Goal: Information Seeking & Learning: Learn about a topic

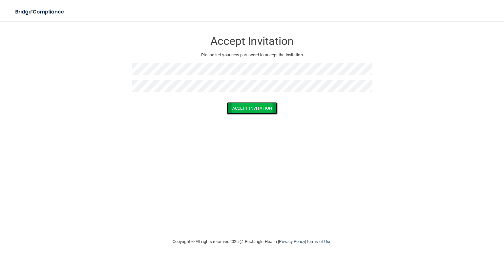
click at [259, 110] on button "Accept Invitation" at bounding box center [252, 108] width 50 height 12
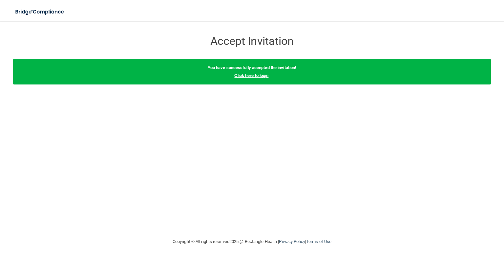
click at [260, 77] on link "Click here to login" at bounding box center [251, 75] width 34 height 5
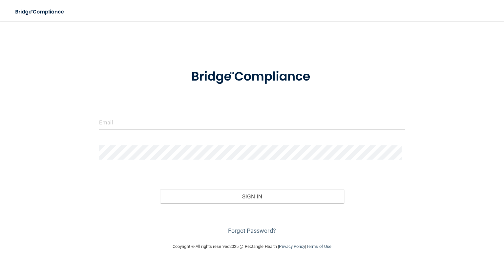
click at [118, 65] on div at bounding box center [251, 76] width 315 height 33
click at [174, 122] on input "email" at bounding box center [252, 122] width 306 height 15
type input "[PERSON_NAME][EMAIL_ADDRESS][DOMAIN_NAME]"
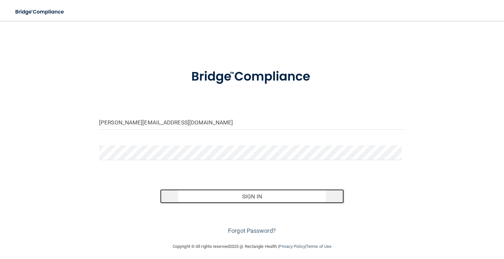
click at [264, 195] on button "Sign In" at bounding box center [251, 196] width 183 height 14
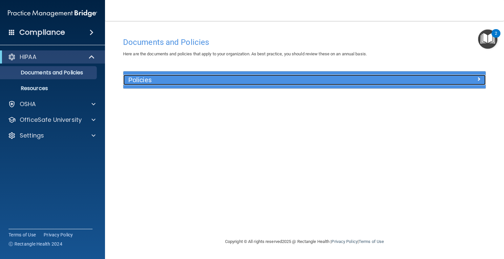
click at [314, 84] on h5 "Policies" at bounding box center [259, 79] width 262 height 7
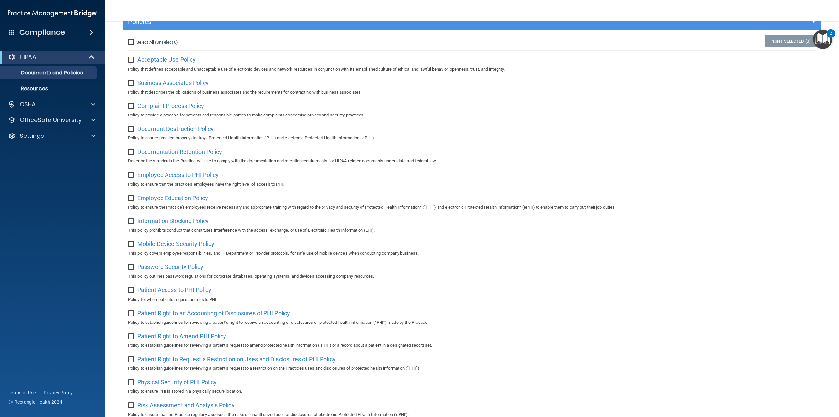
scroll to position [66, 0]
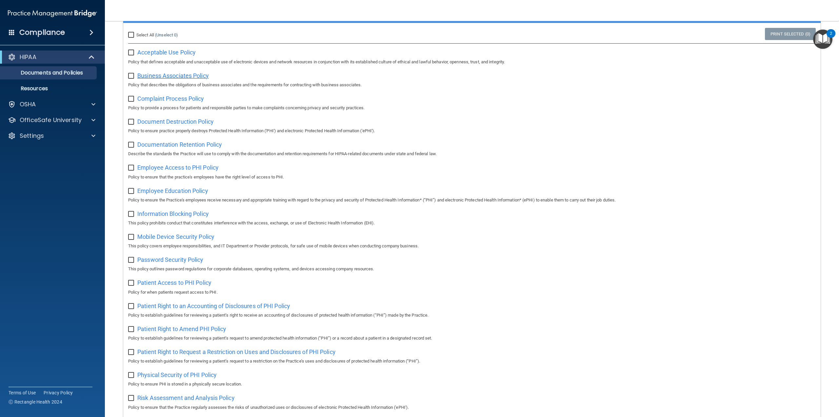
click at [178, 74] on span "Business Associates Policy" at bounding box center [172, 75] width 71 height 7
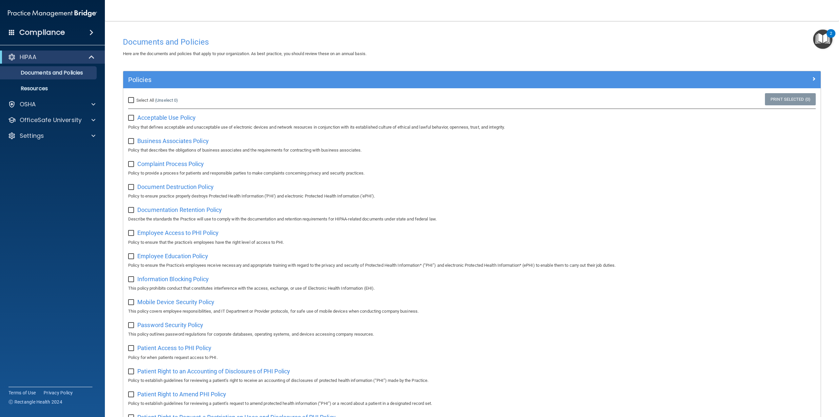
scroll to position [0, 0]
click at [131, 101] on input "Select All (Unselect 0) Unselect All" at bounding box center [132, 100] width 8 height 5
checkbox input "true"
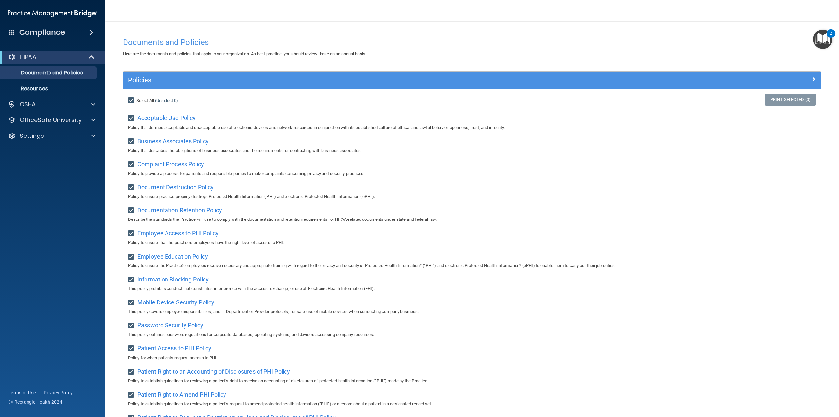
checkbox input "true"
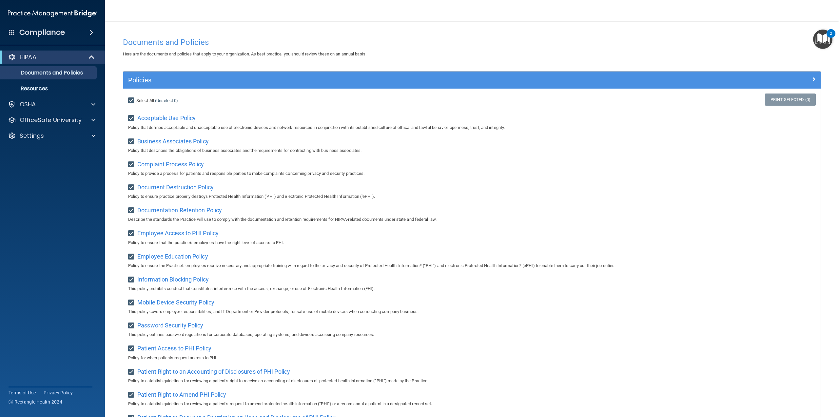
checkbox input "true"
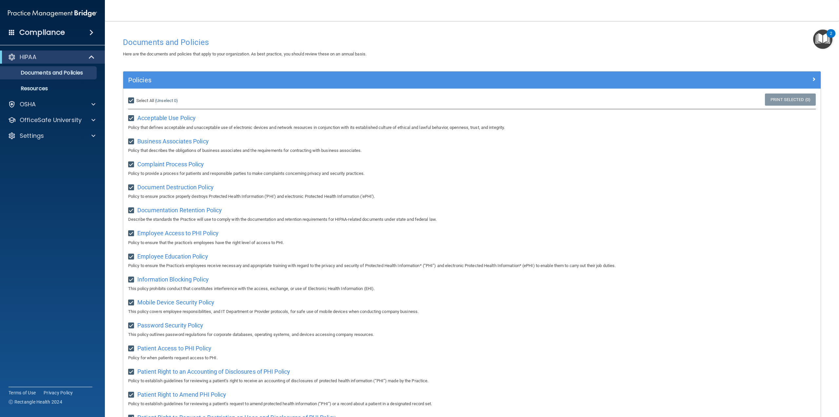
checkbox input "true"
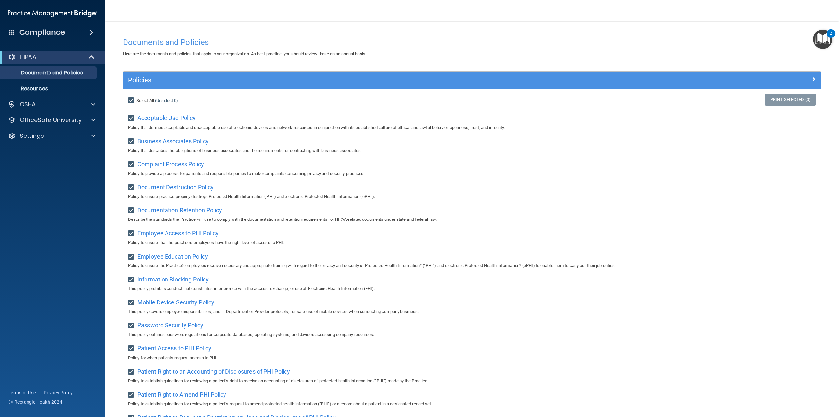
checkbox input "true"
click at [503, 95] on link "Print Selected (21)" at bounding box center [789, 99] width 53 height 12
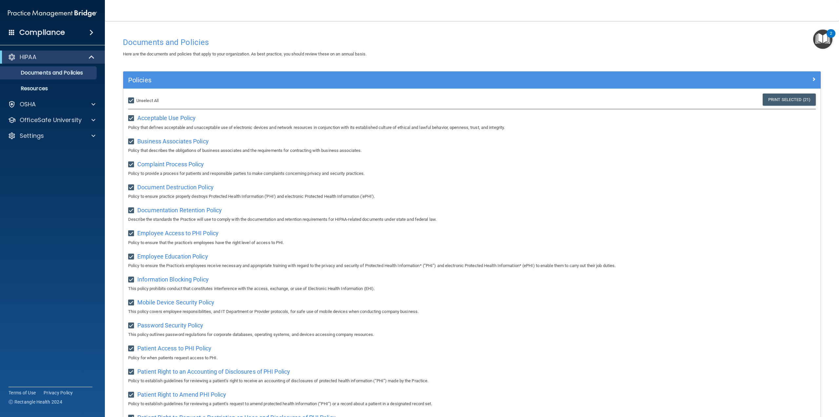
click at [131, 101] on input "Select All (Unselect 21) Unselect All" at bounding box center [132, 100] width 8 height 5
checkbox input "false"
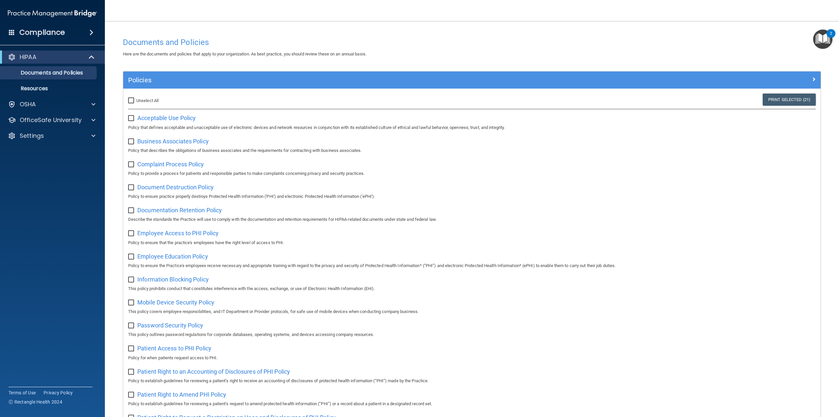
checkbox input "false"
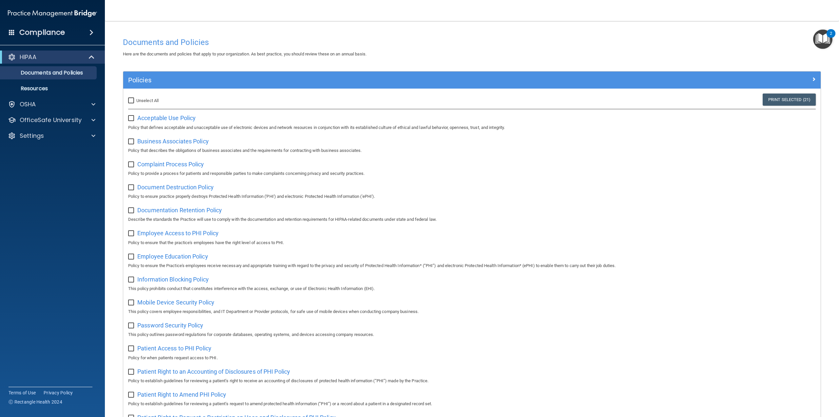
checkbox input "false"
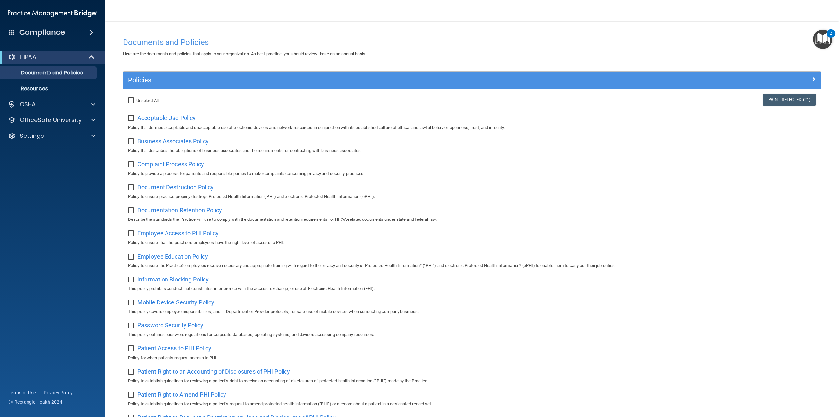
checkbox input "false"
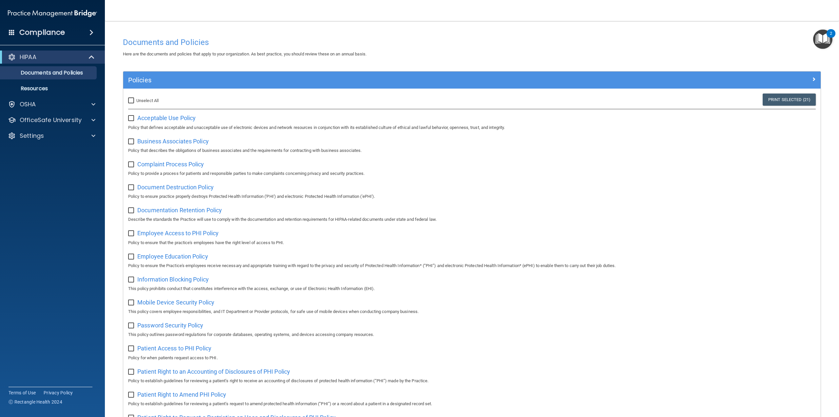
checkbox input "false"
click at [44, 88] on p "Resources" at bounding box center [49, 88] width 90 height 7
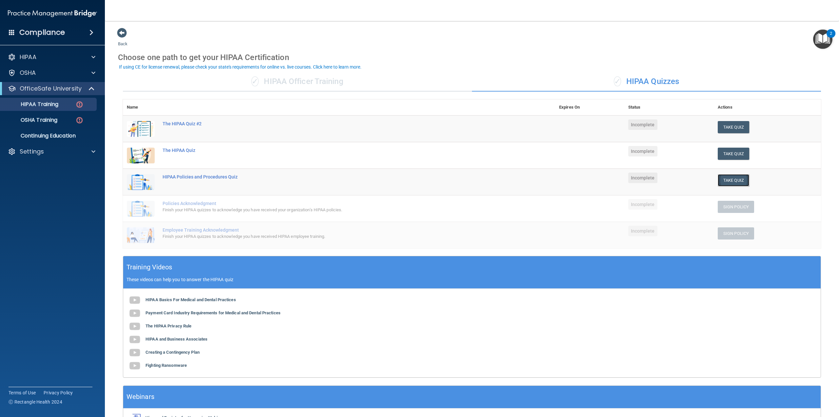
click at [725, 179] on button "Take Quiz" at bounding box center [733, 180] width 31 height 12
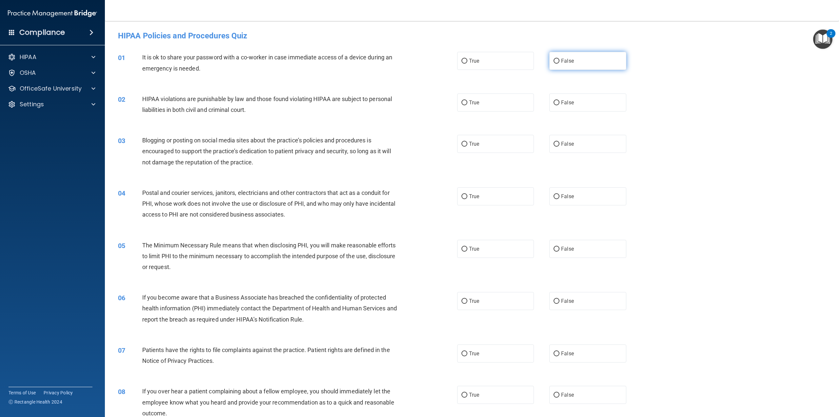
click at [570, 62] on span "False" at bounding box center [567, 61] width 13 height 6
click at [560, 62] on input "False" at bounding box center [557, 61] width 6 height 5
radio input "true"
click at [480, 101] on label "True" at bounding box center [495, 102] width 77 height 18
click at [468, 101] on input "True" at bounding box center [465, 102] width 6 height 5
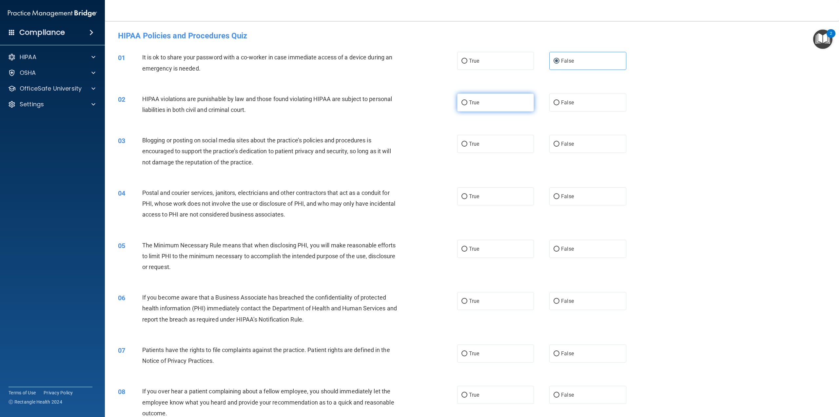
radio input "true"
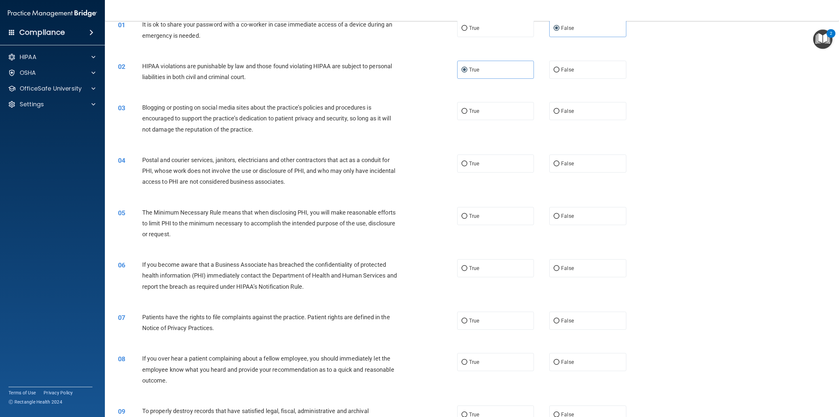
scroll to position [66, 0]
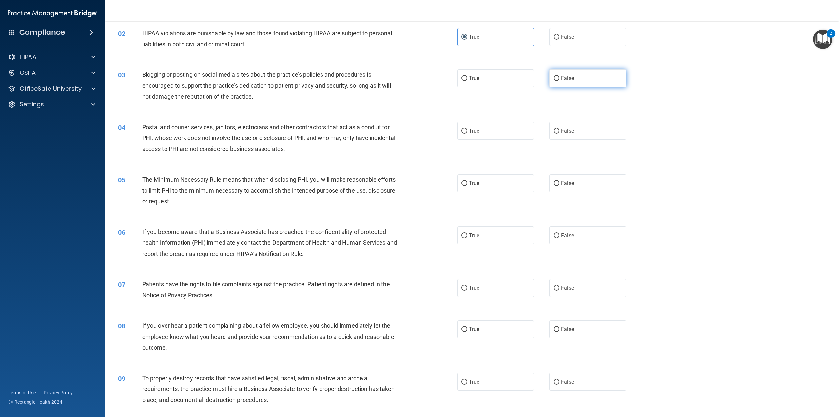
click at [572, 72] on label "False" at bounding box center [587, 78] width 77 height 18
click at [560, 76] on input "False" at bounding box center [557, 78] width 6 height 5
radio input "true"
click at [470, 131] on span "True" at bounding box center [474, 131] width 10 height 6
click at [468, 131] on input "True" at bounding box center [465, 131] width 6 height 5
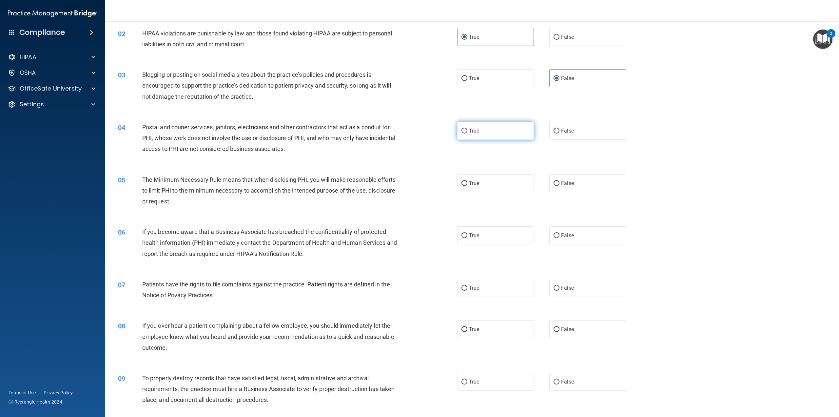
radio input "true"
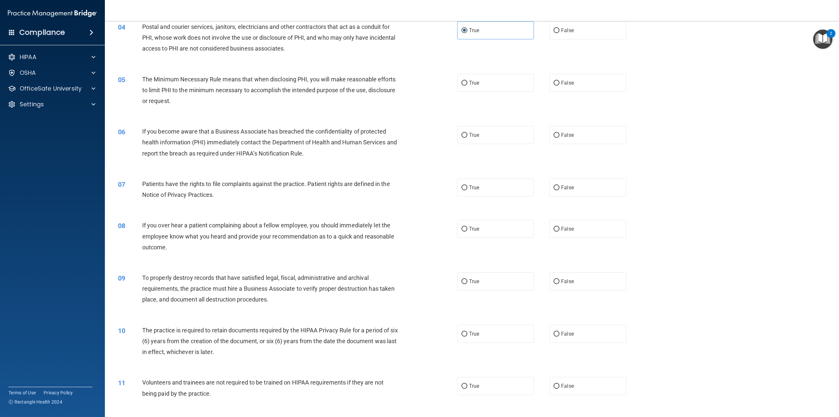
scroll to position [197, 0]
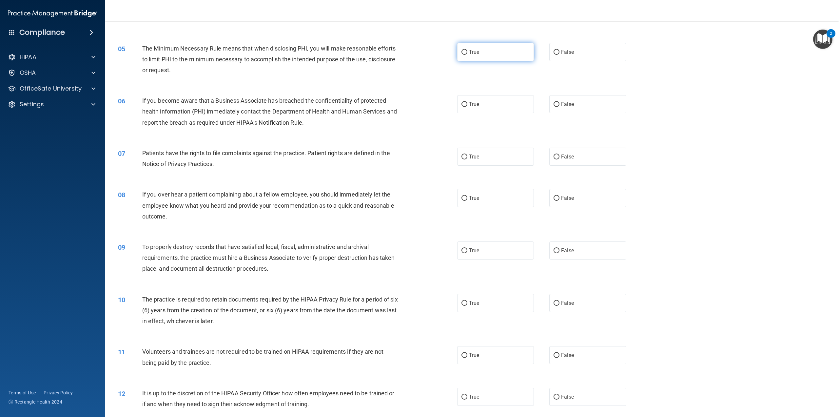
click at [475, 50] on span "True" at bounding box center [474, 52] width 10 height 6
click at [468, 50] on input "True" at bounding box center [465, 52] width 6 height 5
radio input "true"
click at [474, 103] on span "True" at bounding box center [474, 104] width 10 height 6
click at [468, 103] on input "True" at bounding box center [465, 104] width 6 height 5
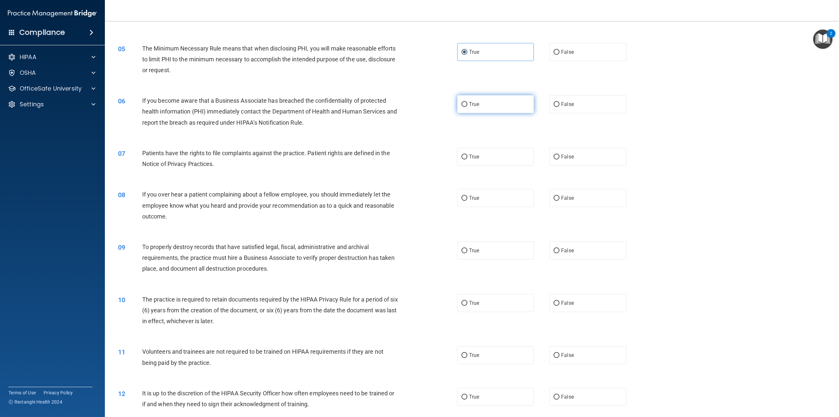
radio input "true"
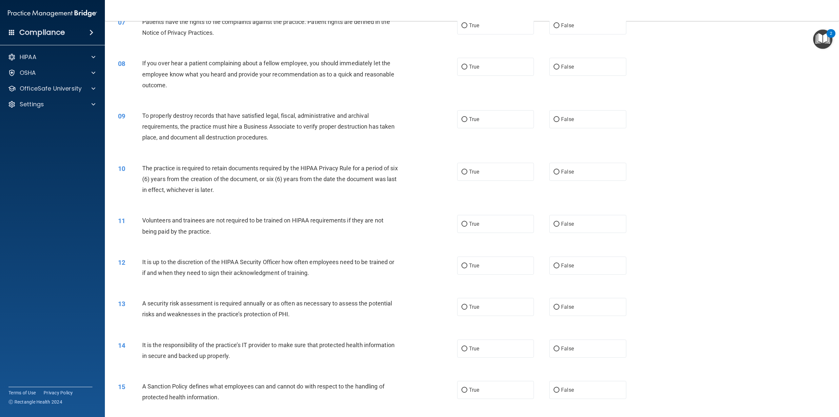
scroll to position [295, 0]
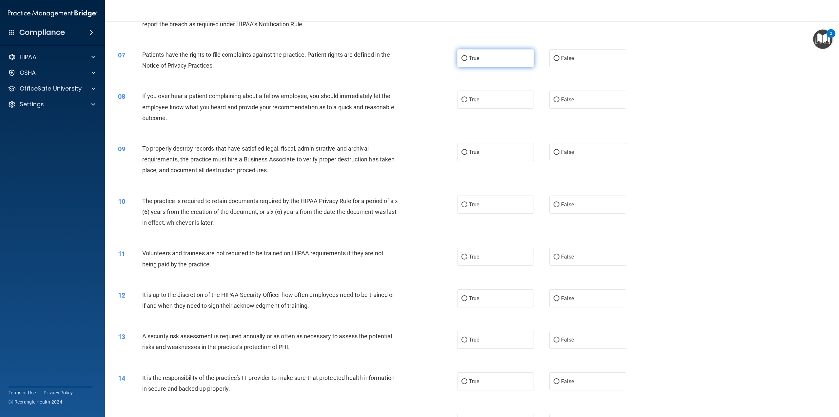
click at [476, 63] on label "True" at bounding box center [495, 58] width 77 height 18
click at [468, 61] on input "True" at bounding box center [465, 58] width 6 height 5
radio input "true"
click at [570, 97] on span "False" at bounding box center [567, 99] width 13 height 6
click at [560, 97] on input "False" at bounding box center [557, 99] width 6 height 5
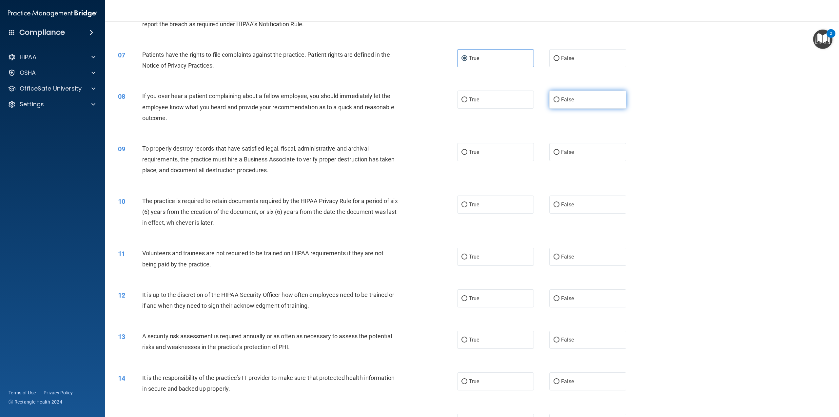
radio input "true"
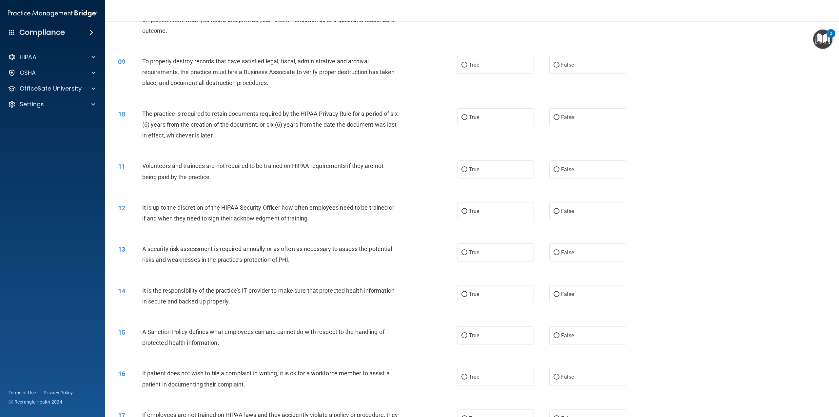
scroll to position [393, 0]
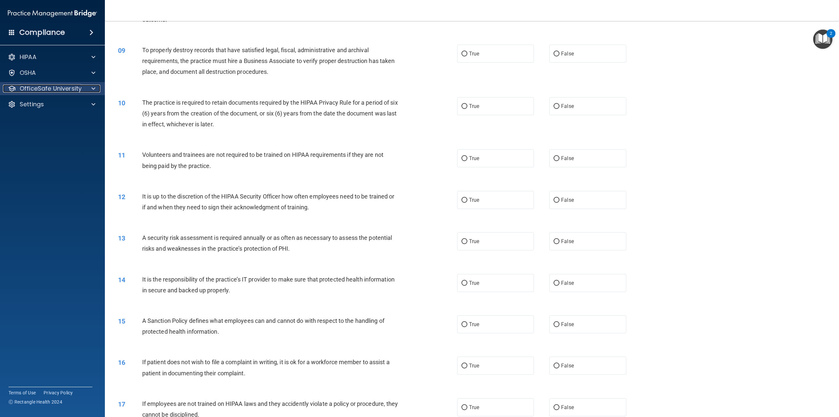
click at [61, 86] on p "OfficeSafe University" at bounding box center [51, 89] width 62 height 8
click at [51, 101] on p "HIPAA Training" at bounding box center [31, 104] width 54 height 7
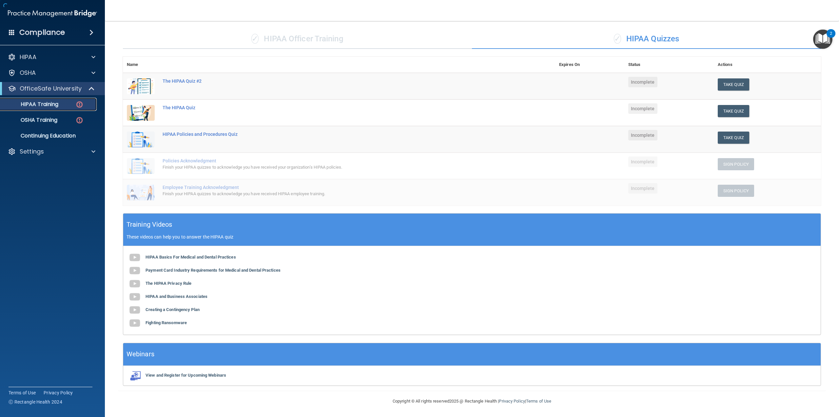
scroll to position [43, 0]
click at [211, 256] on b "HIPAA Basics For Medical and Dental Practices" at bounding box center [191, 256] width 90 height 5
click at [254, 270] on b "Payment Card Industry Requirements for Medical and Dental Practices" at bounding box center [213, 270] width 135 height 5
click at [735, 137] on button "Take Quiz" at bounding box center [733, 137] width 31 height 12
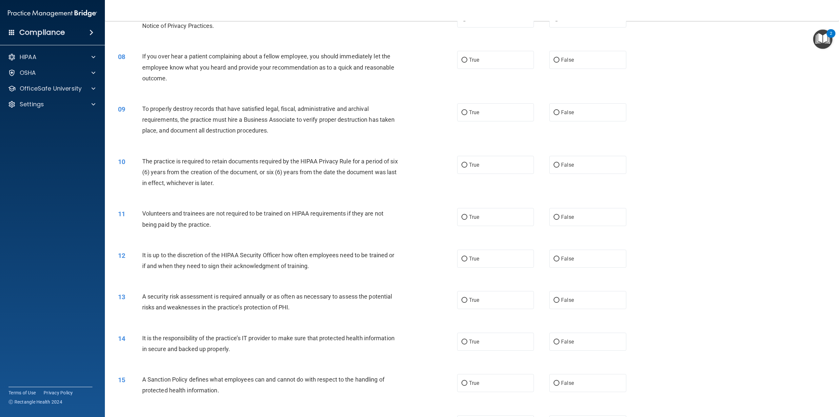
scroll to position [72, 0]
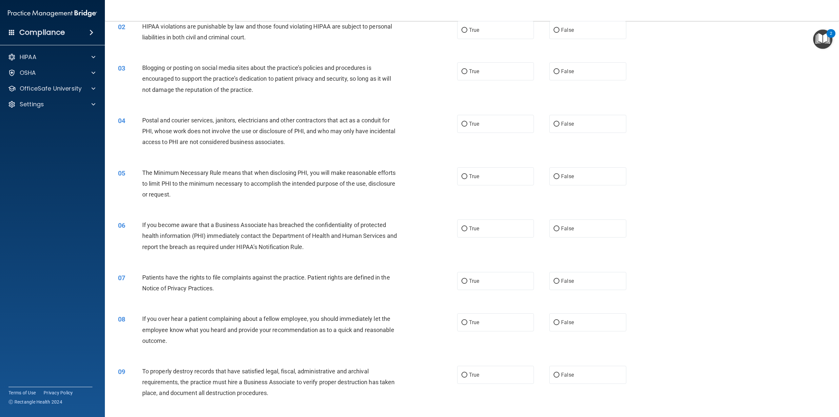
click at [824, 40] on img "Open Resource Center, 2 new notifications" at bounding box center [822, 39] width 19 height 19
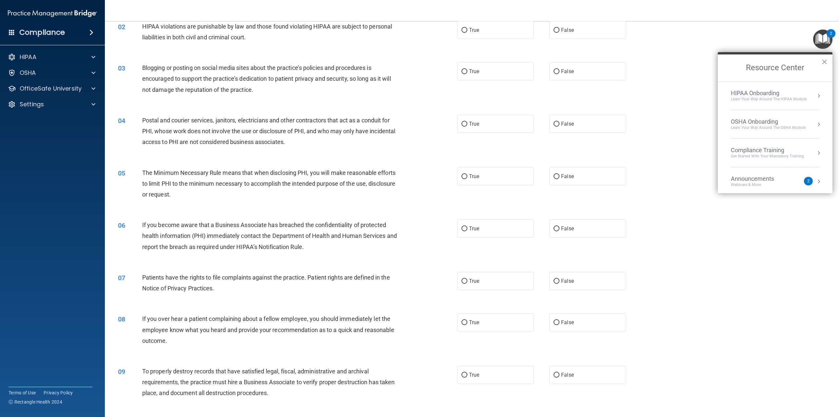
click at [810, 180] on div "Announcements Webinars & More 2" at bounding box center [775, 181] width 89 height 12
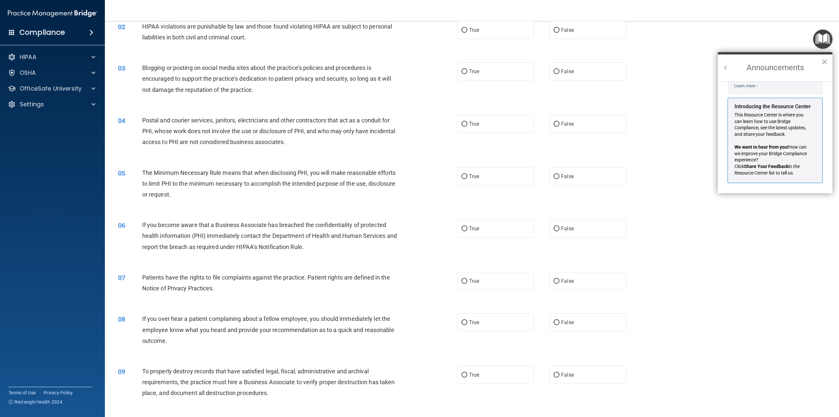
scroll to position [115, 0]
click at [823, 63] on button "×" at bounding box center [825, 61] width 6 height 10
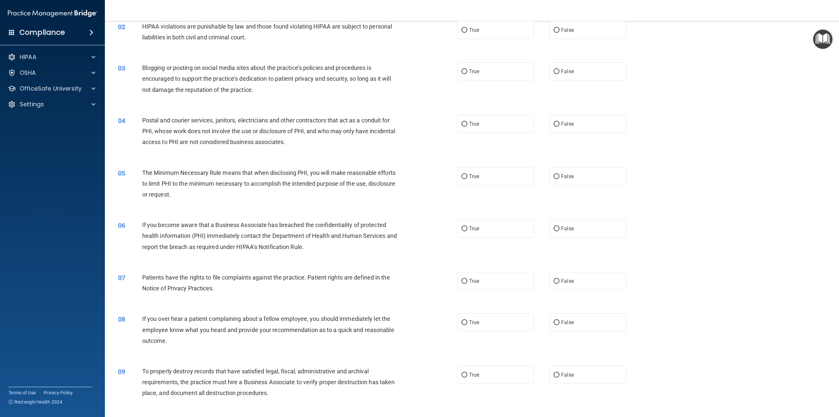
click at [699, 152] on div "04 Postal and courier services, janitors, electricians and other contractors th…" at bounding box center [472, 133] width 718 height 52
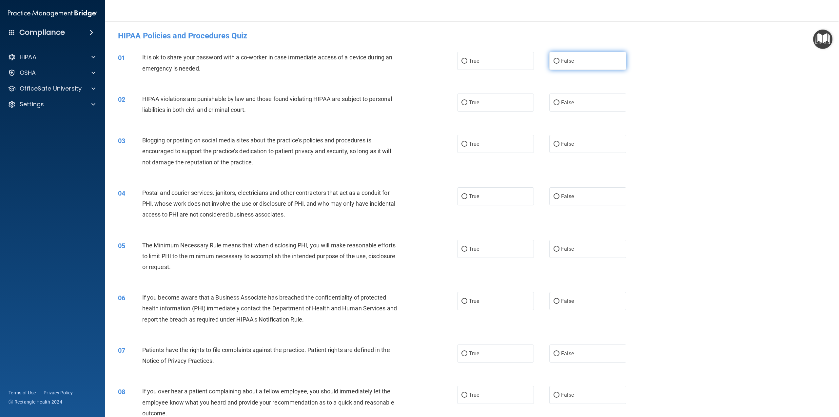
click at [578, 64] on label "False" at bounding box center [587, 61] width 77 height 18
click at [560, 64] on input "False" at bounding box center [557, 61] width 6 height 5
radio input "true"
click at [487, 102] on label "True" at bounding box center [495, 102] width 77 height 18
click at [468, 102] on input "True" at bounding box center [465, 102] width 6 height 5
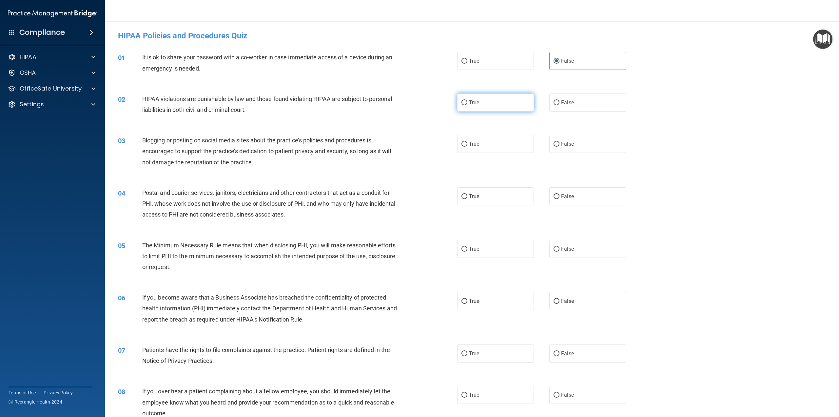
radio input "true"
click at [571, 140] on label "False" at bounding box center [587, 144] width 77 height 18
click at [560, 142] on input "False" at bounding box center [557, 144] width 6 height 5
radio input "true"
click at [594, 197] on label "False" at bounding box center [587, 196] width 77 height 18
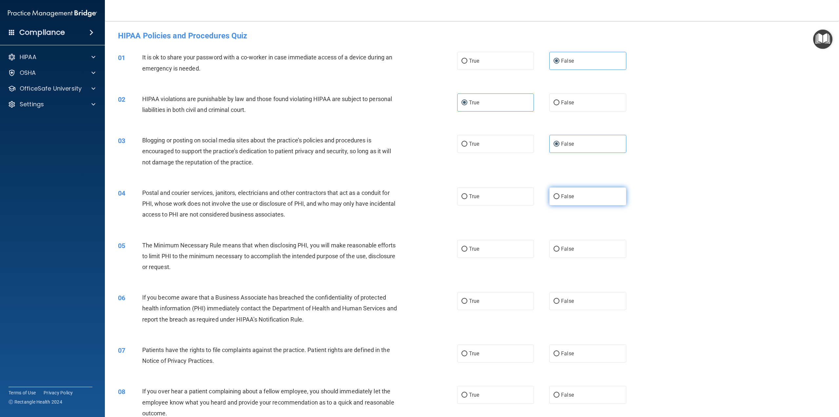
click at [560, 197] on input "False" at bounding box center [557, 196] width 6 height 5
radio input "true"
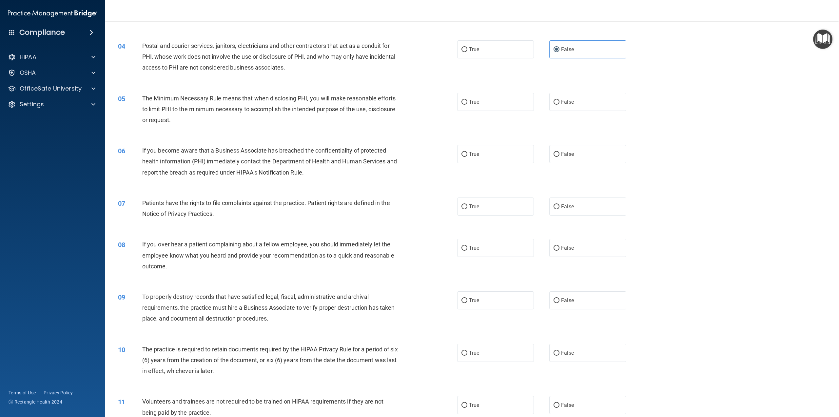
scroll to position [164, 0]
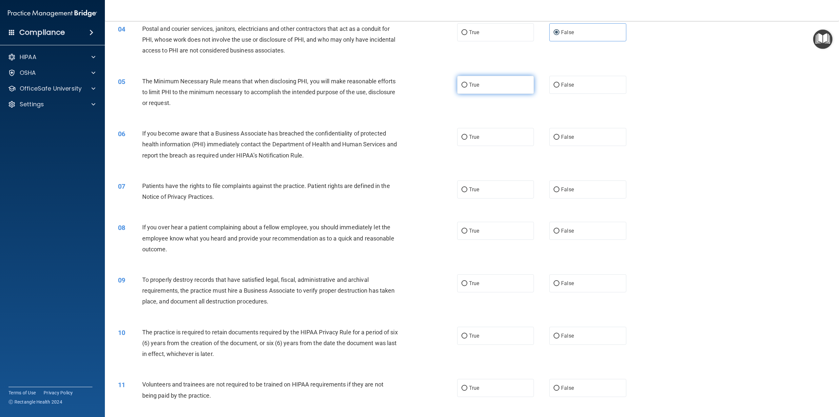
click at [488, 80] on label "True" at bounding box center [495, 85] width 77 height 18
click at [468, 83] on input "True" at bounding box center [465, 85] width 6 height 5
radio input "true"
click at [489, 141] on label "True" at bounding box center [495, 137] width 77 height 18
click at [468, 140] on input "True" at bounding box center [465, 137] width 6 height 5
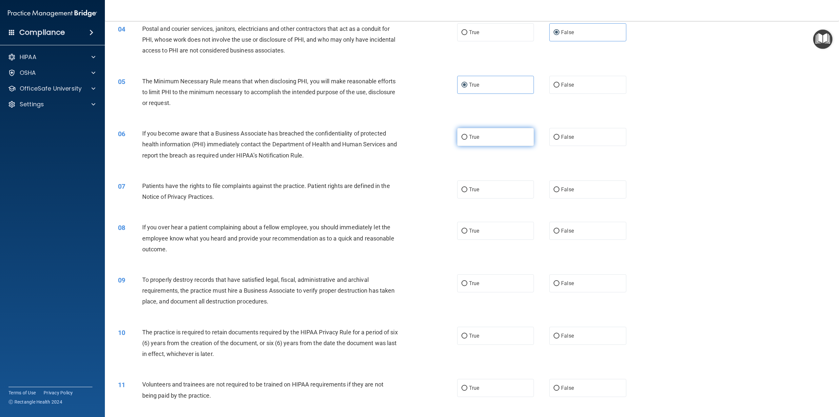
radio input "true"
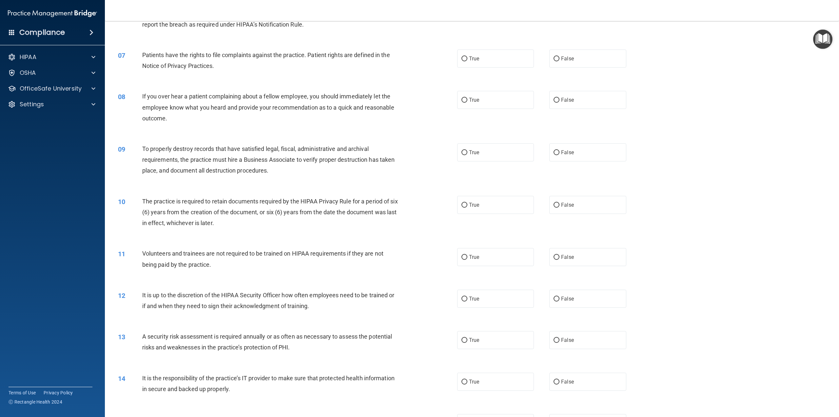
scroll to position [295, 0]
click at [466, 63] on label "True" at bounding box center [495, 58] width 77 height 18
click at [466, 61] on input "True" at bounding box center [465, 58] width 6 height 5
radio input "true"
click at [582, 96] on label "False" at bounding box center [587, 99] width 77 height 18
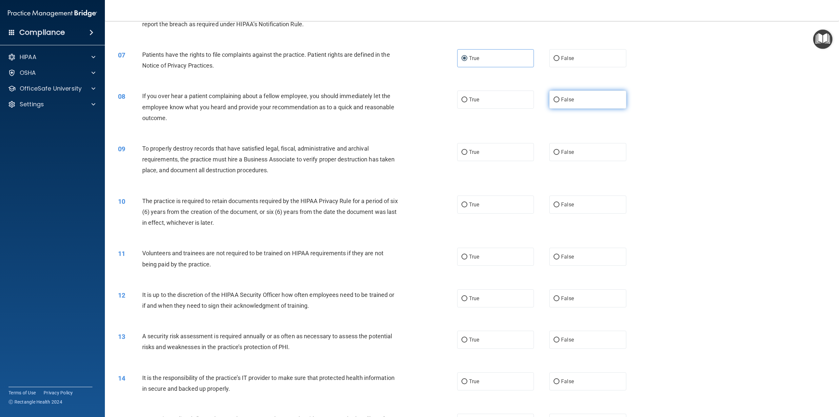
click at [560, 97] on input "False" at bounding box center [557, 99] width 6 height 5
radio input "true"
click at [475, 149] on span "True" at bounding box center [474, 152] width 10 height 6
click at [468, 150] on input "True" at bounding box center [465, 152] width 6 height 5
radio input "true"
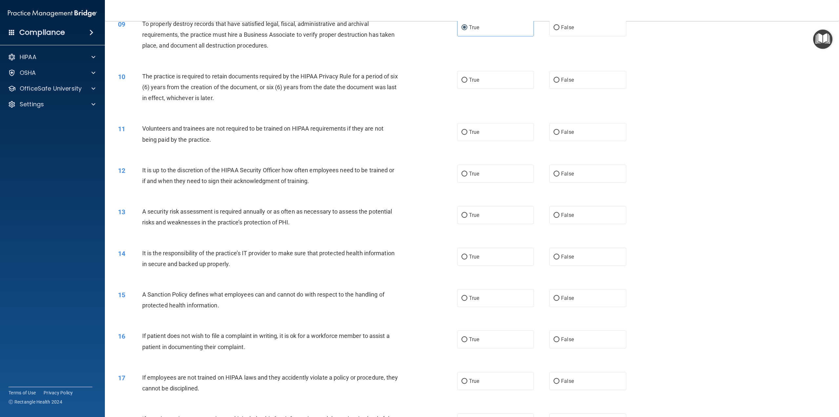
scroll to position [426, 0]
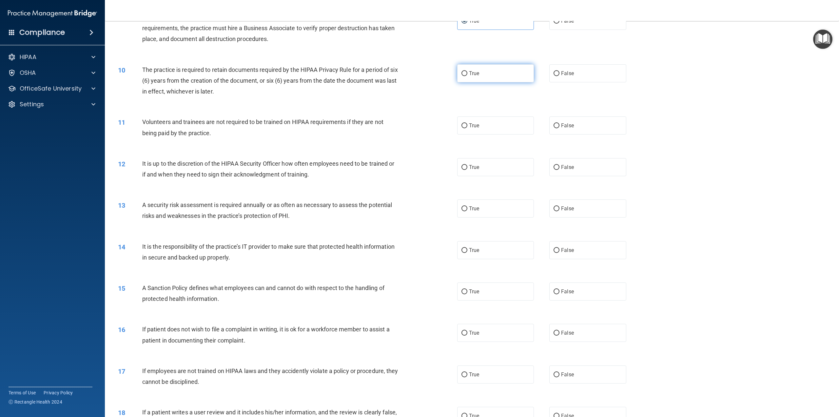
drag, startPoint x: 465, startPoint y: 68, endPoint x: 466, endPoint y: 72, distance: 4.3
click at [465, 69] on label "True" at bounding box center [495, 73] width 77 height 18
click at [465, 71] on input "True" at bounding box center [465, 73] width 6 height 5
radio input "true"
click at [557, 120] on label "False" at bounding box center [587, 125] width 77 height 18
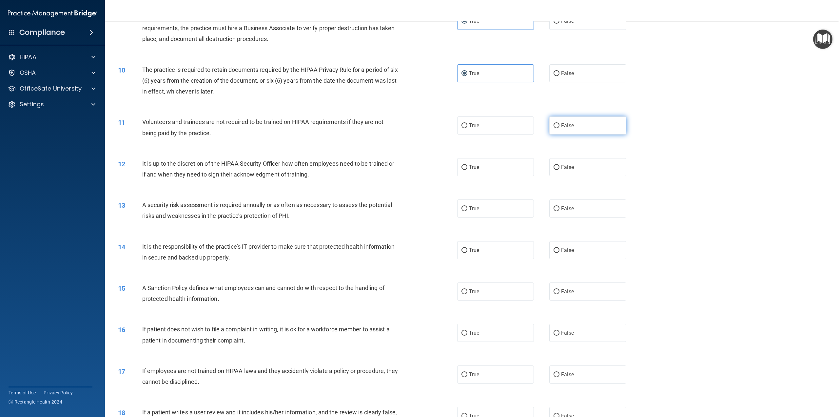
click at [557, 123] on input "False" at bounding box center [557, 125] width 6 height 5
radio input "true"
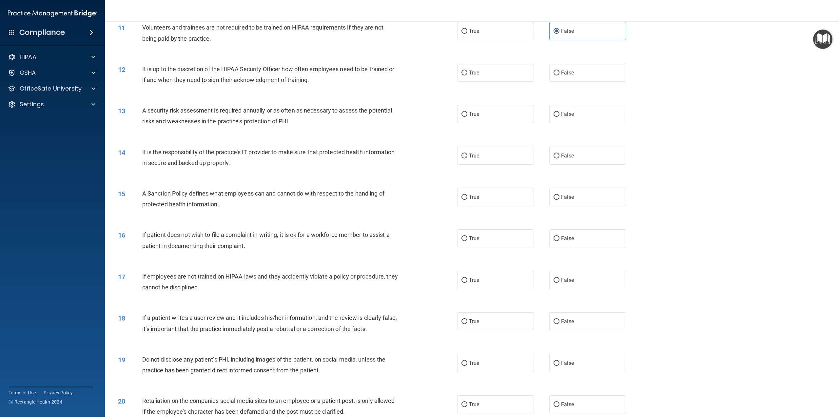
scroll to position [525, 0]
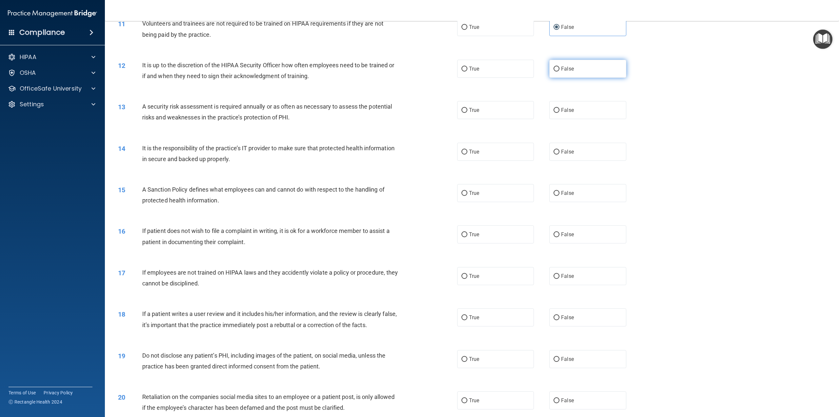
click at [565, 64] on label "False" at bounding box center [587, 69] width 77 height 18
click at [560, 67] on input "False" at bounding box center [557, 69] width 6 height 5
radio input "true"
click at [474, 110] on span "True" at bounding box center [474, 110] width 10 height 6
click at [468, 110] on input "True" at bounding box center [465, 110] width 6 height 5
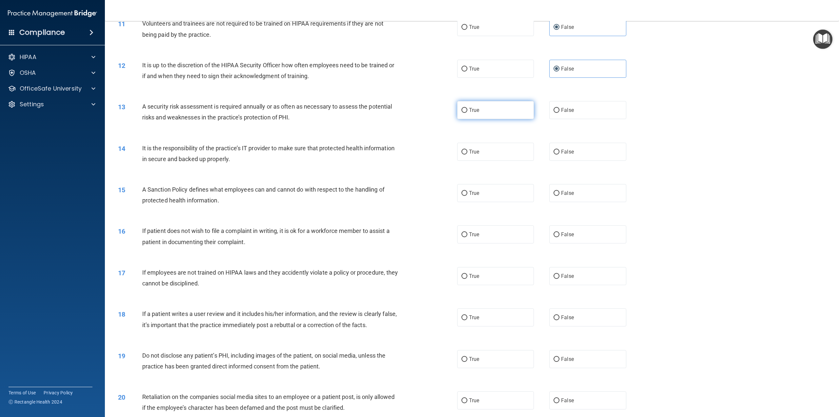
radio input "true"
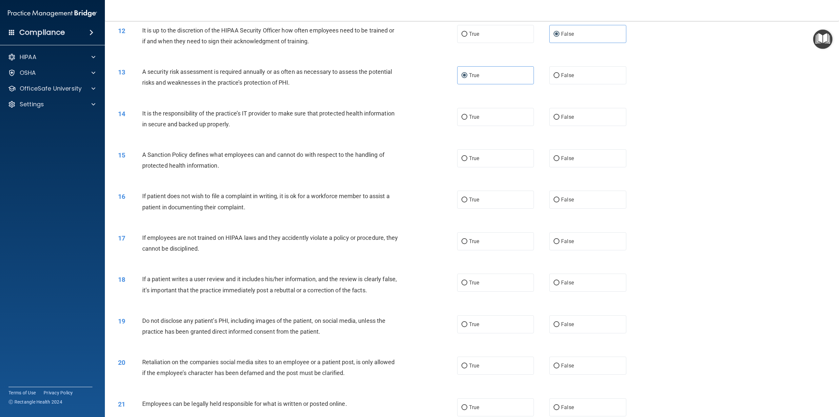
scroll to position [590, 0]
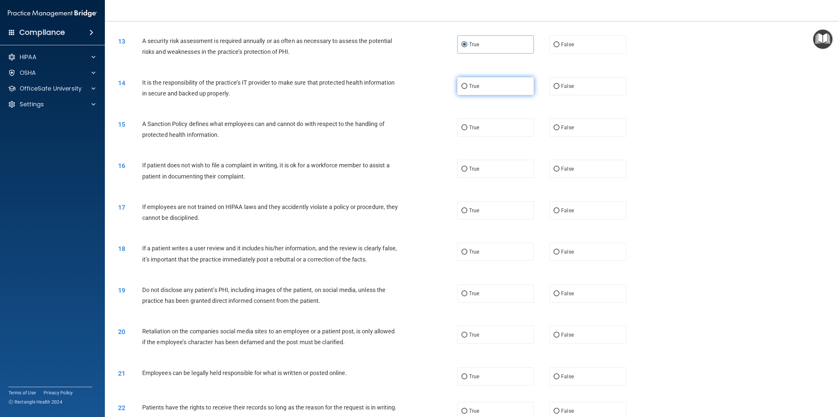
click at [477, 85] on label "True" at bounding box center [495, 86] width 77 height 18
click at [468, 85] on input "True" at bounding box center [465, 86] width 6 height 5
radio input "true"
click at [463, 133] on label "True" at bounding box center [495, 127] width 77 height 18
click at [463, 130] on input "True" at bounding box center [465, 127] width 6 height 5
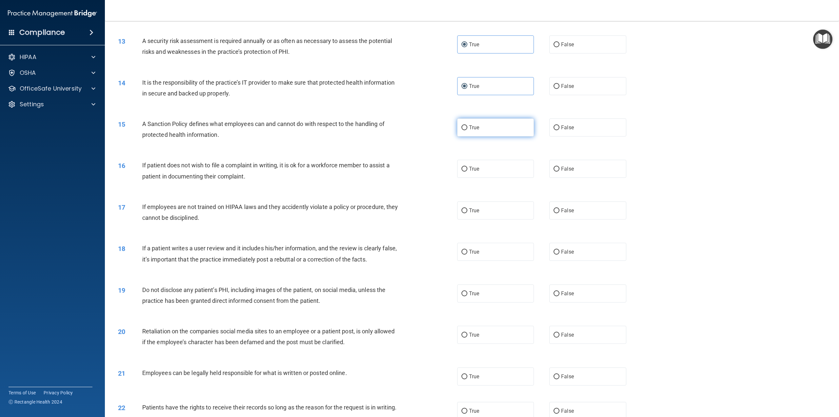
radio input "true"
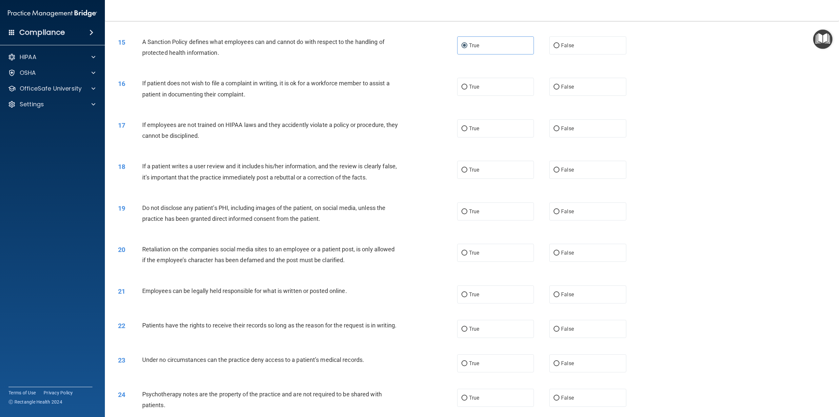
scroll to position [688, 0]
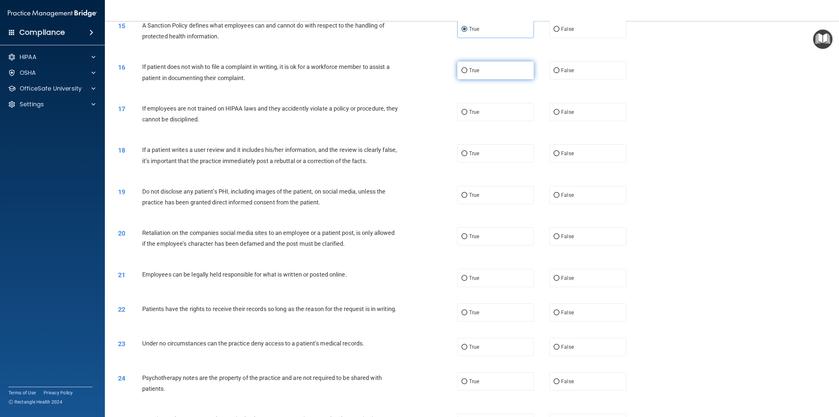
click at [471, 71] on span "True" at bounding box center [474, 70] width 10 height 6
click at [468, 71] on input "True" at bounding box center [465, 70] width 6 height 5
radio input "true"
click at [576, 116] on label "False" at bounding box center [587, 112] width 77 height 18
click at [560, 115] on input "False" at bounding box center [557, 112] width 6 height 5
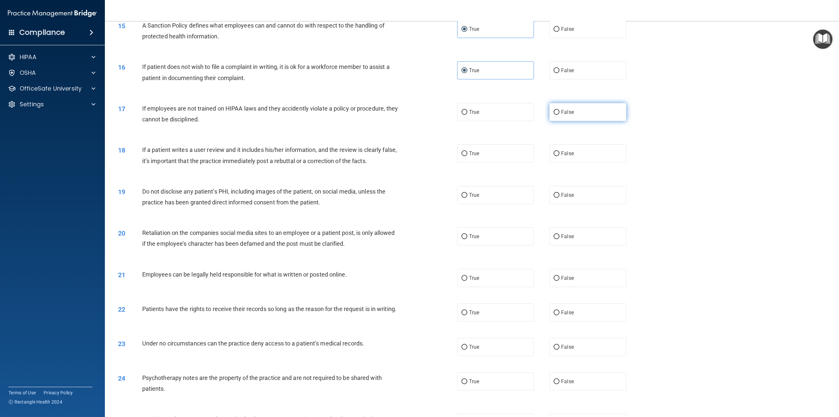
radio input "true"
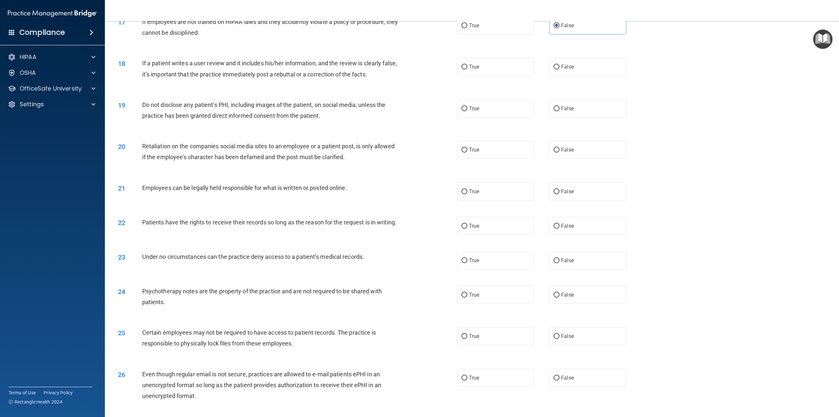
scroll to position [787, 0]
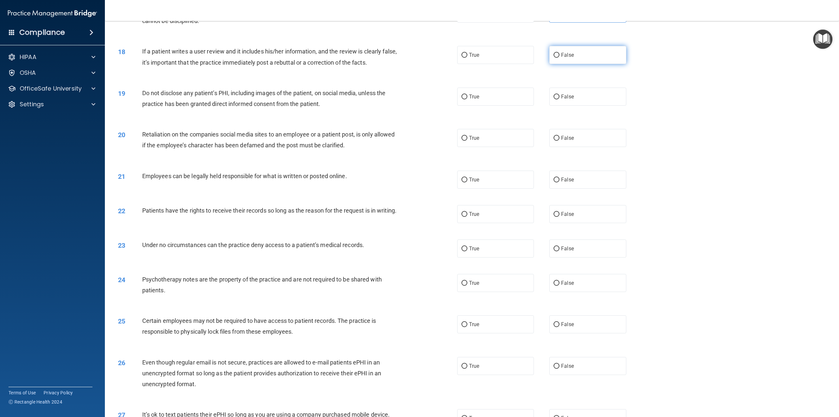
click at [575, 51] on label "False" at bounding box center [587, 55] width 77 height 18
click at [560, 53] on input "False" at bounding box center [557, 55] width 6 height 5
radio input "true"
click at [473, 92] on label "True" at bounding box center [495, 97] width 77 height 18
click at [468, 94] on input "True" at bounding box center [465, 96] width 6 height 5
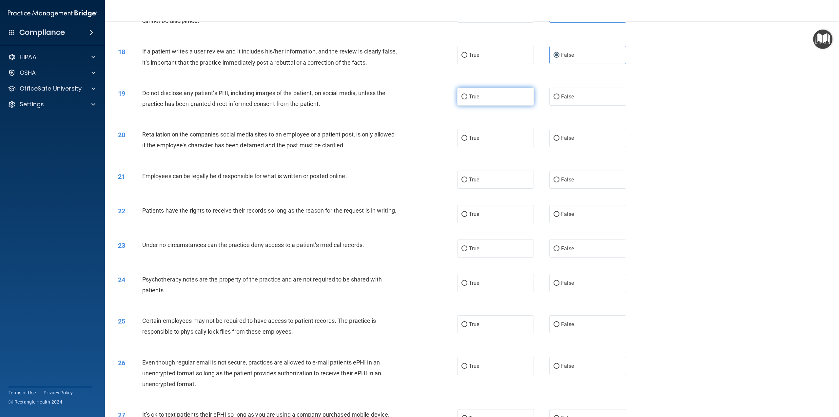
radio input "true"
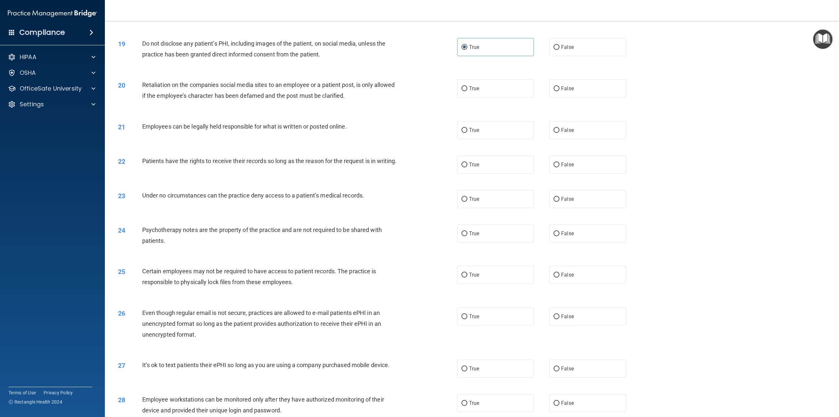
scroll to position [852, 0]
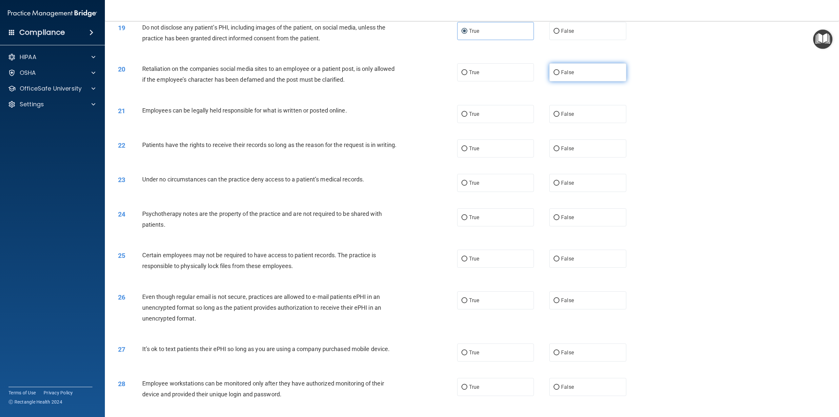
click at [565, 70] on span "False" at bounding box center [567, 72] width 13 height 6
click at [560, 70] on input "False" at bounding box center [557, 72] width 6 height 5
radio input "true"
click at [471, 113] on span "True" at bounding box center [474, 114] width 10 height 6
click at [468, 113] on input "True" at bounding box center [465, 114] width 6 height 5
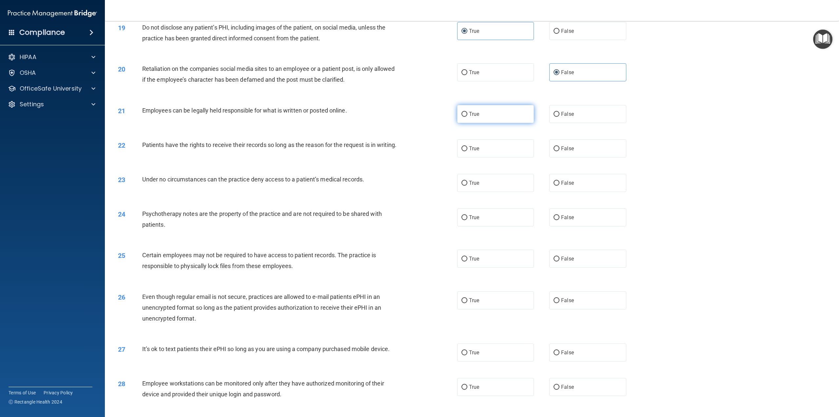
radio input "true"
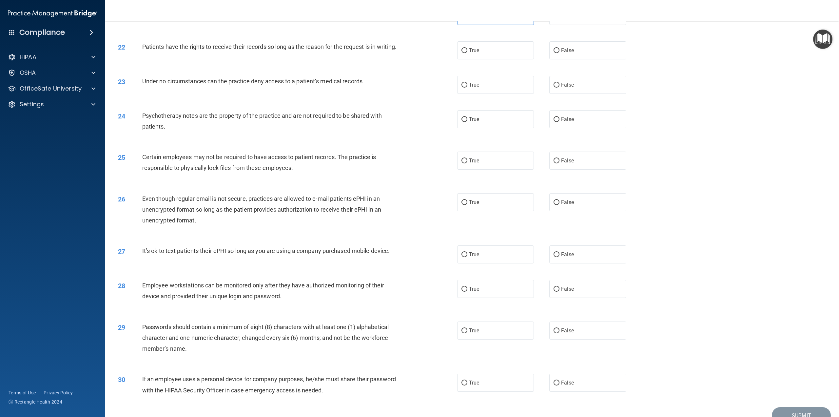
scroll to position [951, 0]
click at [566, 51] on span "False" at bounding box center [567, 50] width 13 height 6
click at [560, 51] on input "False" at bounding box center [557, 50] width 6 height 5
radio input "true"
click at [487, 93] on label "True" at bounding box center [495, 84] width 77 height 18
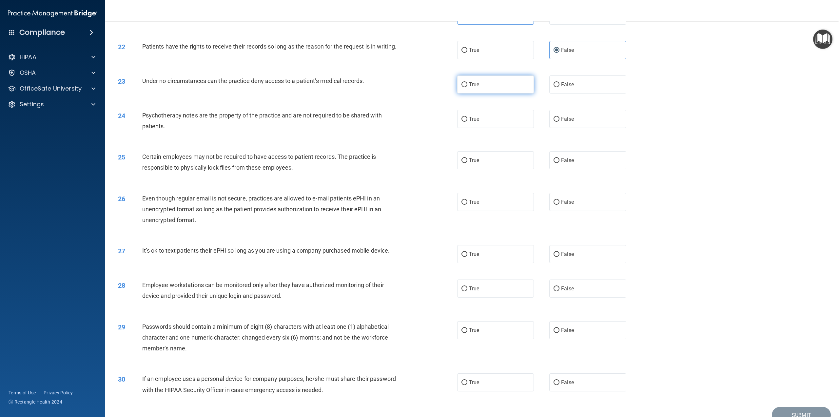
click at [468, 87] on input "True" at bounding box center [465, 84] width 6 height 5
radio input "true"
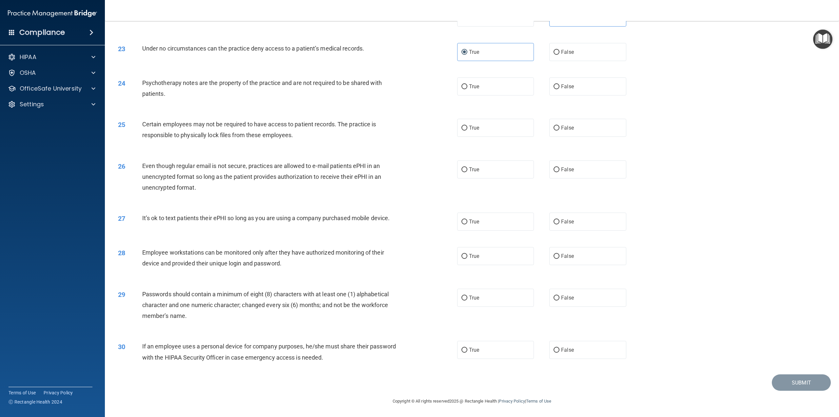
scroll to position [990, 0]
click at [577, 84] on label "False" at bounding box center [587, 86] width 77 height 18
click at [560, 84] on input "False" at bounding box center [557, 86] width 6 height 5
radio input "true"
click at [471, 124] on label "True" at bounding box center [495, 128] width 77 height 18
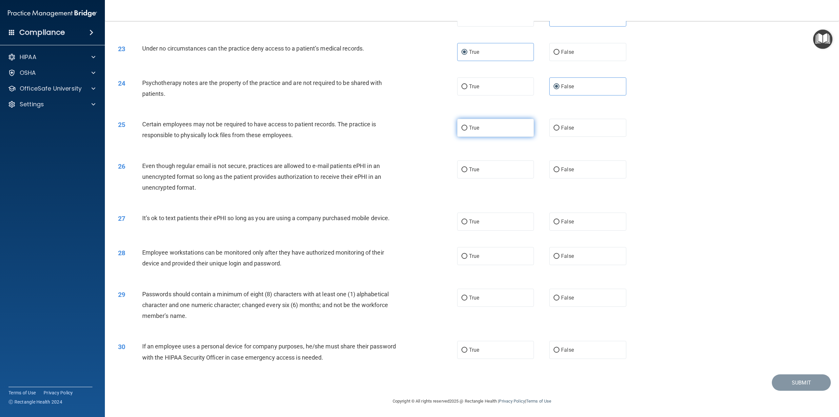
click at [468, 126] on input "True" at bounding box center [465, 128] width 6 height 5
radio input "true"
click at [483, 172] on label "True" at bounding box center [495, 169] width 77 height 18
click at [468, 172] on input "True" at bounding box center [465, 169] width 6 height 5
radio input "true"
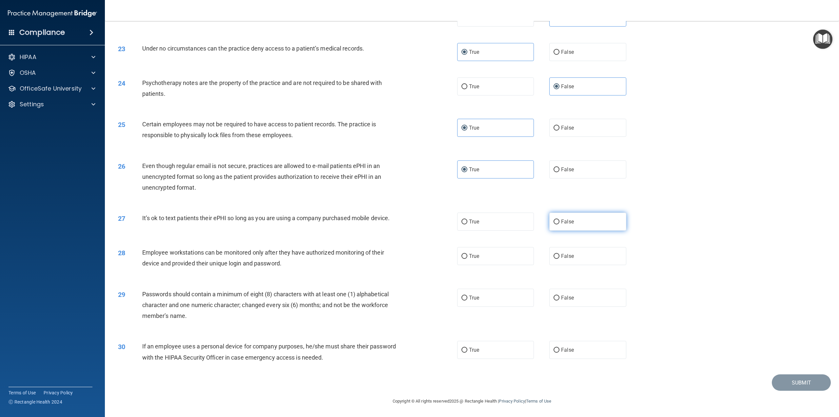
click at [558, 220] on label "False" at bounding box center [587, 221] width 77 height 18
click at [558, 220] on input "False" at bounding box center [557, 221] width 6 height 5
radio input "true"
click at [570, 257] on span "False" at bounding box center [567, 256] width 13 height 6
click at [560, 257] on input "False" at bounding box center [557, 256] width 6 height 5
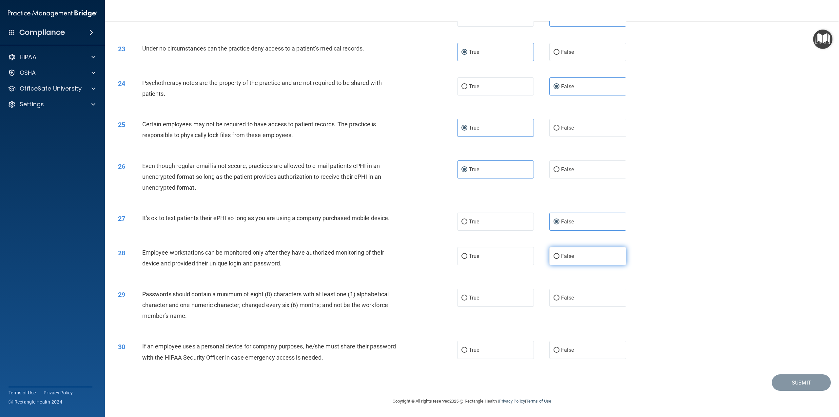
radio input "true"
click at [470, 295] on span "True" at bounding box center [474, 297] width 10 height 6
click at [468, 295] on input "True" at bounding box center [465, 297] width 6 height 5
radio input "true"
click at [577, 354] on label "False" at bounding box center [587, 350] width 77 height 18
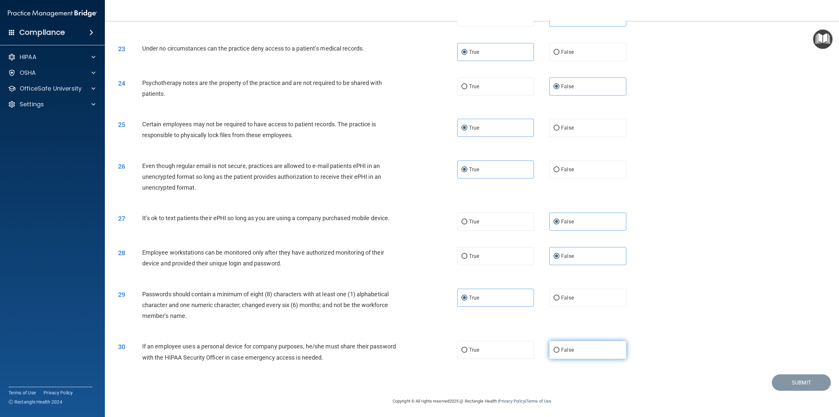
click at [560, 352] on input "False" at bounding box center [557, 350] width 6 height 5
radio input "true"
click at [790, 371] on div "30 If an employee uses a personal device for company purposes, he/she must shar…" at bounding box center [472, 352] width 718 height 41
click at [793, 379] on button "Submit" at bounding box center [801, 382] width 59 height 17
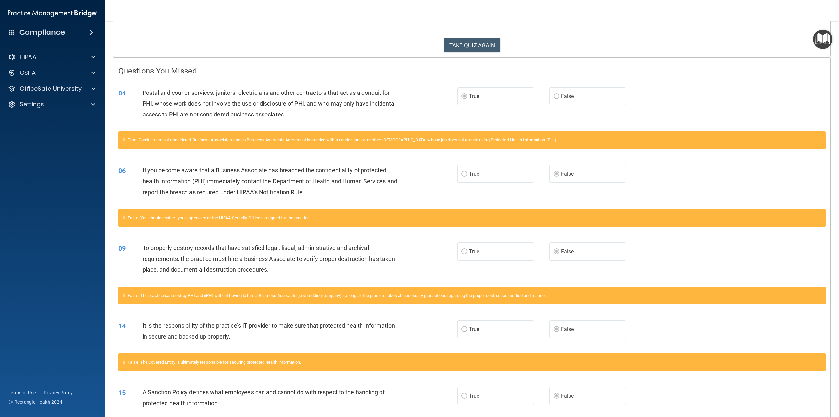
scroll to position [98, 0]
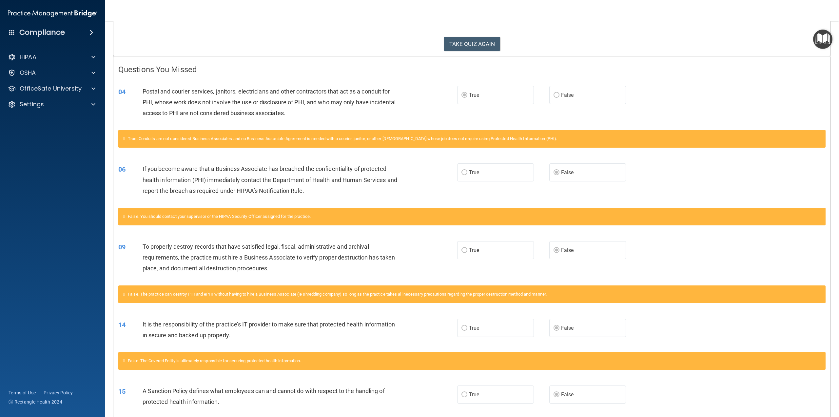
drag, startPoint x: 688, startPoint y: 165, endPoint x: 665, endPoint y: 169, distance: 23.3
click at [665, 169] on div "06 If you become aware that a Business Associate has breached the confidentiali…" at bounding box center [471, 181] width 717 height 52
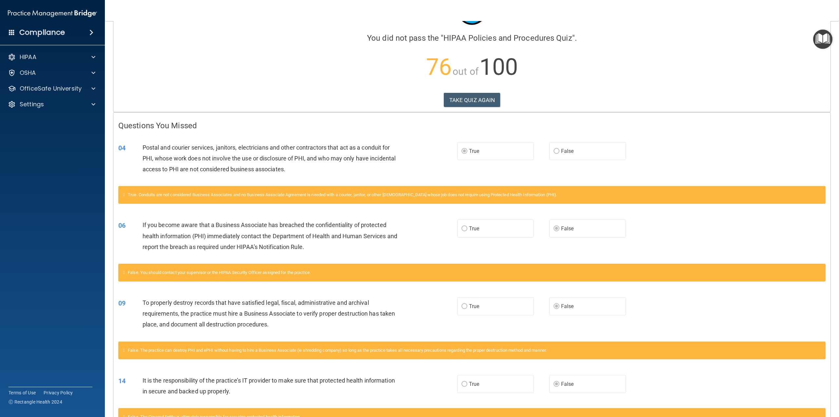
scroll to position [0, 0]
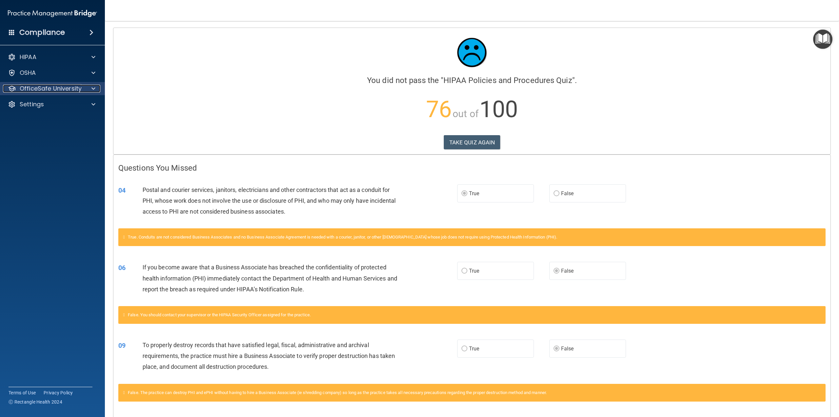
click at [90, 86] on div at bounding box center [92, 89] width 16 height 8
click at [720, 178] on div "04 Postal and courier services, janitors, electricians and other contractors th…" at bounding box center [471, 202] width 717 height 52
click at [689, 263] on div "06 If you become aware that a Business Associate has breached the confidentiali…" at bounding box center [471, 279] width 717 height 52
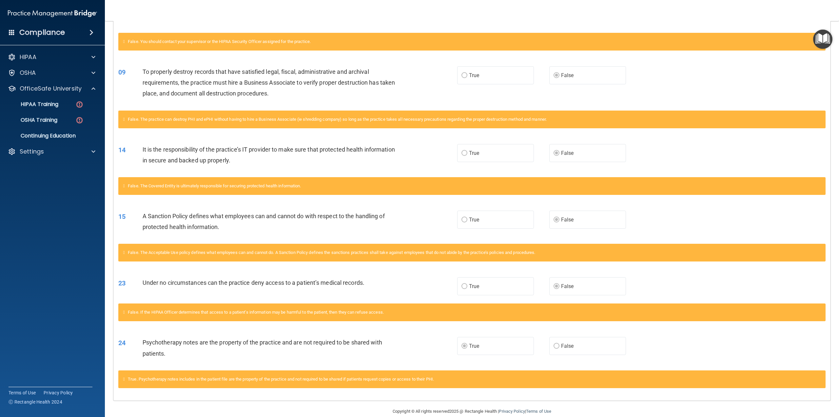
scroll to position [283, 0]
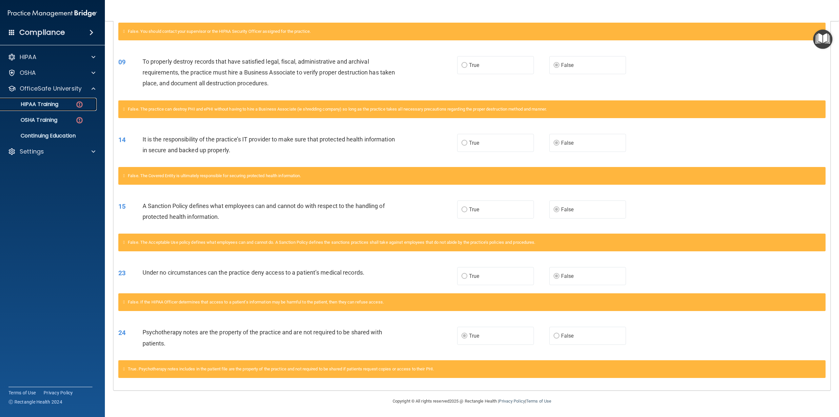
click at [54, 106] on p "HIPAA Training" at bounding box center [31, 104] width 54 height 7
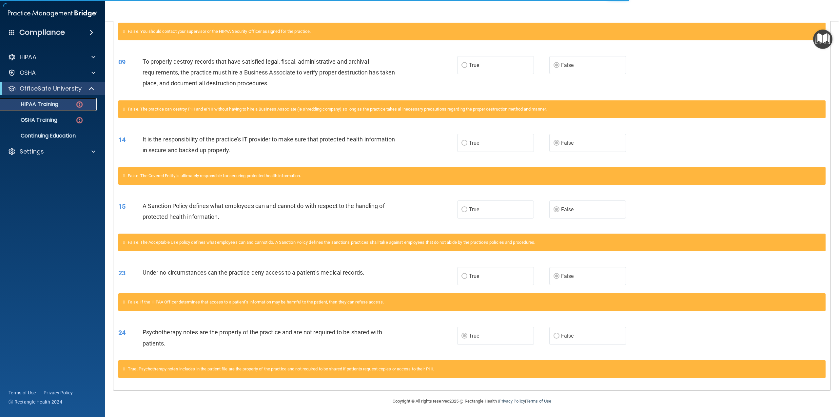
scroll to position [56, 0]
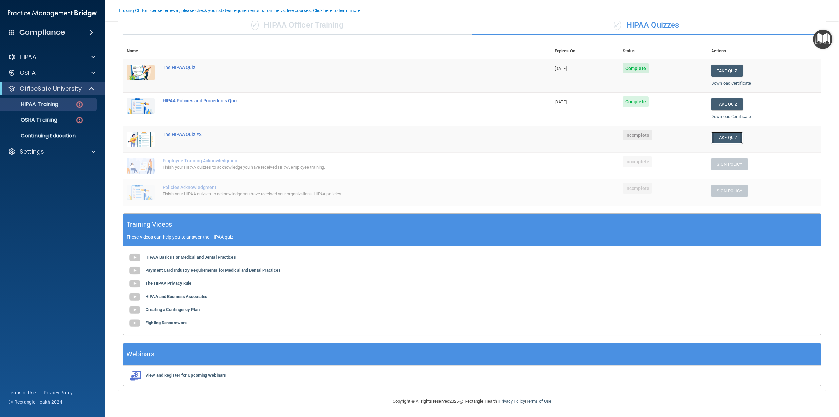
click at [724, 139] on button "Take Quiz" at bounding box center [726, 137] width 31 height 12
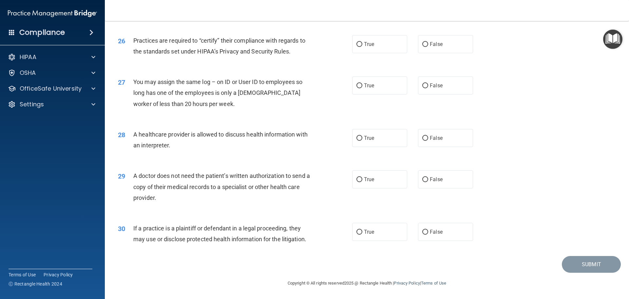
scroll to position [1048, 0]
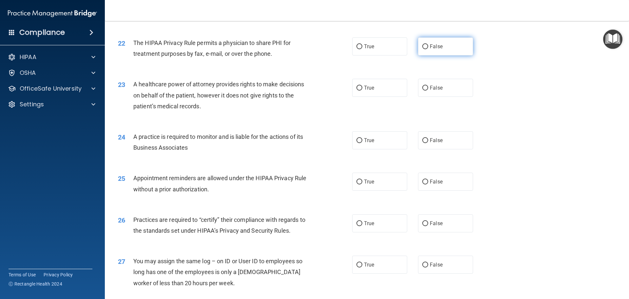
click at [434, 45] on span "False" at bounding box center [436, 46] width 13 height 6
click at [429, 45] on input "False" at bounding box center [426, 46] width 6 height 5
radio input "true"
click at [513, 61] on div "22 The HIPAA Privacy Rule permits a physician to share PHI for treatment purpos…" at bounding box center [367, 49] width 508 height 41
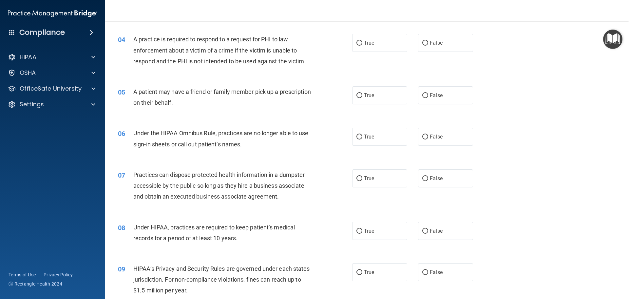
scroll to position [0, 0]
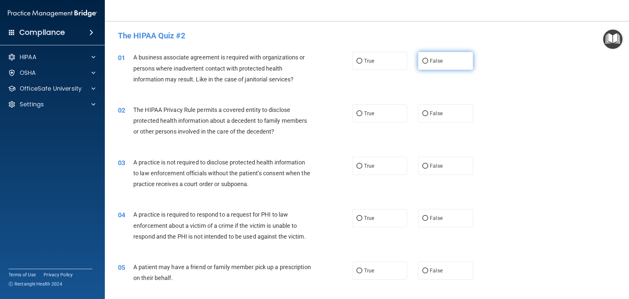
click at [426, 61] on label "False" at bounding box center [445, 61] width 55 height 18
click at [426, 61] on input "False" at bounding box center [426, 61] width 6 height 5
radio input "true"
click at [435, 112] on span "False" at bounding box center [436, 113] width 13 height 6
click at [429, 112] on input "False" at bounding box center [426, 113] width 6 height 5
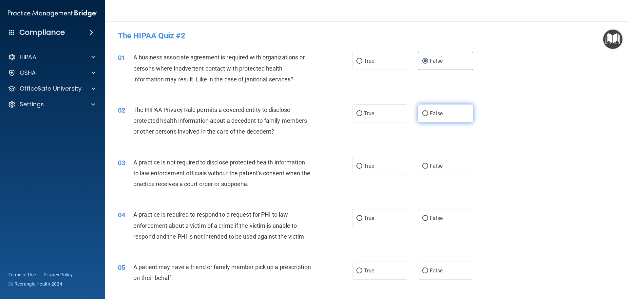
radio input "true"
click at [426, 168] on label "False" at bounding box center [445, 166] width 55 height 18
click at [426, 168] on input "False" at bounding box center [426, 166] width 6 height 5
radio input "true"
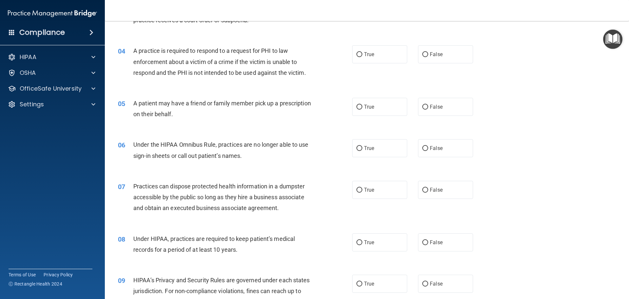
scroll to position [164, 0]
click at [430, 52] on span "False" at bounding box center [436, 54] width 13 height 6
click at [429, 52] on input "False" at bounding box center [426, 54] width 6 height 5
radio input "true"
click at [371, 53] on span "True" at bounding box center [369, 54] width 10 height 6
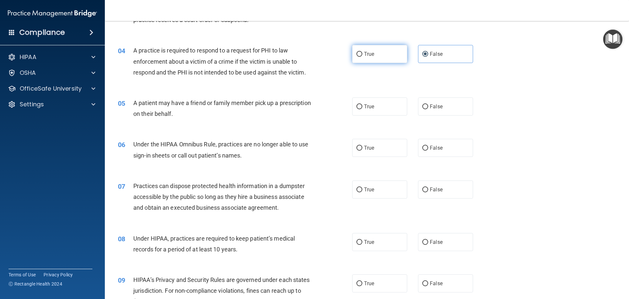
click at [363, 53] on input "True" at bounding box center [360, 54] width 6 height 5
radio input "true"
radio input "false"
click at [364, 107] on span "True" at bounding box center [369, 106] width 10 height 6
click at [362, 107] on input "True" at bounding box center [360, 106] width 6 height 5
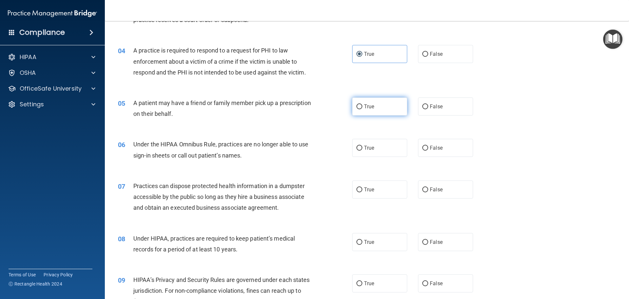
radio input "true"
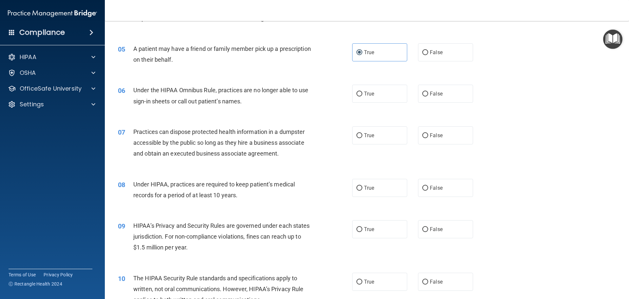
scroll to position [229, 0]
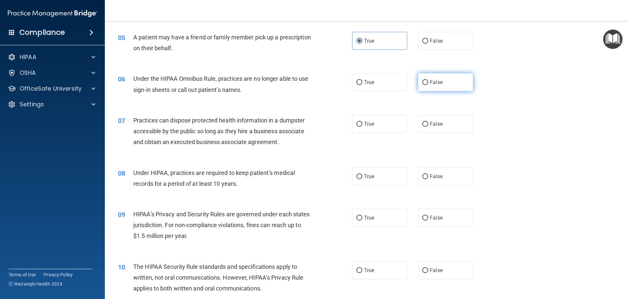
click at [434, 79] on span "False" at bounding box center [436, 82] width 13 height 6
click at [429, 80] on input "False" at bounding box center [426, 82] width 6 height 5
radio input "true"
click at [431, 123] on span "False" at bounding box center [436, 124] width 13 height 6
click at [429, 123] on input "False" at bounding box center [426, 124] width 6 height 5
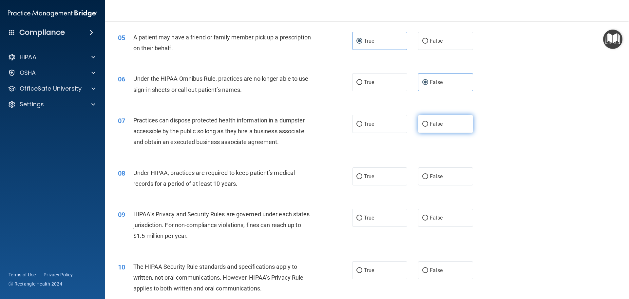
radio input "true"
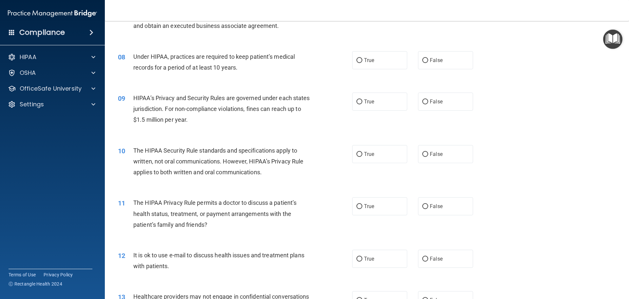
scroll to position [361, 0]
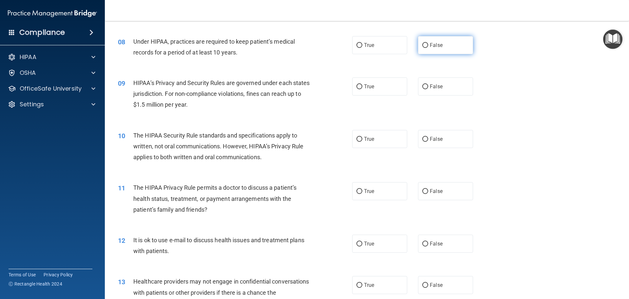
click at [438, 45] on span "False" at bounding box center [436, 45] width 13 height 6
click at [429, 45] on input "False" at bounding box center [426, 45] width 6 height 5
radio input "true"
click at [364, 87] on span "True" at bounding box center [369, 86] width 10 height 6
click at [363, 87] on input "True" at bounding box center [360, 86] width 6 height 5
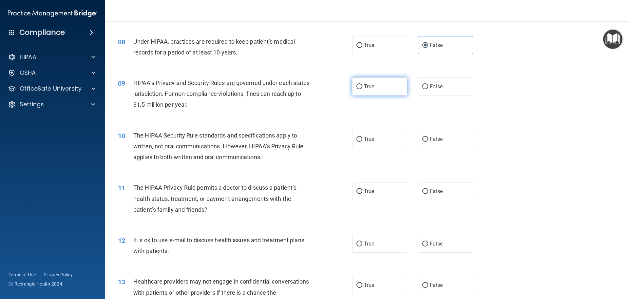
radio input "true"
click at [434, 85] on span "False" at bounding box center [436, 86] width 13 height 6
click at [429, 85] on input "False" at bounding box center [426, 86] width 6 height 5
radio input "true"
radio input "false"
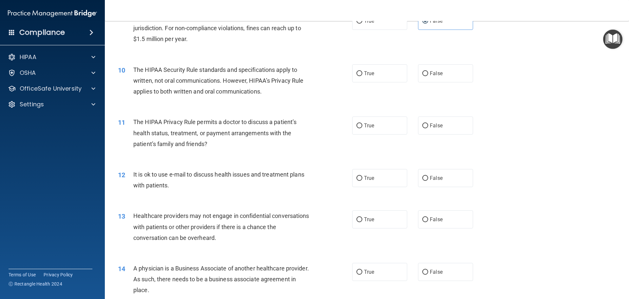
scroll to position [459, 0]
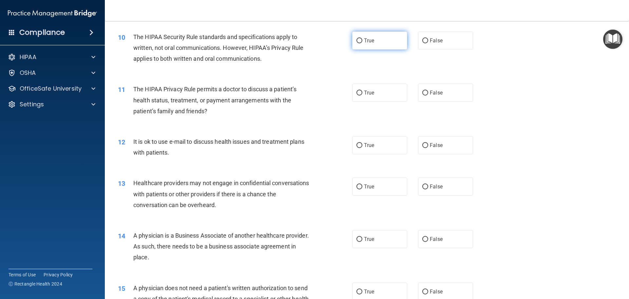
click at [364, 41] on span "True" at bounding box center [369, 40] width 10 height 6
click at [362, 41] on input "True" at bounding box center [360, 40] width 6 height 5
radio input "true"
click at [369, 92] on span "True" at bounding box center [369, 93] width 10 height 6
click at [363, 92] on input "True" at bounding box center [360, 92] width 6 height 5
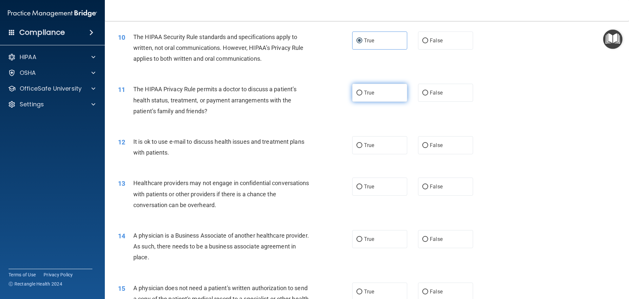
radio input "true"
click at [365, 143] on span "True" at bounding box center [369, 145] width 10 height 6
click at [363, 143] on input "True" at bounding box center [360, 145] width 6 height 5
radio input "true"
click at [437, 185] on span "False" at bounding box center [436, 186] width 13 height 6
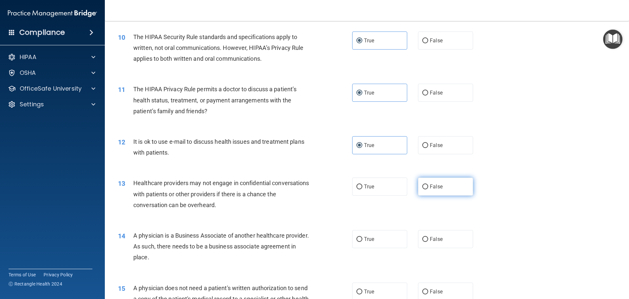
click at [429, 185] on input "False" at bounding box center [426, 186] width 6 height 5
radio input "true"
drag, startPoint x: 424, startPoint y: 239, endPoint x: 403, endPoint y: 232, distance: 22.4
click at [424, 239] on input "False" at bounding box center [426, 239] width 6 height 5
radio input "true"
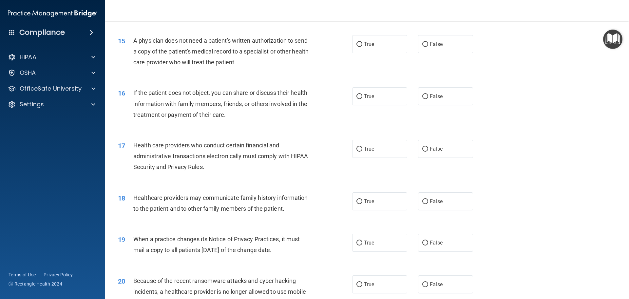
scroll to position [721, 0]
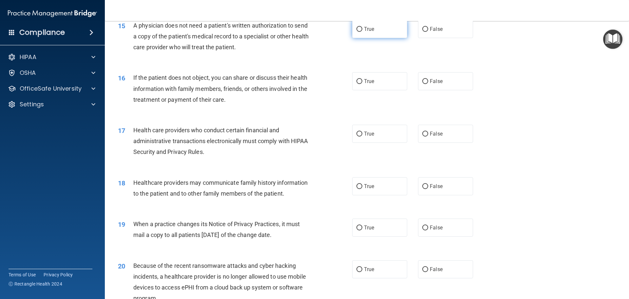
click at [372, 28] on span "True" at bounding box center [369, 29] width 10 height 6
click at [363, 28] on input "True" at bounding box center [360, 29] width 6 height 5
radio input "true"
click at [364, 83] on span "True" at bounding box center [369, 81] width 10 height 6
click at [363, 83] on input "True" at bounding box center [360, 81] width 6 height 5
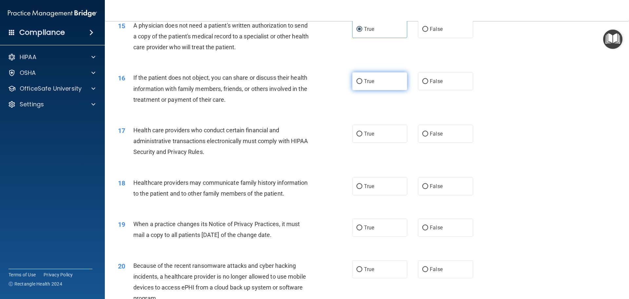
radio input "true"
click at [357, 133] on input "True" at bounding box center [360, 133] width 6 height 5
radio input "true"
click at [430, 187] on span "False" at bounding box center [436, 186] width 13 height 6
click at [429, 187] on input "False" at bounding box center [426, 186] width 6 height 5
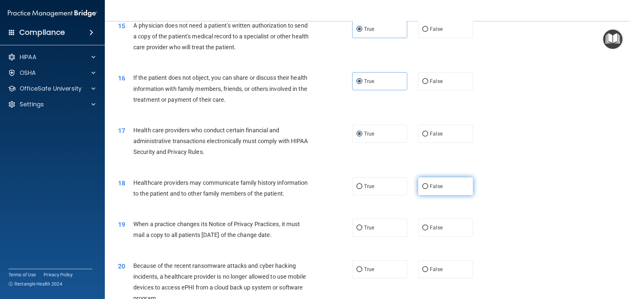
radio input "true"
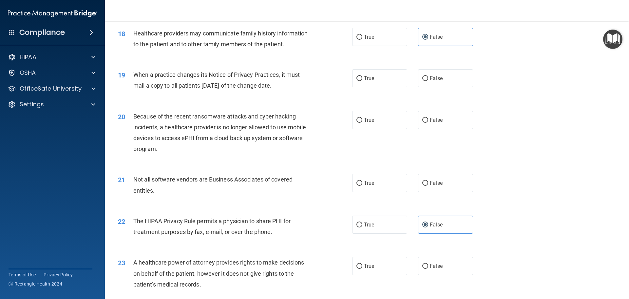
scroll to position [885, 0]
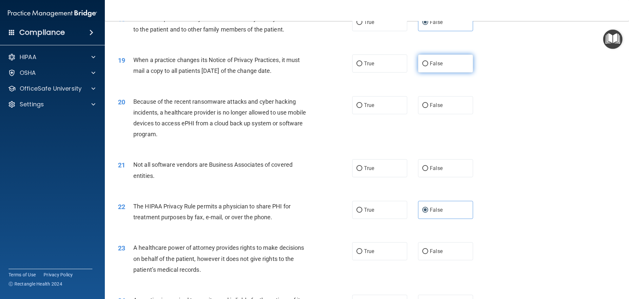
click at [431, 65] on span "False" at bounding box center [436, 63] width 13 height 6
click at [429, 65] on input "False" at bounding box center [426, 63] width 6 height 5
radio input "true"
click at [434, 104] on span "False" at bounding box center [436, 105] width 13 height 6
click at [429, 104] on input "False" at bounding box center [426, 105] width 6 height 5
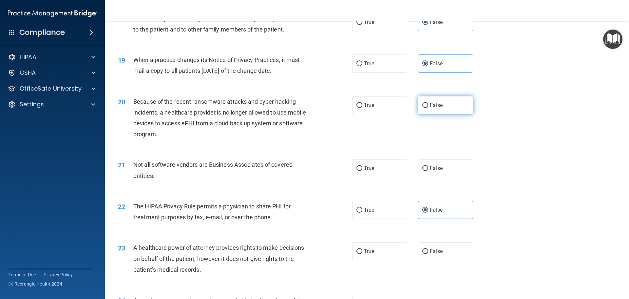
radio input "true"
click at [369, 169] on span "True" at bounding box center [369, 168] width 10 height 6
click at [363, 169] on input "True" at bounding box center [360, 168] width 6 height 5
radio input "true"
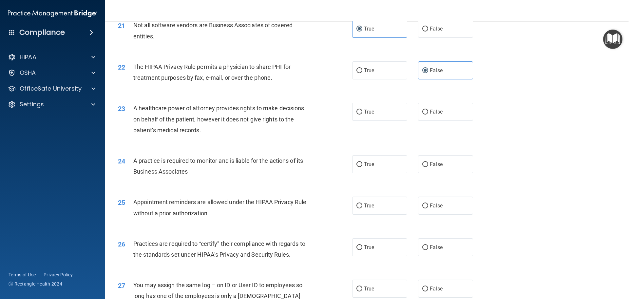
scroll to position [1049, 0]
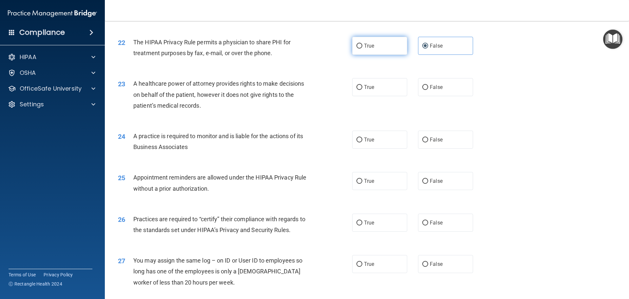
click at [366, 45] on span "True" at bounding box center [369, 46] width 10 height 6
click at [363, 45] on input "True" at bounding box center [360, 46] width 6 height 5
radio input "true"
radio input "false"
click at [430, 85] on span "False" at bounding box center [436, 87] width 13 height 6
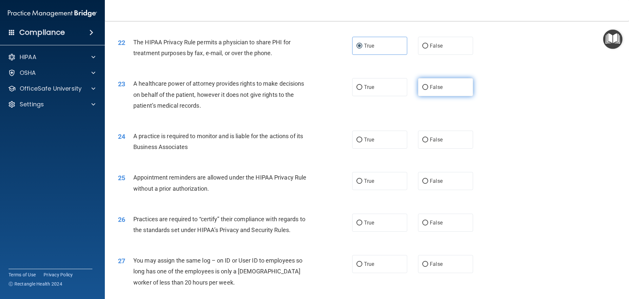
click at [429, 85] on input "False" at bounding box center [426, 87] width 6 height 5
radio input "true"
click at [435, 139] on span "False" at bounding box center [436, 139] width 13 height 6
click at [429, 139] on input "False" at bounding box center [426, 139] width 6 height 5
radio input "true"
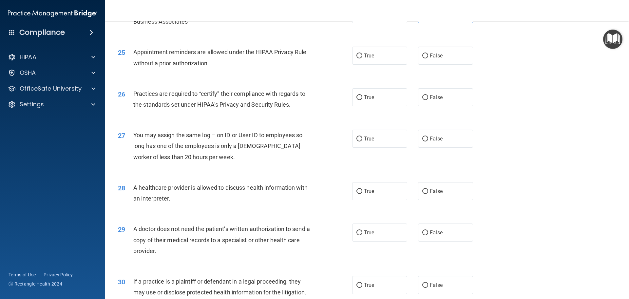
scroll to position [1180, 0]
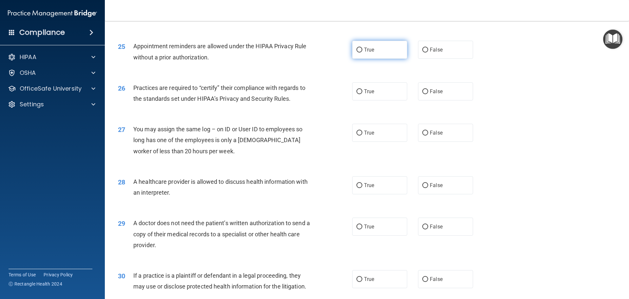
click at [364, 48] on span "True" at bounding box center [369, 50] width 10 height 6
click at [363, 48] on input "True" at bounding box center [360, 50] width 6 height 5
radio input "true"
drag, startPoint x: 436, startPoint y: 91, endPoint x: 424, endPoint y: 91, distance: 12.1
click at [436, 91] on span "False" at bounding box center [436, 91] width 13 height 6
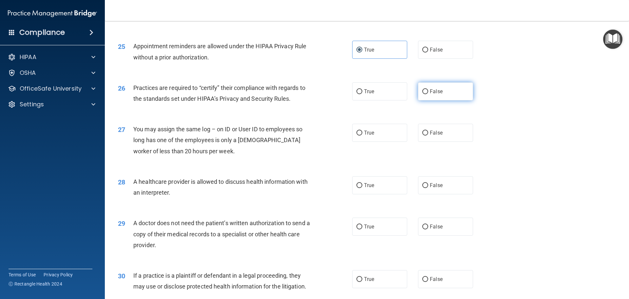
click at [429, 91] on input "False" at bounding box center [426, 91] width 6 height 5
radio input "true"
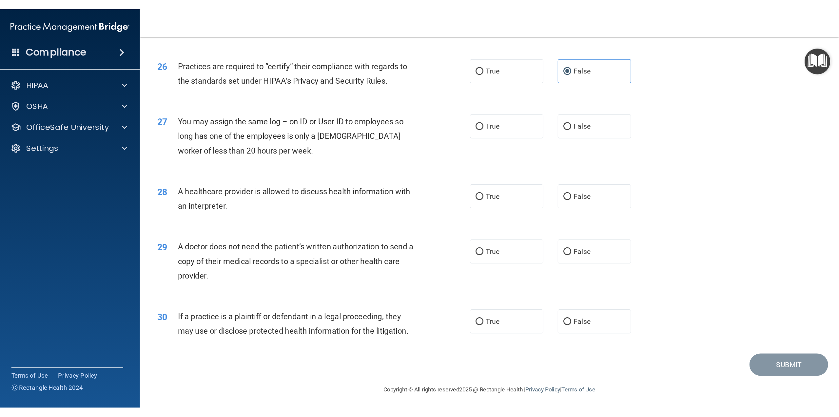
scroll to position [1227, 0]
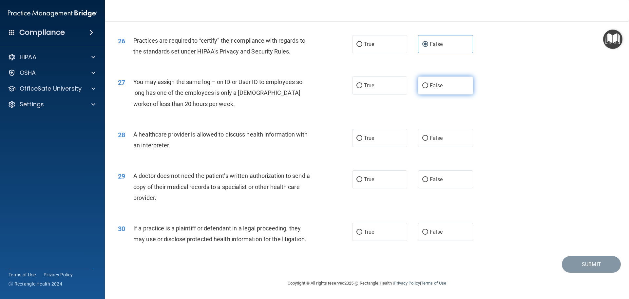
click at [432, 85] on span "False" at bounding box center [436, 85] width 13 height 6
click at [429, 85] on input "False" at bounding box center [426, 85] width 6 height 5
radio input "true"
click at [366, 138] on span "True" at bounding box center [369, 138] width 10 height 6
click at [363, 138] on input "True" at bounding box center [360, 138] width 6 height 5
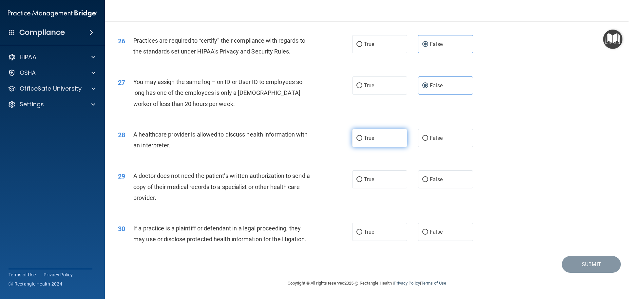
radio input "true"
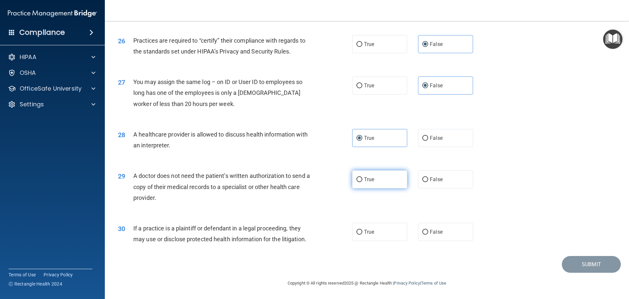
click at [369, 172] on label "True" at bounding box center [379, 179] width 55 height 18
click at [363, 177] on input "True" at bounding box center [360, 179] width 6 height 5
radio input "true"
click at [353, 233] on label "True" at bounding box center [379, 232] width 55 height 18
click at [357, 233] on input "True" at bounding box center [360, 231] width 6 height 5
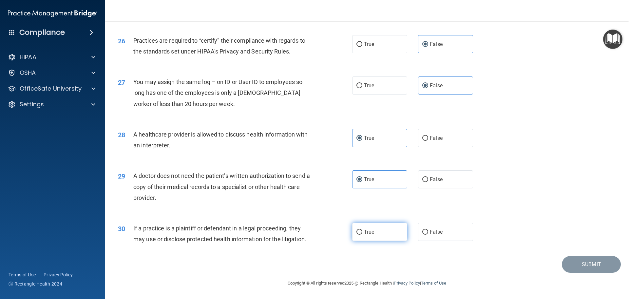
radio input "true"
click at [605, 266] on button "Submit" at bounding box center [591, 264] width 59 height 17
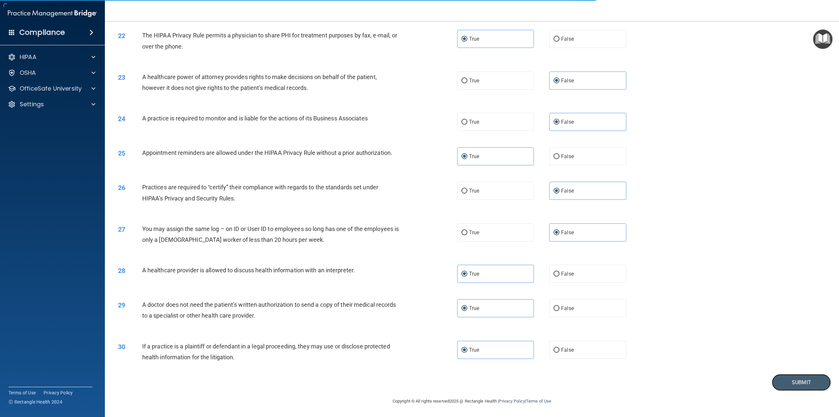
scroll to position [904, 0]
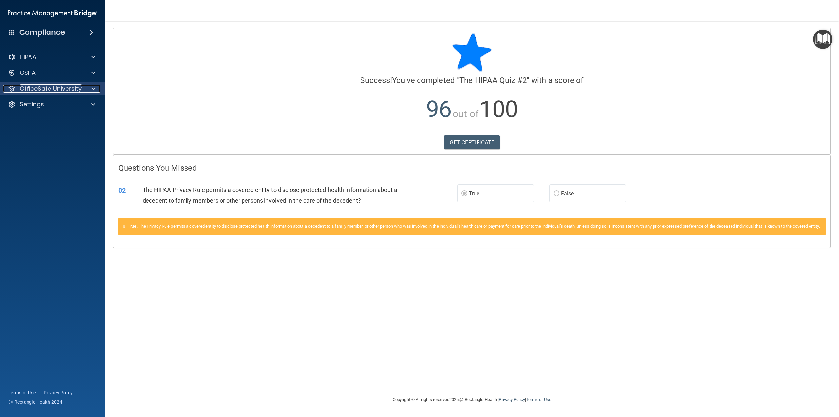
click at [79, 86] on p "OfficeSafe University" at bounding box center [51, 89] width 62 height 8
click at [52, 104] on p "HIPAA Training" at bounding box center [31, 104] width 54 height 7
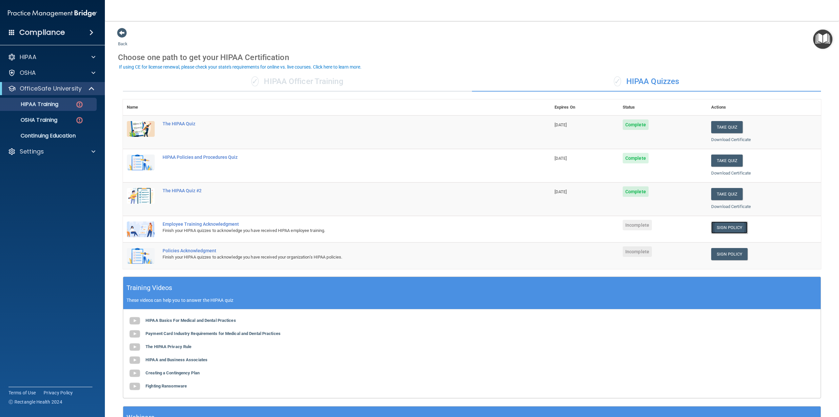
click at [726, 228] on link "Sign Policy" at bounding box center [729, 227] width 36 height 12
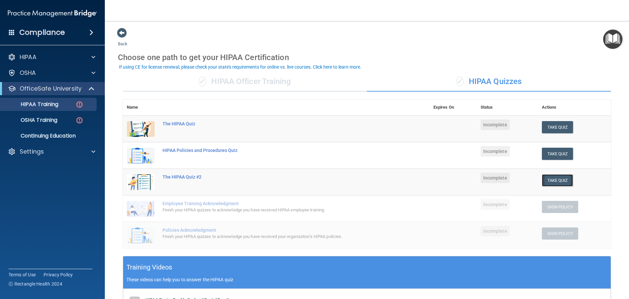
click at [554, 181] on button "Take Quiz" at bounding box center [557, 180] width 31 height 12
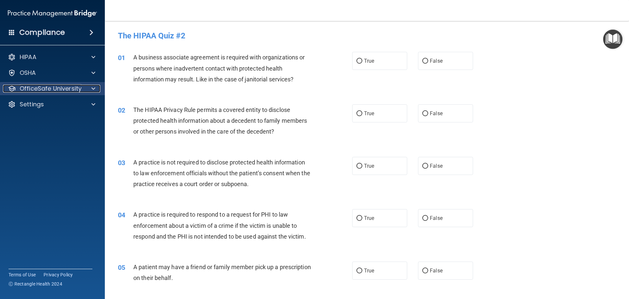
click at [72, 88] on p "OfficeSafe University" at bounding box center [51, 89] width 62 height 8
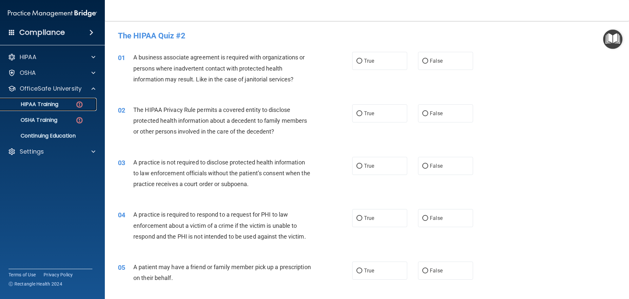
click at [46, 104] on p "HIPAA Training" at bounding box center [31, 104] width 54 height 7
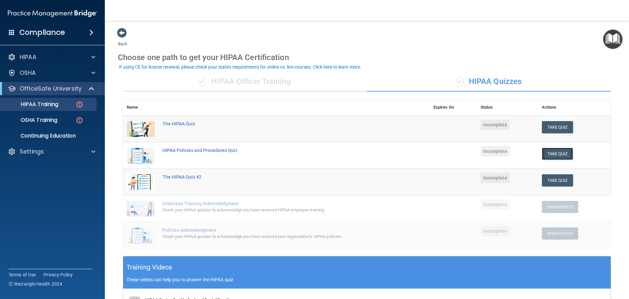
click at [559, 153] on button "Take Quiz" at bounding box center [557, 154] width 31 height 12
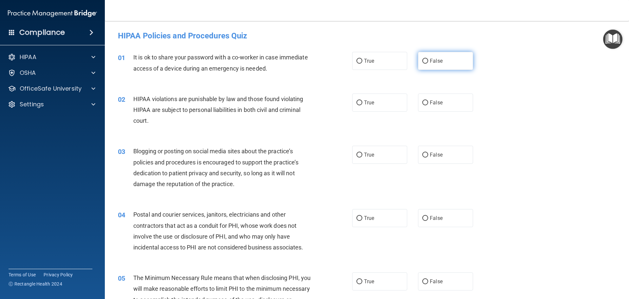
click at [430, 63] on span "False" at bounding box center [436, 61] width 13 height 6
click at [429, 63] on input "False" at bounding box center [426, 61] width 6 height 5
radio input "true"
click at [371, 101] on span "True" at bounding box center [369, 102] width 10 height 6
click at [363, 101] on input "True" at bounding box center [360, 102] width 6 height 5
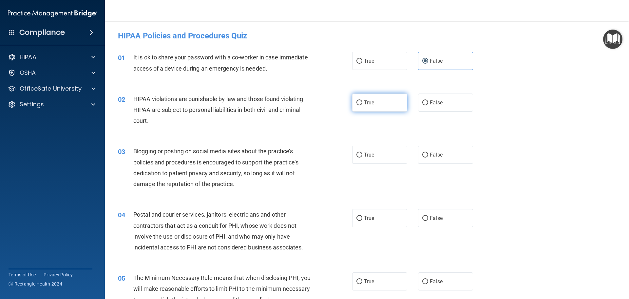
radio input "true"
click at [440, 156] on label "False" at bounding box center [445, 155] width 55 height 18
click at [429, 156] on input "False" at bounding box center [426, 154] width 6 height 5
radio input "true"
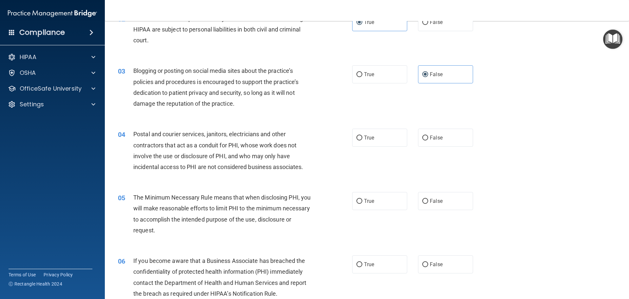
scroll to position [131, 0]
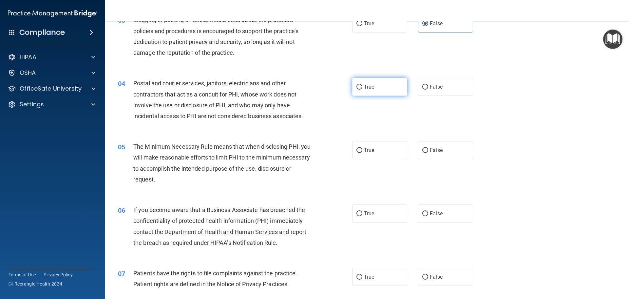
click at [367, 85] on span "True" at bounding box center [369, 87] width 10 height 6
click at [363, 85] on input "True" at bounding box center [360, 87] width 6 height 5
radio input "true"
click at [371, 151] on span "True" at bounding box center [369, 150] width 10 height 6
click at [363, 151] on input "True" at bounding box center [360, 150] width 6 height 5
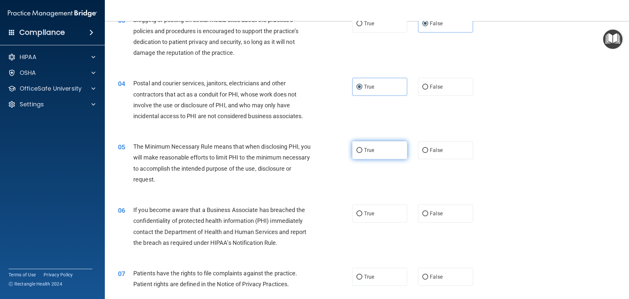
radio input "true"
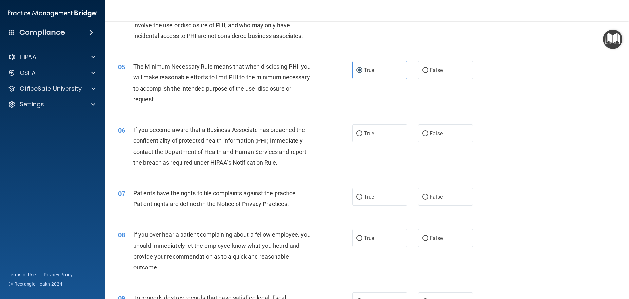
scroll to position [229, 0]
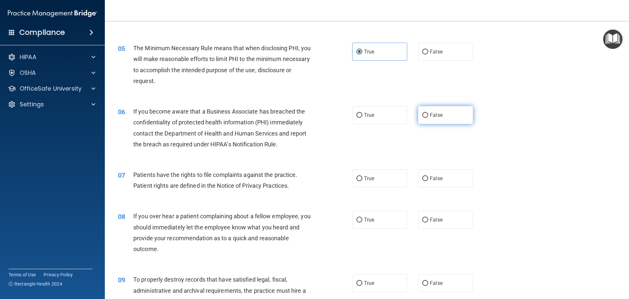
click at [443, 111] on label "False" at bounding box center [445, 115] width 55 height 18
click at [429, 113] on input "False" at bounding box center [426, 115] width 6 height 5
radio input "true"
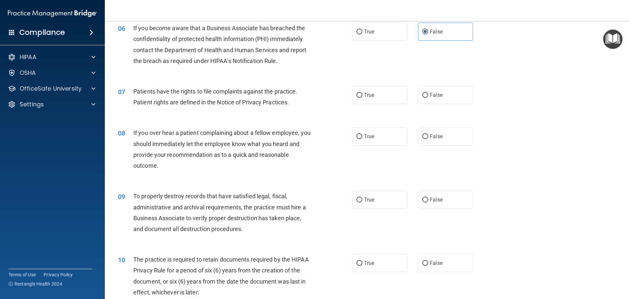
scroll to position [328, 0]
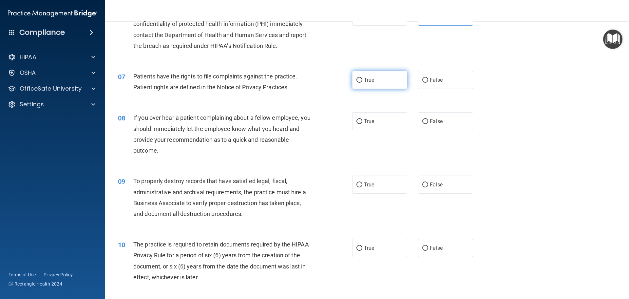
click at [366, 83] on span "True" at bounding box center [369, 80] width 10 height 6
click at [363, 83] on input "True" at bounding box center [360, 80] width 6 height 5
radio input "true"
click at [435, 123] on span "False" at bounding box center [436, 121] width 13 height 6
click at [429, 123] on input "False" at bounding box center [426, 121] width 6 height 5
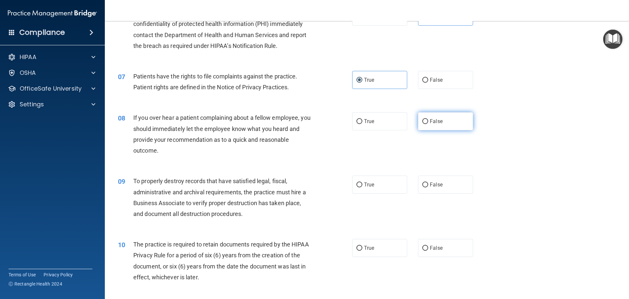
radio input "true"
click at [438, 187] on span "False" at bounding box center [436, 184] width 13 height 6
click at [429, 187] on input "False" at bounding box center [426, 184] width 6 height 5
radio input "true"
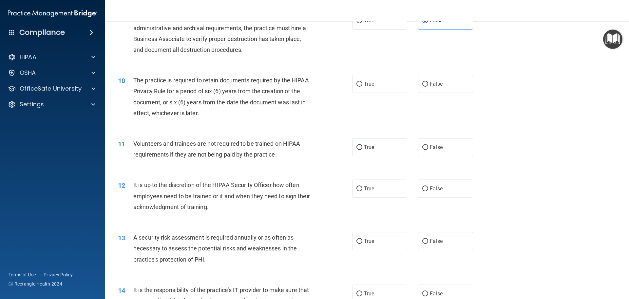
scroll to position [525, 0]
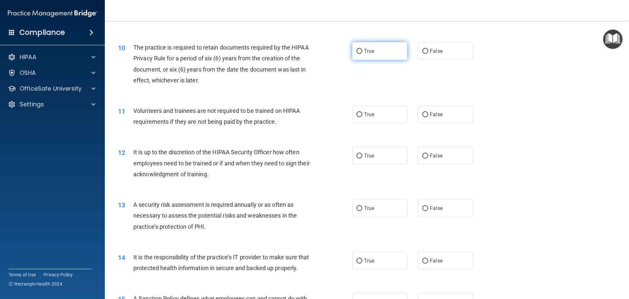
click at [364, 52] on span "True" at bounding box center [369, 51] width 10 height 6
click at [363, 52] on input "True" at bounding box center [360, 51] width 6 height 5
radio input "true"
click at [430, 114] on span "False" at bounding box center [436, 114] width 13 height 6
click at [428, 114] on input "False" at bounding box center [426, 114] width 6 height 5
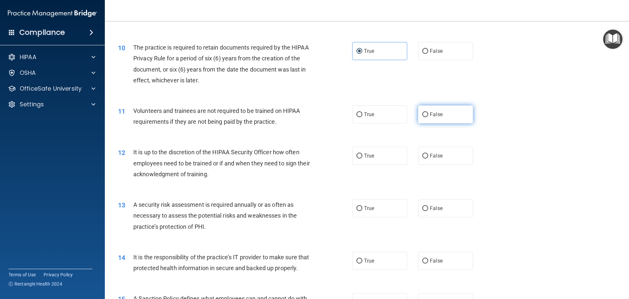
radio input "true"
click at [439, 153] on span "False" at bounding box center [436, 155] width 13 height 6
click at [429, 153] on input "False" at bounding box center [426, 155] width 6 height 5
radio input "true"
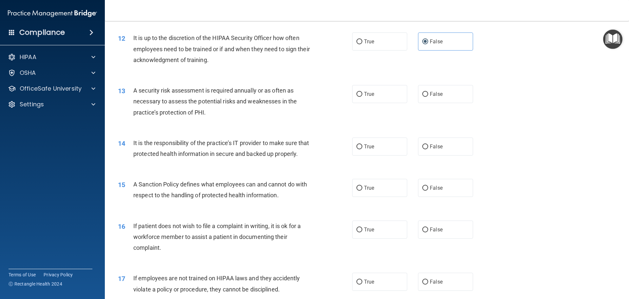
scroll to position [656, 0]
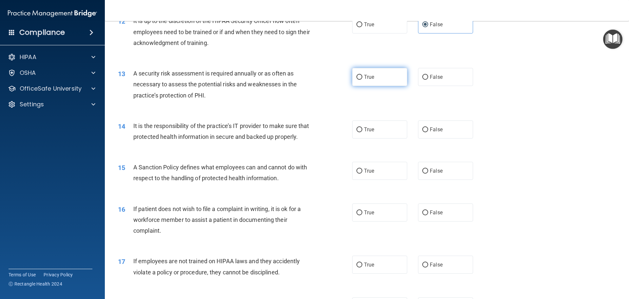
click at [364, 74] on span "True" at bounding box center [369, 77] width 10 height 6
click at [363, 75] on input "True" at bounding box center [360, 77] width 6 height 5
radio input "true"
click at [431, 128] on span "False" at bounding box center [436, 129] width 13 height 6
click at [429, 128] on input "False" at bounding box center [426, 129] width 6 height 5
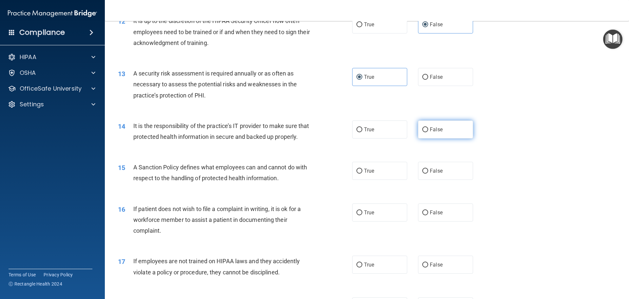
radio input "true"
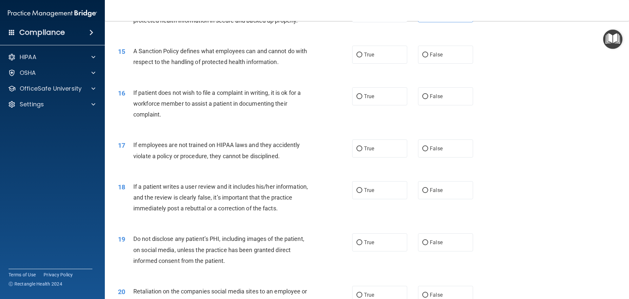
scroll to position [787, 0]
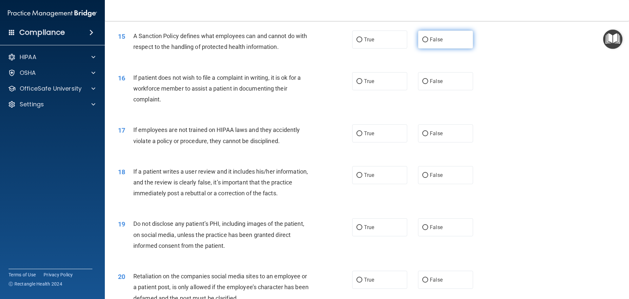
click at [439, 43] on span "False" at bounding box center [436, 39] width 13 height 6
click at [429, 42] on input "False" at bounding box center [426, 39] width 6 height 5
radio input "true"
click at [368, 84] on span "True" at bounding box center [369, 81] width 10 height 6
click at [363, 84] on input "True" at bounding box center [360, 81] width 6 height 5
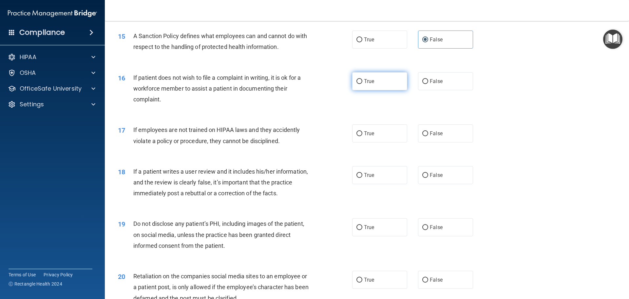
radio input "true"
click at [426, 142] on label "False" at bounding box center [445, 133] width 55 height 18
click at [426, 136] on input "False" at bounding box center [426, 133] width 6 height 5
radio input "true"
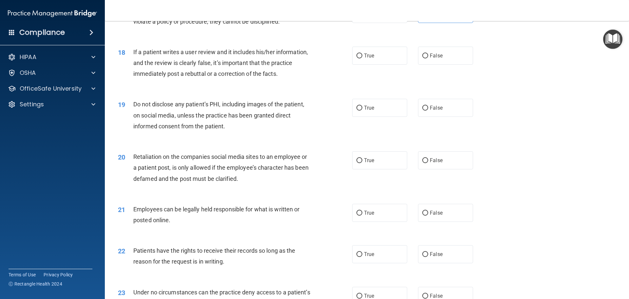
scroll to position [918, 0]
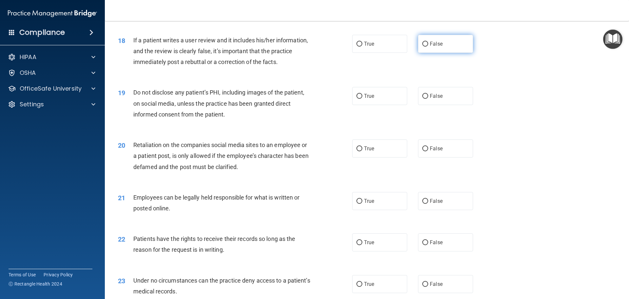
click at [427, 53] on label "False" at bounding box center [445, 44] width 55 height 18
click at [427, 47] on input "False" at bounding box center [426, 44] width 6 height 5
radio input "true"
click at [364, 99] on span "True" at bounding box center [369, 96] width 10 height 6
click at [362, 99] on input "True" at bounding box center [360, 96] width 6 height 5
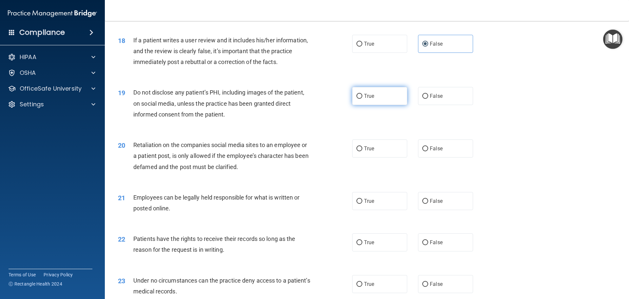
radio input "true"
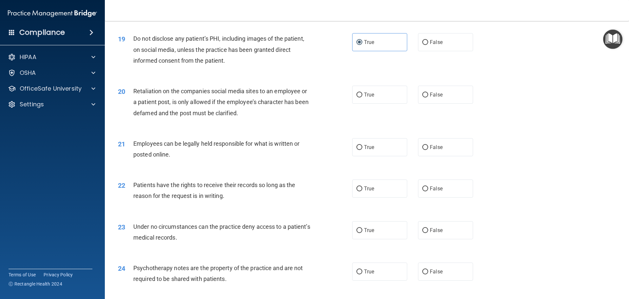
scroll to position [984, 0]
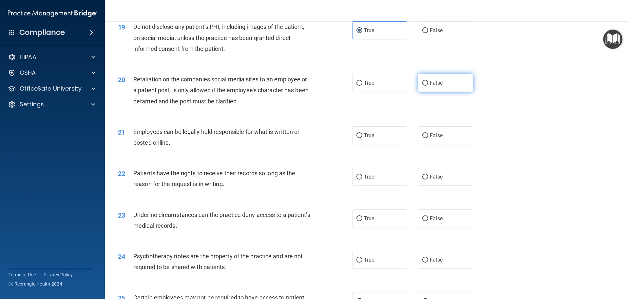
click at [431, 92] on label "False" at bounding box center [445, 83] width 55 height 18
click at [429, 86] on input "False" at bounding box center [426, 83] width 6 height 5
radio input "true"
click at [365, 138] on span "True" at bounding box center [369, 135] width 10 height 6
click at [363, 138] on input "True" at bounding box center [360, 135] width 6 height 5
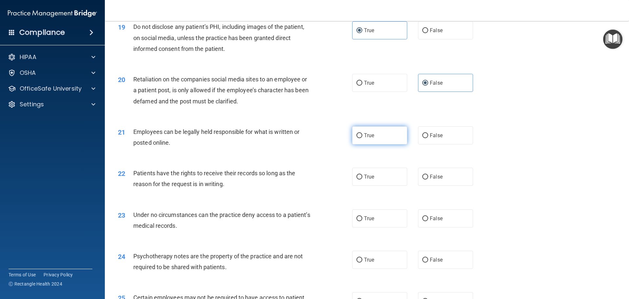
radio input "true"
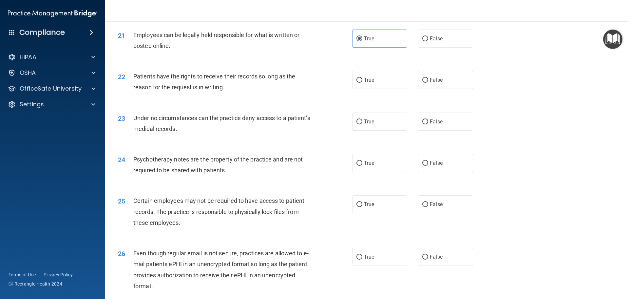
scroll to position [1082, 0]
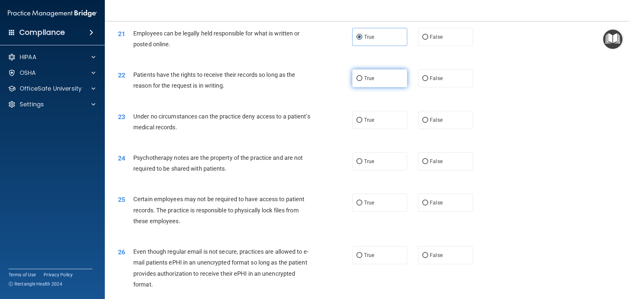
click at [372, 81] on span "True" at bounding box center [369, 78] width 10 height 6
click at [363, 81] on input "True" at bounding box center [360, 78] width 6 height 5
radio input "true"
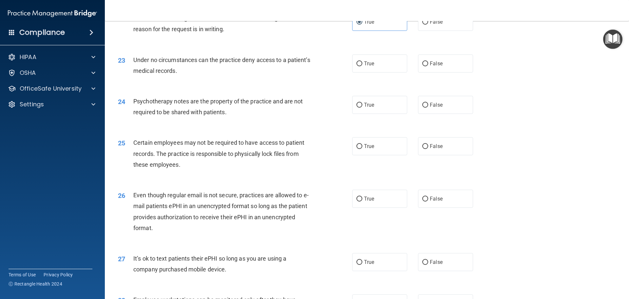
scroll to position [1147, 0]
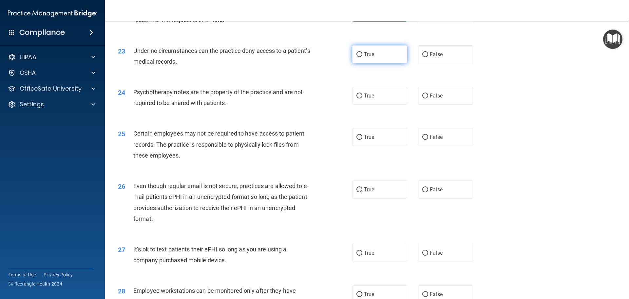
click at [369, 57] on span "True" at bounding box center [369, 54] width 10 height 6
click at [363, 57] on input "True" at bounding box center [360, 54] width 6 height 5
radio input "true"
click at [441, 63] on label "False" at bounding box center [445, 54] width 55 height 18
click at [429, 57] on input "False" at bounding box center [426, 54] width 6 height 5
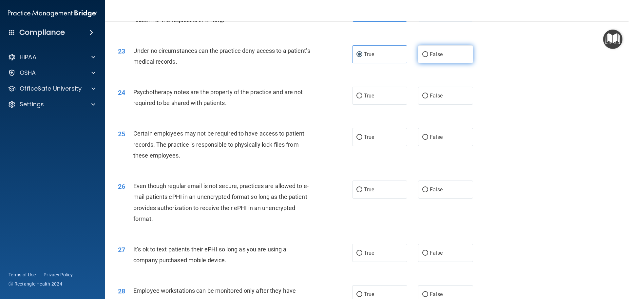
radio input "true"
radio input "false"
click at [366, 99] on span "True" at bounding box center [369, 95] width 10 height 6
click at [363, 98] on input "True" at bounding box center [360, 95] width 6 height 5
radio input "true"
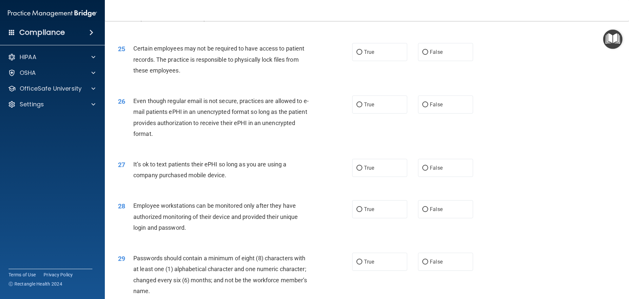
scroll to position [1246, 0]
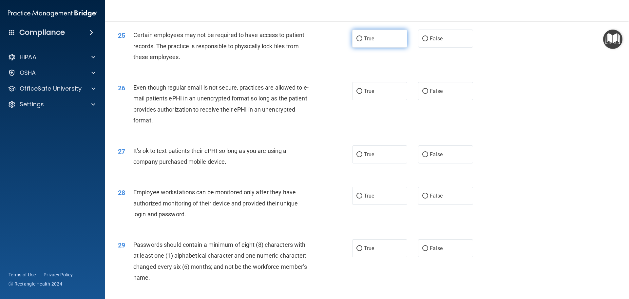
click at [364, 42] on span "True" at bounding box center [369, 38] width 10 height 6
click at [363, 41] on input "True" at bounding box center [360, 38] width 6 height 5
radio input "true"
click at [425, 94] on input "False" at bounding box center [426, 91] width 6 height 5
radio input "true"
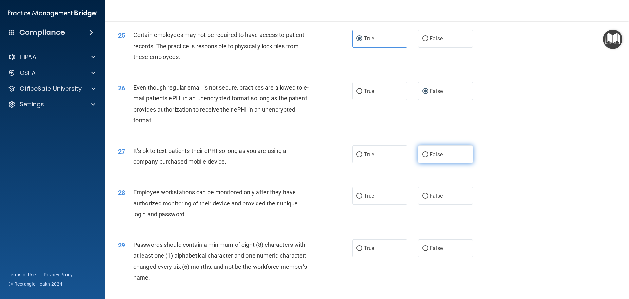
click at [430, 157] on span "False" at bounding box center [436, 154] width 13 height 6
click at [428, 157] on input "False" at bounding box center [426, 154] width 6 height 5
radio input "true"
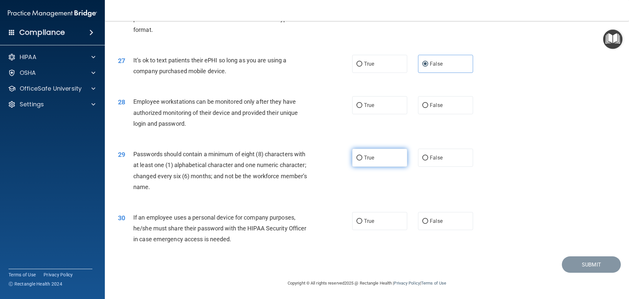
scroll to position [1347, 0]
click at [435, 103] on span "False" at bounding box center [436, 105] width 13 height 6
click at [429, 103] on input "False" at bounding box center [426, 105] width 6 height 5
radio input "true"
click at [369, 158] on span "True" at bounding box center [369, 157] width 10 height 6
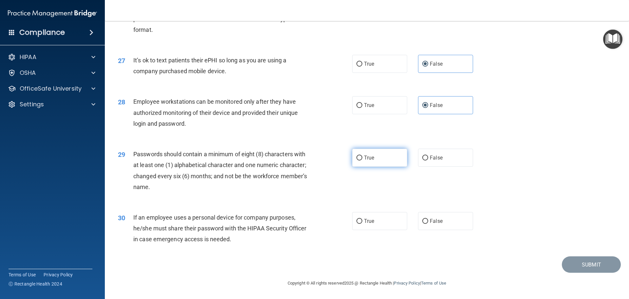
click at [363, 158] on input "True" at bounding box center [360, 157] width 6 height 5
radio input "true"
click at [426, 220] on label "False" at bounding box center [445, 221] width 55 height 18
click at [426, 220] on input "False" at bounding box center [426, 221] width 6 height 5
radio input "true"
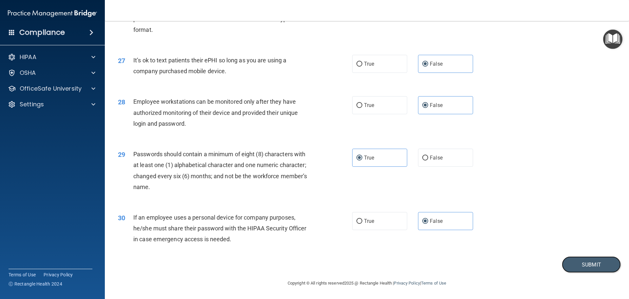
drag, startPoint x: 604, startPoint y: 261, endPoint x: 588, endPoint y: 247, distance: 21.3
click at [603, 261] on button "Submit" at bounding box center [591, 264] width 59 height 17
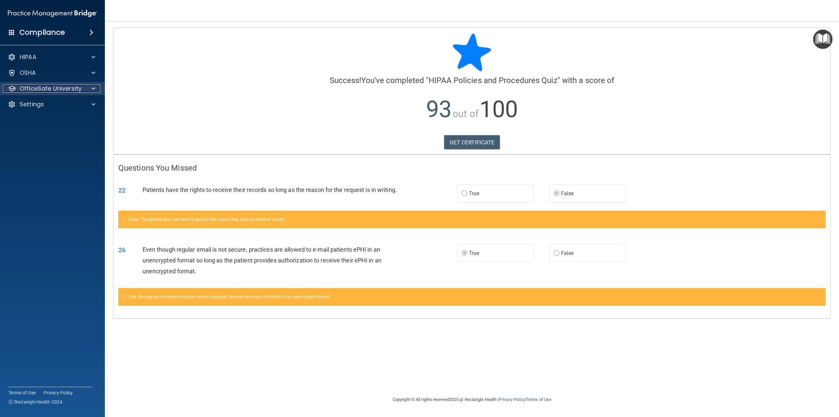
click at [95, 88] on span at bounding box center [93, 89] width 4 height 8
click at [55, 101] on p "HIPAA Training" at bounding box center [31, 104] width 54 height 7
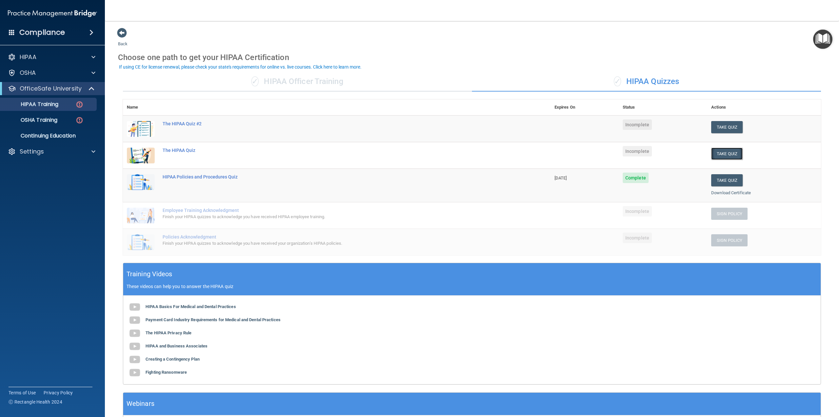
click at [729, 150] on button "Take Quiz" at bounding box center [726, 154] width 31 height 12
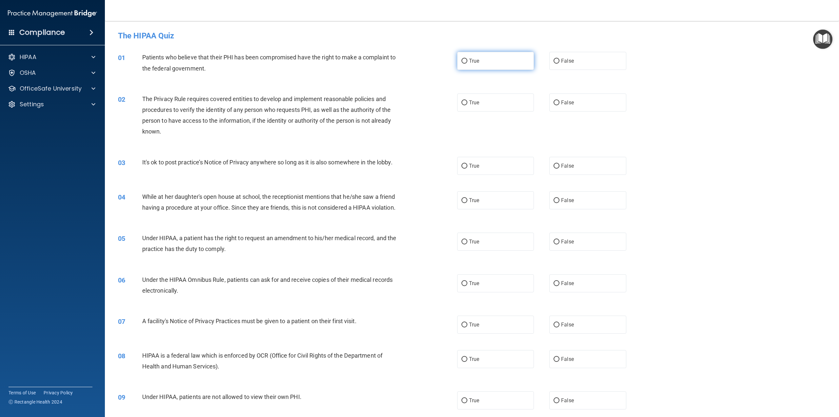
click at [474, 61] on span "True" at bounding box center [474, 61] width 10 height 6
click at [468, 61] on input "True" at bounding box center [465, 61] width 6 height 5
radio input "true"
click at [476, 103] on span "True" at bounding box center [474, 102] width 10 height 6
click at [468, 103] on input "True" at bounding box center [465, 102] width 6 height 5
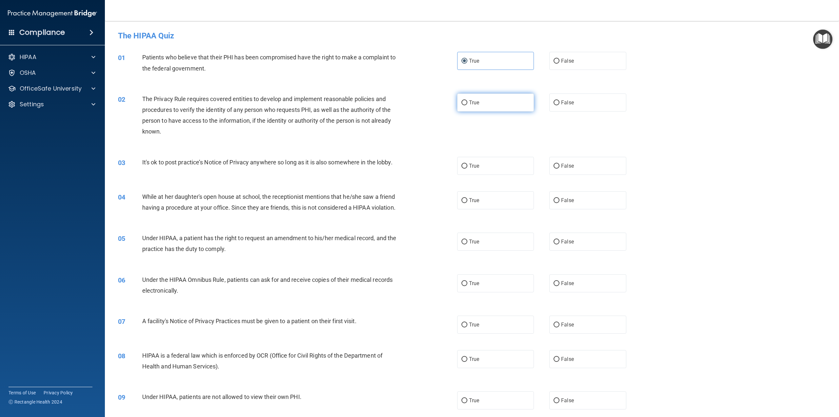
radio input "true"
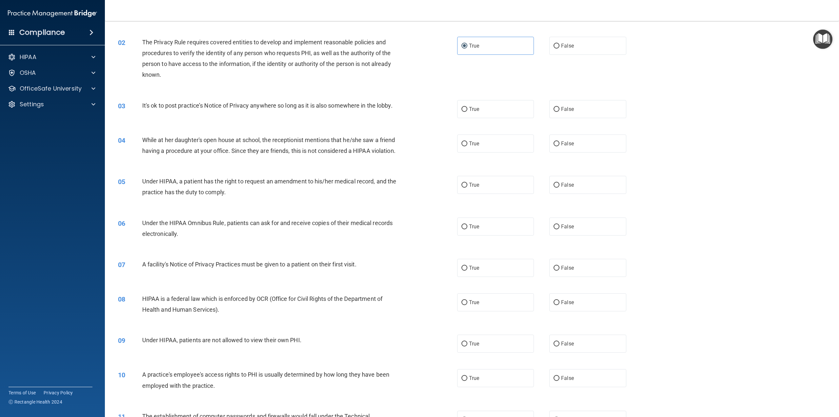
scroll to position [66, 0]
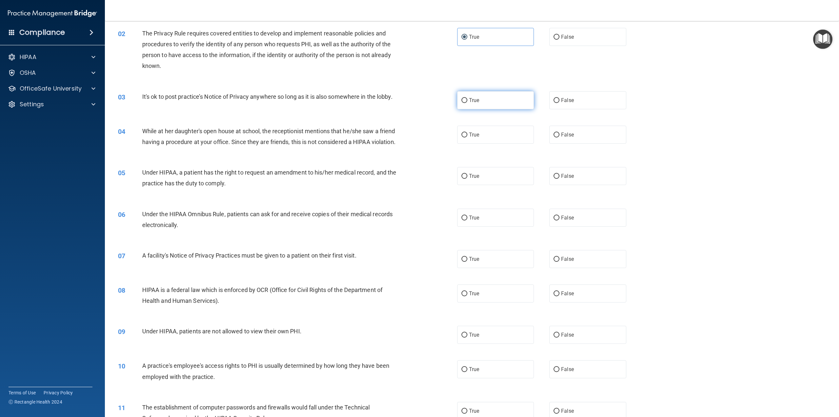
click at [471, 99] on span "True" at bounding box center [474, 100] width 10 height 6
click at [468, 99] on input "True" at bounding box center [465, 100] width 6 height 5
radio input "true"
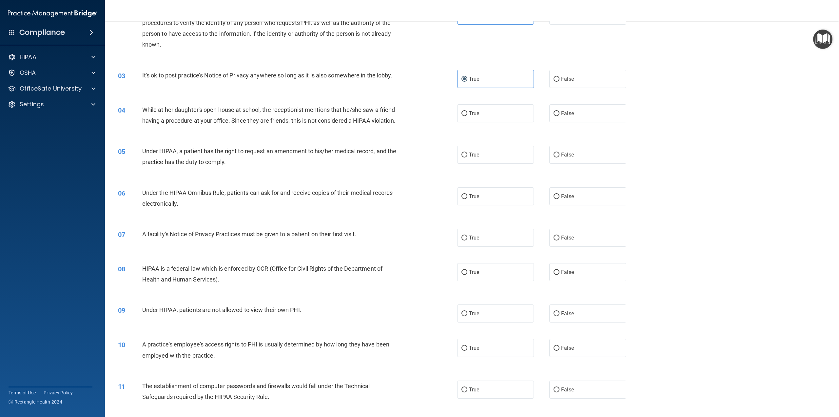
scroll to position [98, 0]
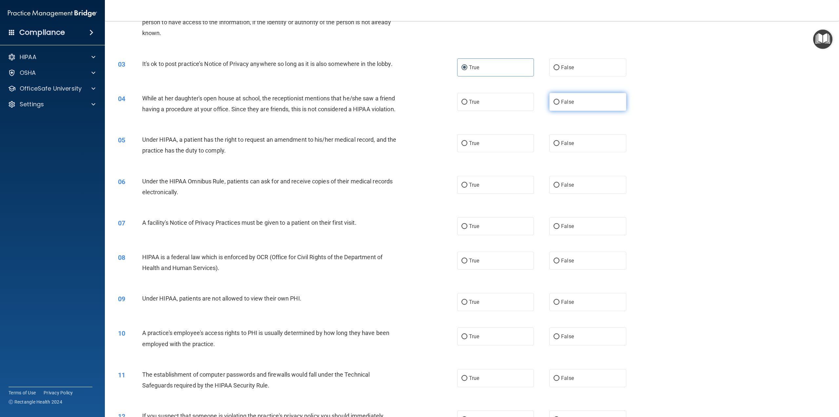
click at [566, 99] on label "False" at bounding box center [587, 102] width 77 height 18
click at [560, 100] on input "False" at bounding box center [557, 102] width 6 height 5
radio input "true"
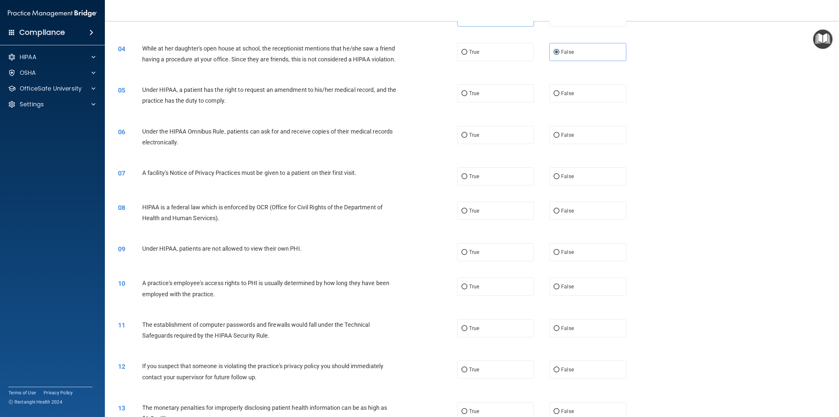
scroll to position [164, 0]
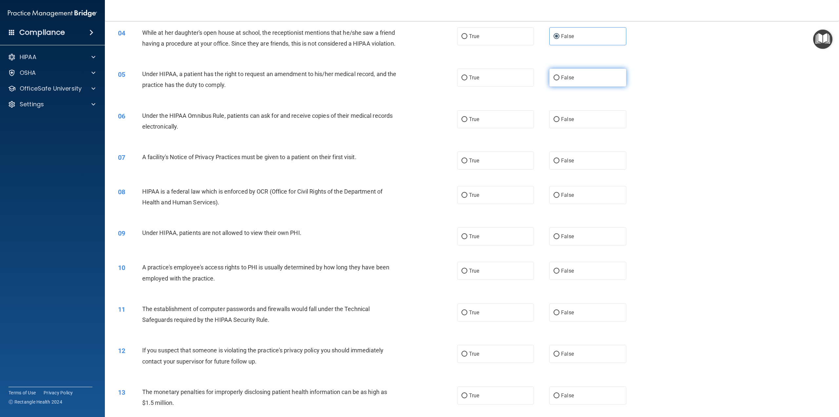
click at [564, 85] on label "False" at bounding box center [587, 78] width 77 height 18
click at [560, 80] on input "False" at bounding box center [557, 77] width 6 height 5
radio input "true"
click at [474, 122] on span "True" at bounding box center [474, 119] width 10 height 6
click at [468, 122] on input "True" at bounding box center [465, 119] width 6 height 5
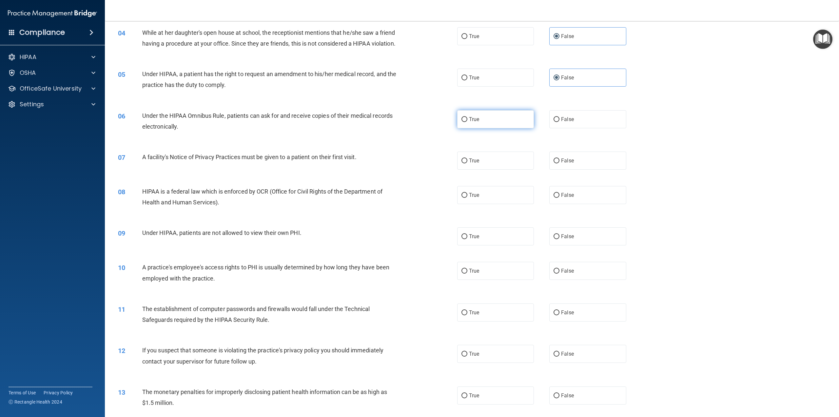
radio input "true"
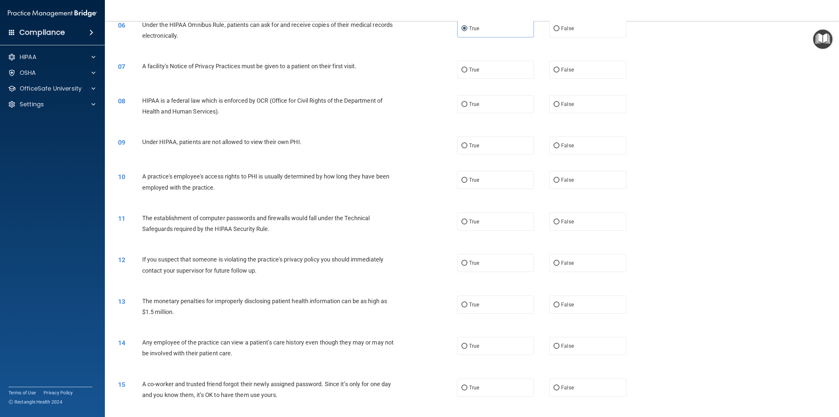
scroll to position [262, 0]
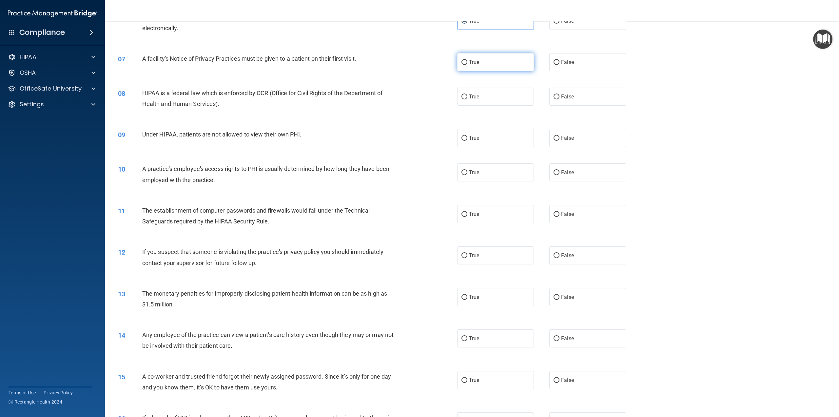
click at [463, 65] on input "True" at bounding box center [465, 62] width 6 height 5
radio input "true"
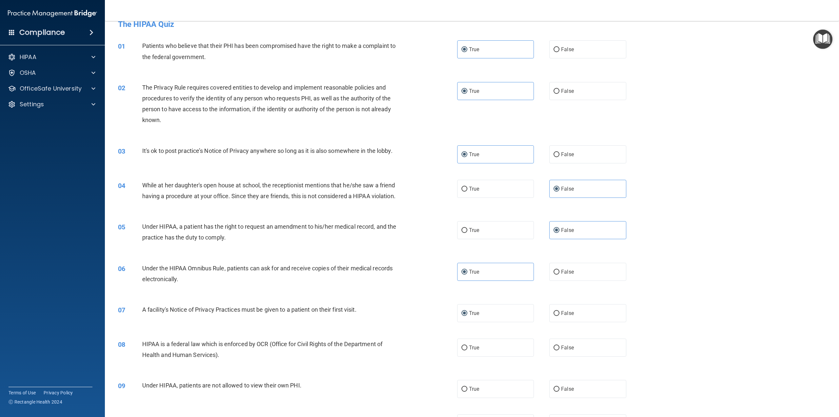
scroll to position [0, 0]
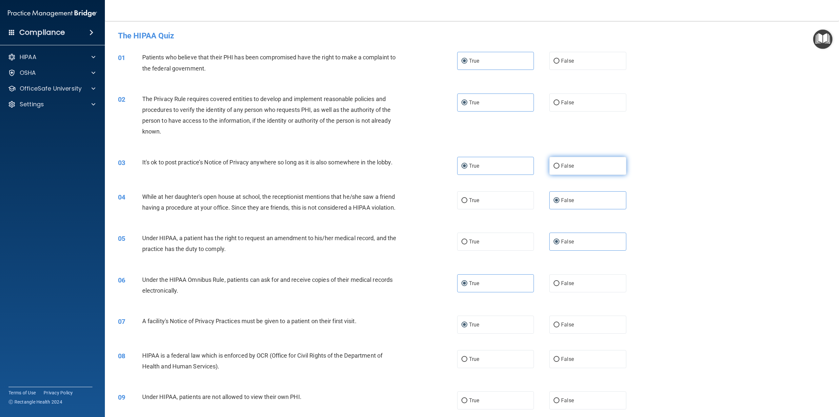
click at [567, 163] on span "False" at bounding box center [567, 166] width 13 height 6
click at [560, 164] on input "False" at bounding box center [557, 166] width 6 height 5
radio input "true"
radio input "false"
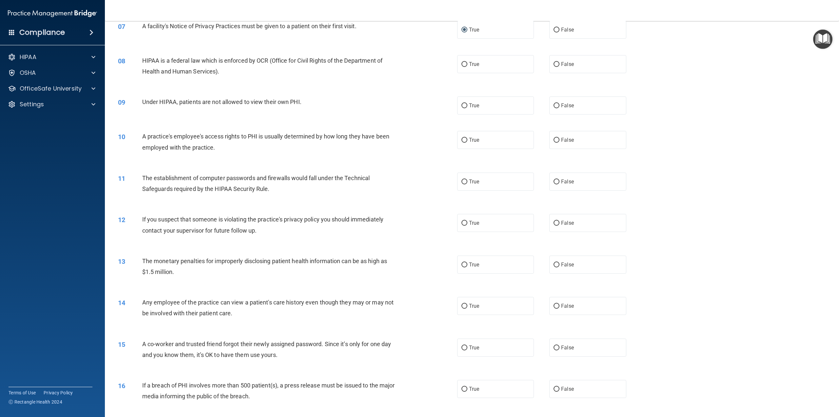
scroll to position [295, 0]
click at [473, 67] on span "True" at bounding box center [474, 64] width 10 height 6
click at [468, 67] on input "True" at bounding box center [465, 64] width 6 height 5
radio input "true"
click at [568, 108] on span "False" at bounding box center [567, 105] width 13 height 6
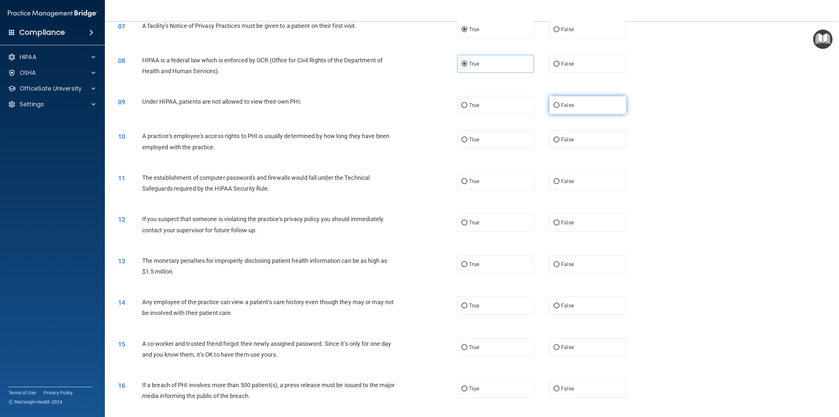
click at [560, 108] on input "False" at bounding box center [557, 105] width 6 height 5
radio input "true"
click at [563, 143] on span "False" at bounding box center [567, 139] width 13 height 6
click at [560, 142] on input "False" at bounding box center [557, 139] width 6 height 5
radio input "true"
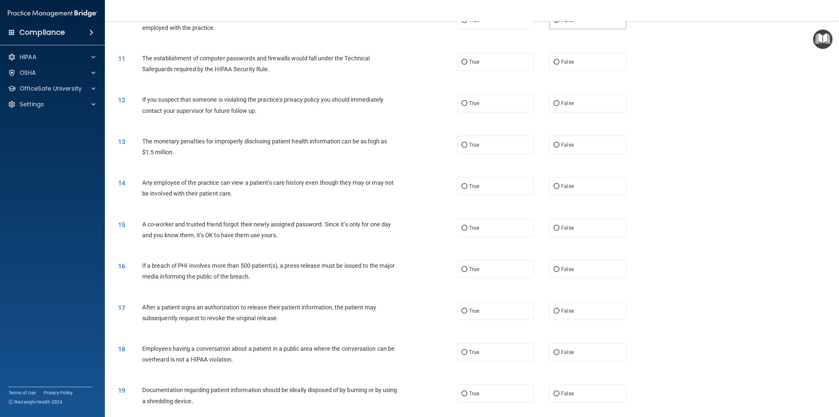
scroll to position [426, 0]
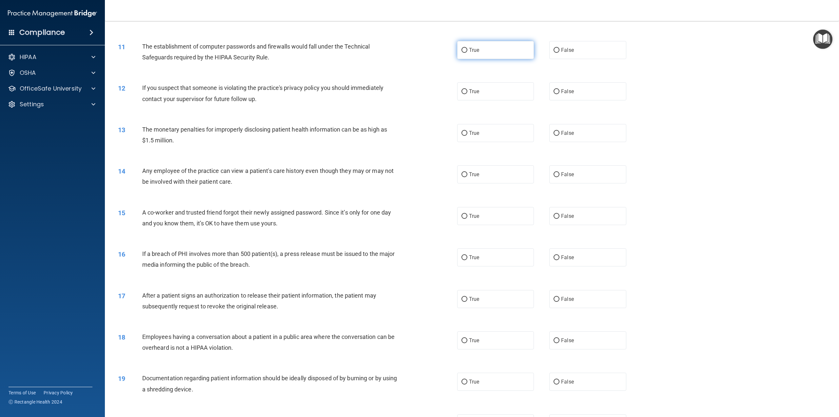
click at [473, 53] on span "True" at bounding box center [474, 50] width 10 height 6
click at [468, 53] on input "True" at bounding box center [465, 50] width 6 height 5
radio input "true"
click at [471, 94] on span "True" at bounding box center [474, 91] width 10 height 6
click at [468, 94] on input "True" at bounding box center [465, 91] width 6 height 5
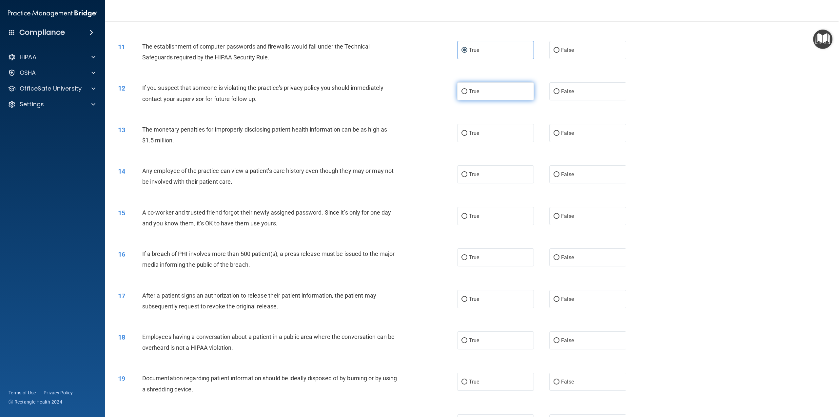
radio input "true"
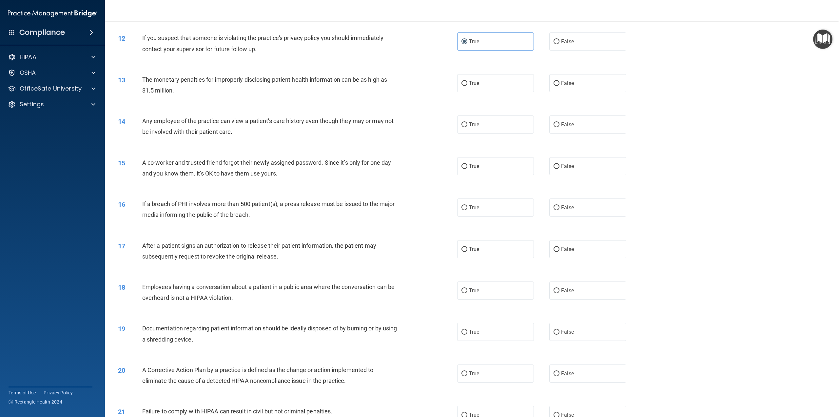
scroll to position [492, 0]
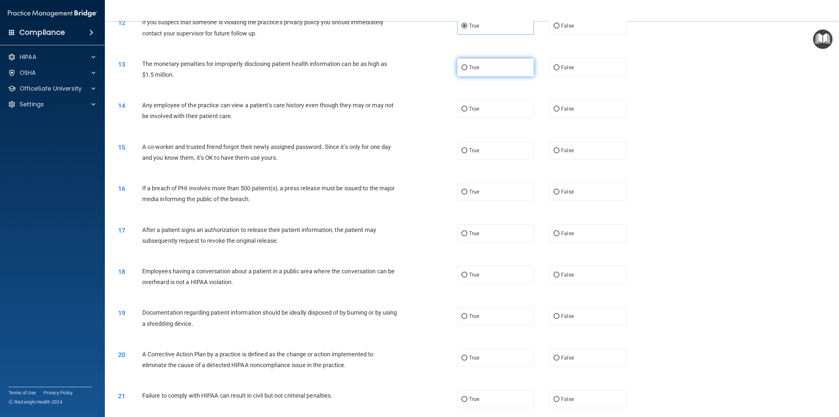
click at [464, 76] on label "True" at bounding box center [495, 67] width 77 height 18
click at [464, 70] on input "True" at bounding box center [465, 67] width 6 height 5
radio input "true"
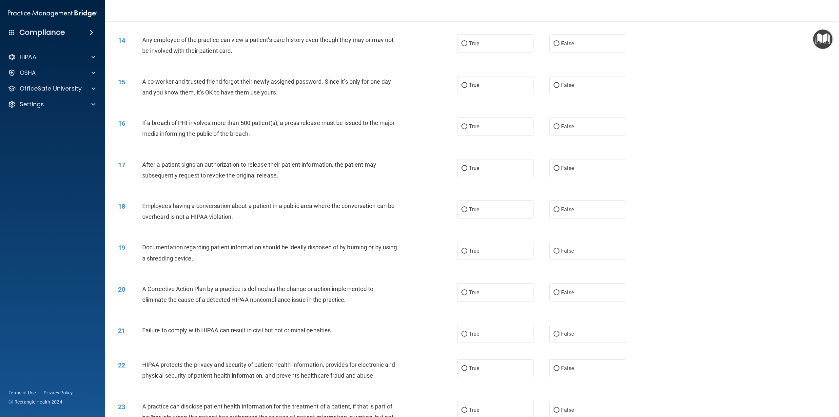
scroll to position [557, 0]
click at [564, 46] on span "False" at bounding box center [567, 43] width 13 height 6
click at [560, 46] on input "False" at bounding box center [557, 43] width 6 height 5
radio input "true"
click at [570, 88] on span "False" at bounding box center [567, 85] width 13 height 6
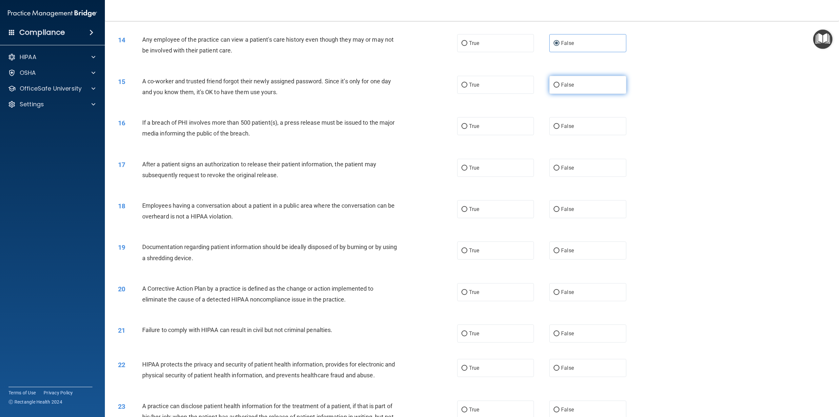
click at [560, 88] on input "False" at bounding box center [557, 85] width 6 height 5
radio input "true"
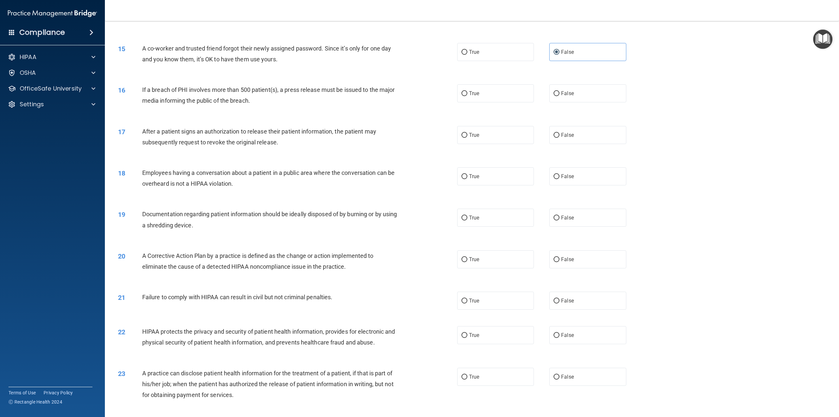
scroll to position [623, 0]
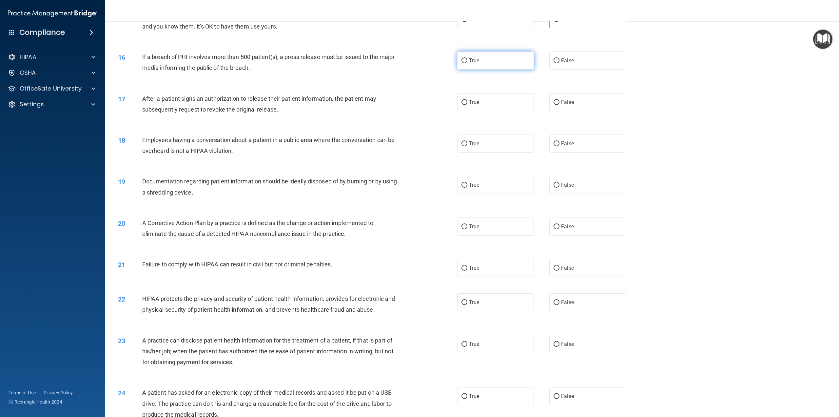
click at [476, 67] on label "True" at bounding box center [495, 60] width 77 height 18
click at [468, 63] on input "True" at bounding box center [465, 60] width 6 height 5
radio input "true"
click at [472, 105] on span "True" at bounding box center [474, 102] width 10 height 6
click at [468, 105] on input "True" at bounding box center [465, 102] width 6 height 5
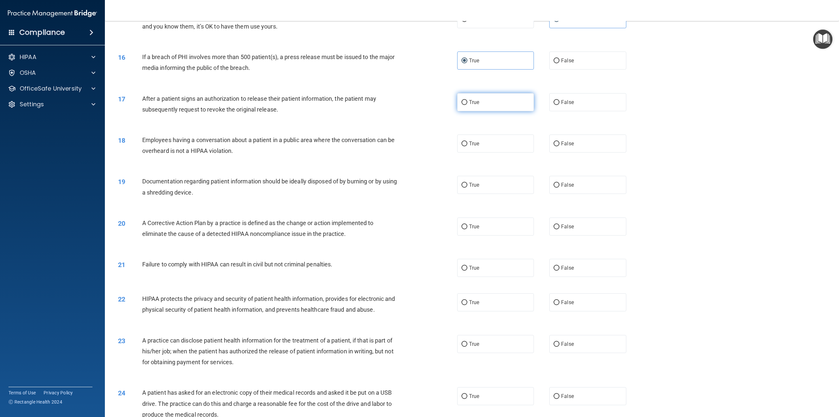
radio input "true"
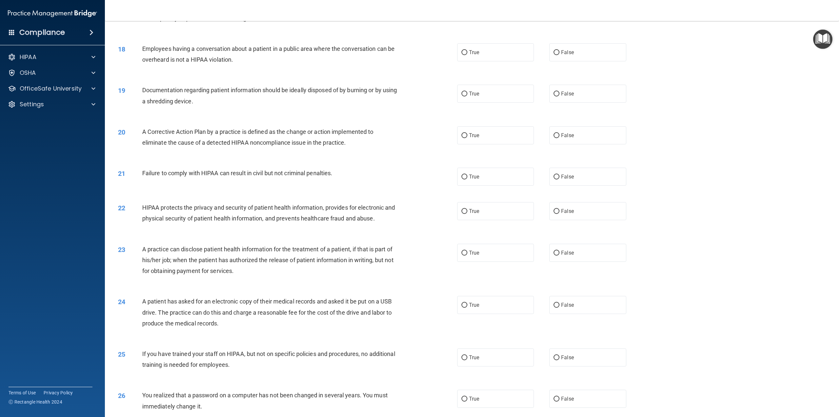
scroll to position [721, 0]
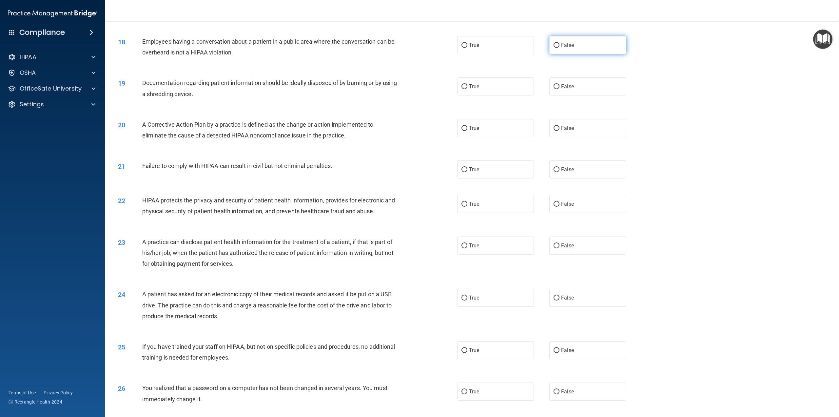
click at [561, 48] on span "False" at bounding box center [567, 45] width 13 height 6
click at [559, 48] on input "False" at bounding box center [557, 45] width 6 height 5
radio input "true"
click at [471, 90] on span "True" at bounding box center [474, 86] width 10 height 6
click at [468, 89] on input "True" at bounding box center [465, 86] width 6 height 5
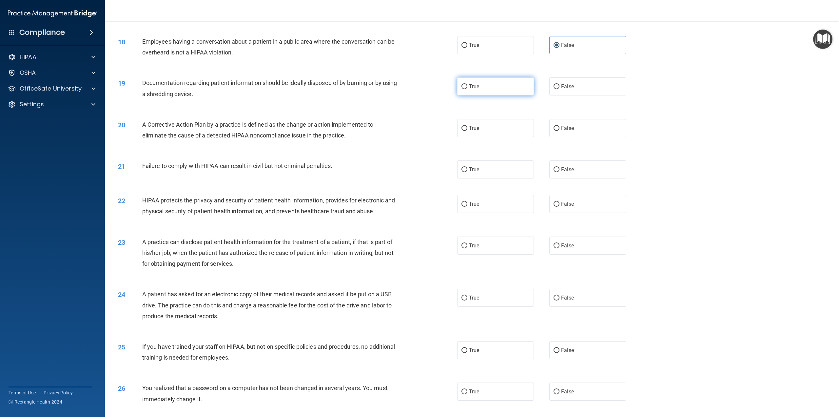
radio input "true"
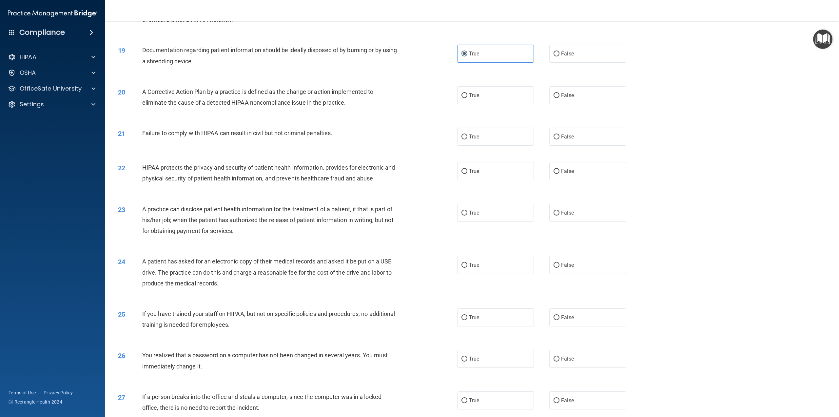
scroll to position [787, 0]
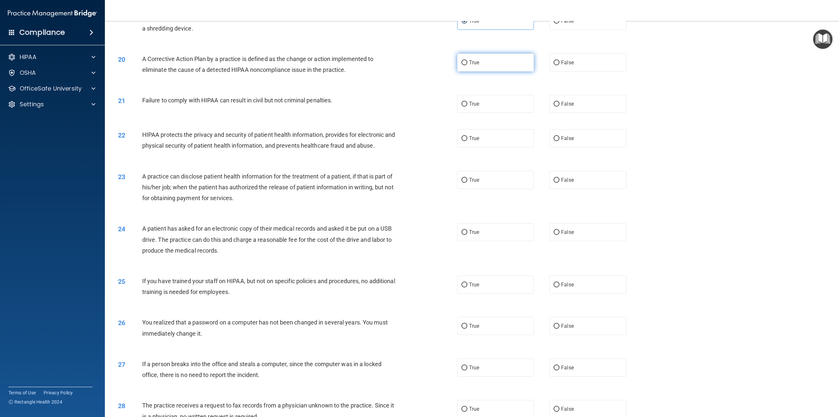
click at [469, 66] on span "True" at bounding box center [474, 62] width 10 height 6
click at [468, 65] on input "True" at bounding box center [465, 62] width 6 height 5
radio input "true"
click at [463, 107] on input "True" at bounding box center [465, 104] width 6 height 5
radio input "true"
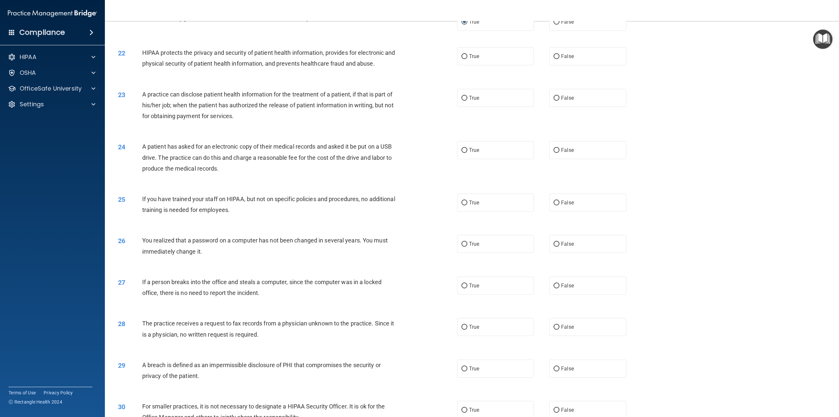
scroll to position [885, 0]
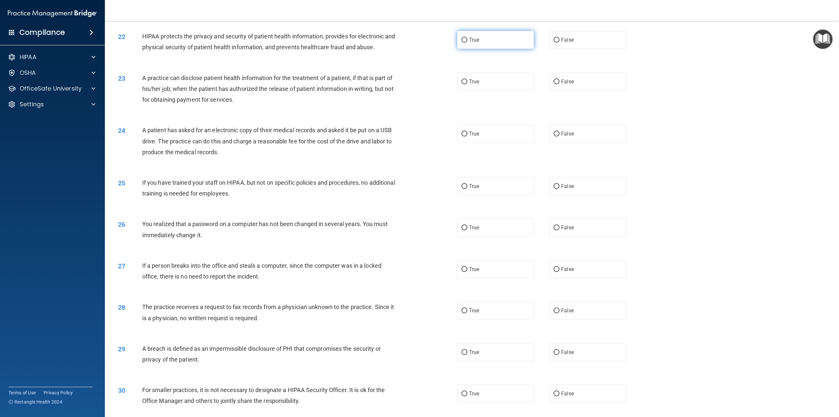
click at [468, 47] on label "True" at bounding box center [495, 40] width 77 height 18
click at [468, 43] on input "True" at bounding box center [465, 40] width 6 height 5
radio input "true"
click at [563, 85] on span "False" at bounding box center [567, 81] width 13 height 6
click at [560, 84] on input "False" at bounding box center [557, 81] width 6 height 5
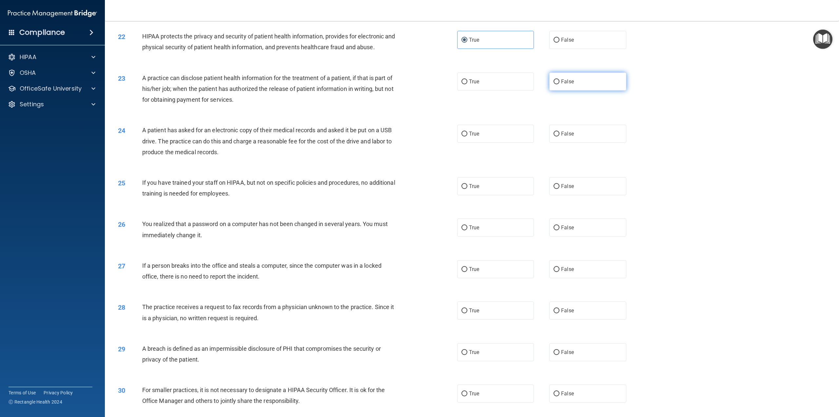
radio input "true"
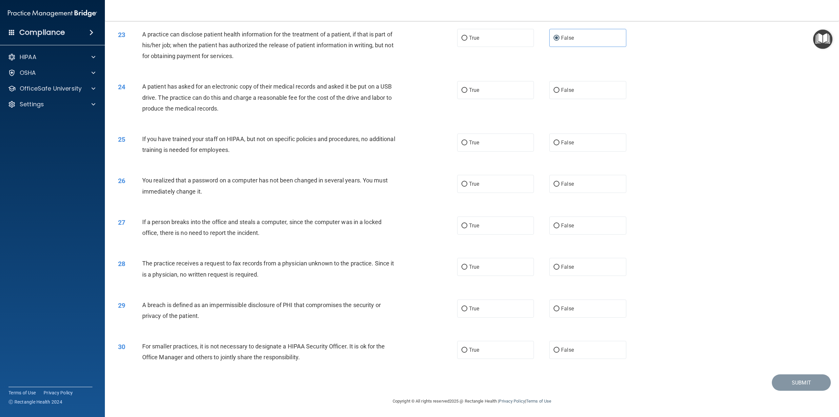
scroll to position [940, 0]
click at [471, 87] on label "True" at bounding box center [495, 90] width 77 height 18
click at [468, 88] on input "True" at bounding box center [465, 90] width 6 height 5
radio input "true"
click at [559, 146] on label "False" at bounding box center [587, 142] width 77 height 18
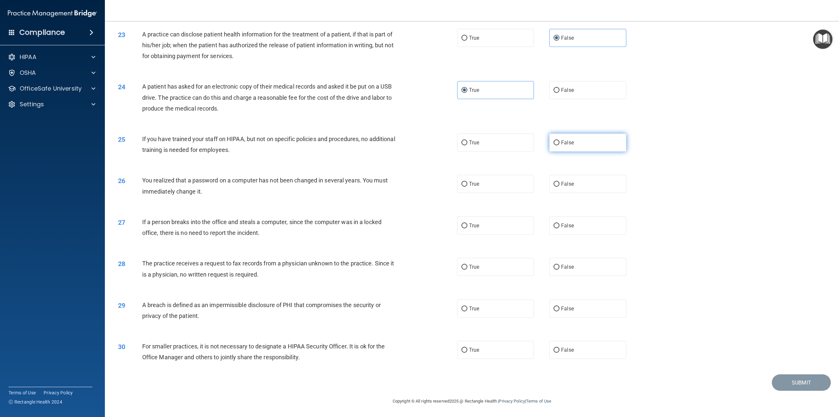
click at [559, 145] on input "False" at bounding box center [557, 142] width 6 height 5
radio input "true"
click at [472, 183] on span "True" at bounding box center [474, 184] width 10 height 6
click at [468, 183] on input "True" at bounding box center [465, 184] width 6 height 5
radio input "true"
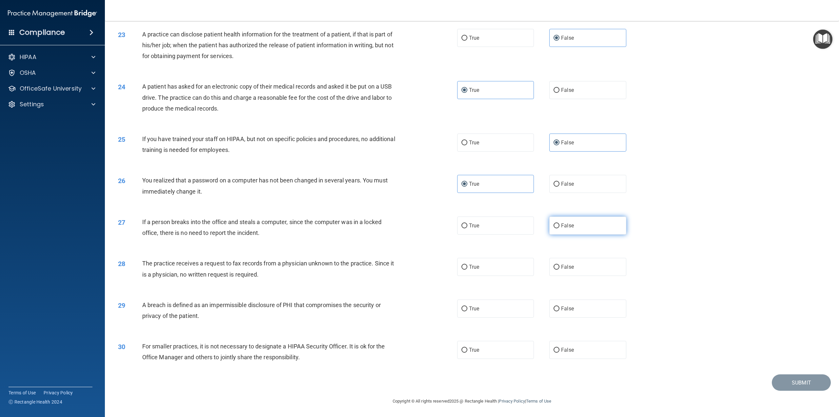
click at [565, 225] on span "False" at bounding box center [567, 225] width 13 height 6
click at [560, 225] on input "False" at bounding box center [557, 225] width 6 height 5
radio input "true"
click at [564, 268] on span "False" at bounding box center [567, 267] width 13 height 6
click at [560, 268] on input "False" at bounding box center [557, 267] width 6 height 5
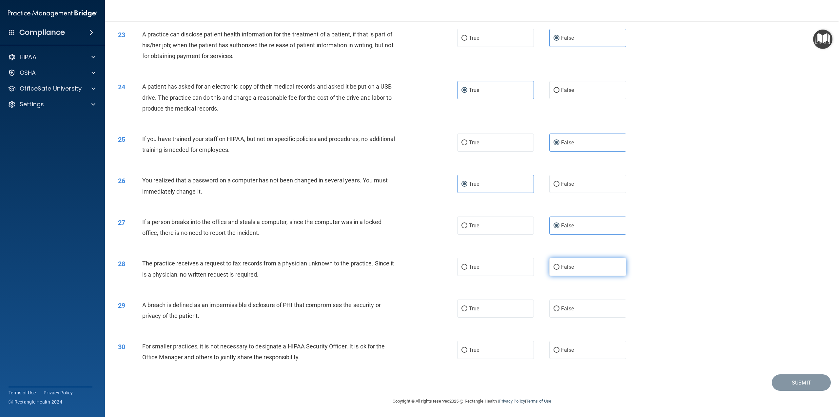
radio input "true"
click at [469, 306] on span "True" at bounding box center [474, 308] width 10 height 6
click at [468, 306] on input "True" at bounding box center [465, 308] width 6 height 5
radio input "true"
click at [473, 350] on span "True" at bounding box center [474, 350] width 10 height 6
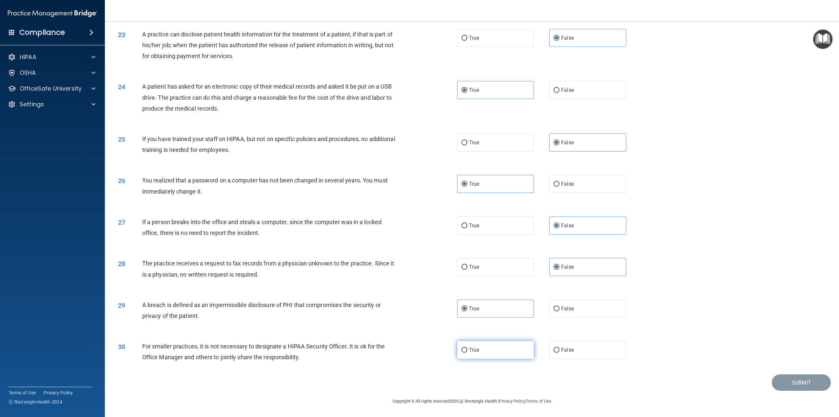
click at [468, 350] on input "True" at bounding box center [465, 350] width 6 height 5
radio input "true"
click at [798, 382] on button "Submit" at bounding box center [801, 382] width 59 height 17
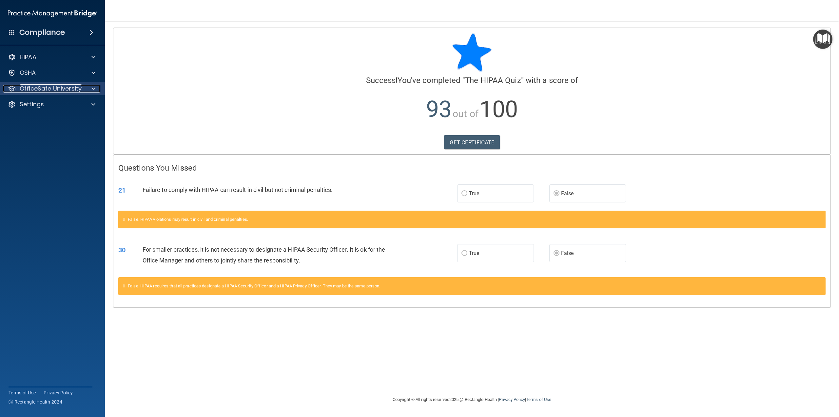
click at [85, 90] on div at bounding box center [92, 89] width 16 height 8
click at [56, 108] on p "HIPAA Training" at bounding box center [31, 104] width 54 height 7
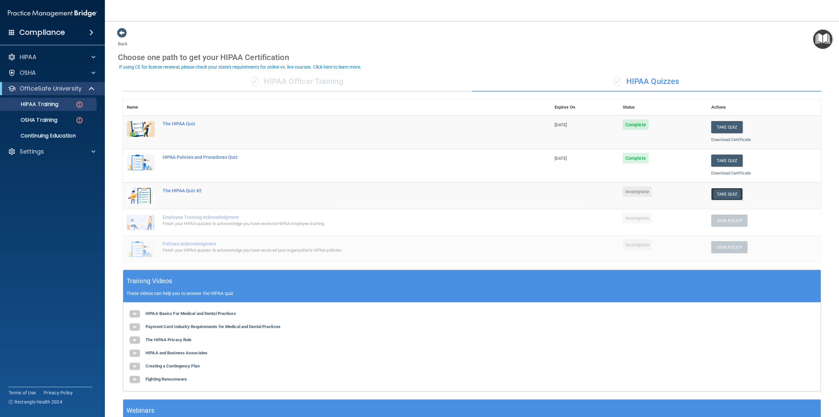
click at [722, 193] on button "Take Quiz" at bounding box center [726, 194] width 31 height 12
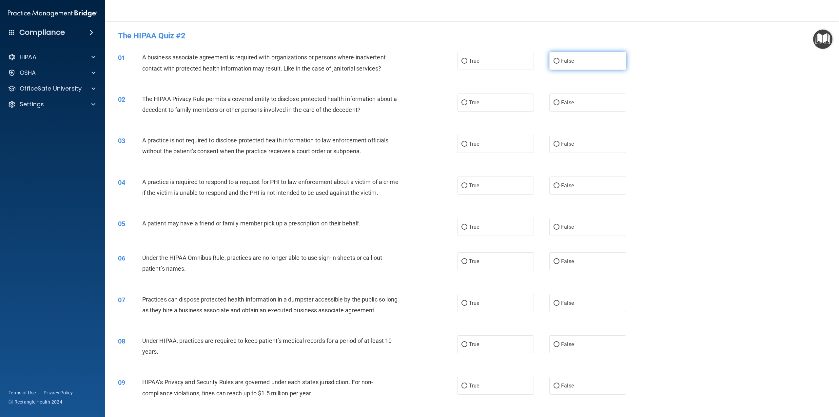
click at [561, 62] on span "False" at bounding box center [567, 61] width 13 height 6
click at [558, 62] on input "False" at bounding box center [557, 61] width 6 height 5
radio input "true"
click at [469, 60] on span "True" at bounding box center [474, 61] width 10 height 6
click at [467, 60] on input "True" at bounding box center [465, 61] width 6 height 5
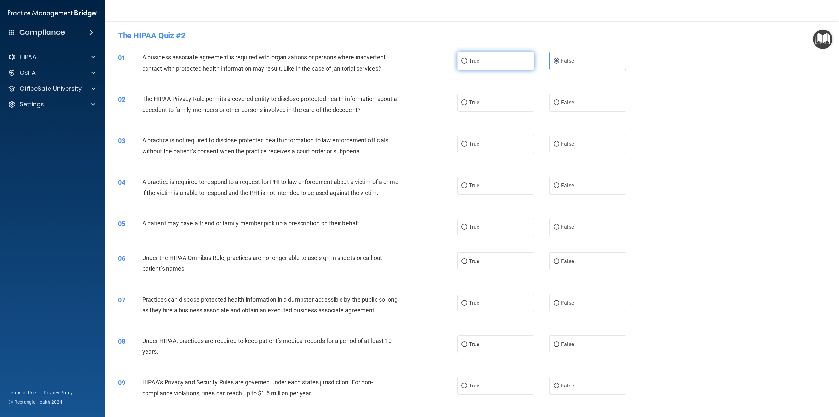
radio input "true"
radio input "false"
click at [472, 105] on span "True" at bounding box center [474, 102] width 10 height 6
click at [468, 105] on input "True" at bounding box center [465, 102] width 6 height 5
radio input "true"
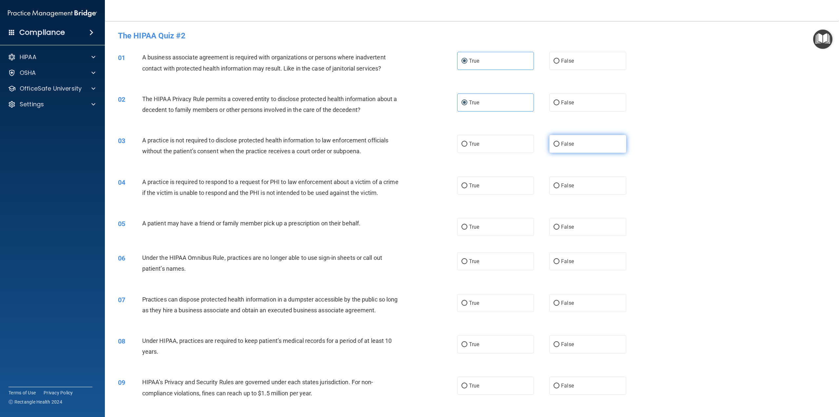
click at [556, 144] on input "False" at bounding box center [557, 144] width 6 height 5
radio input "true"
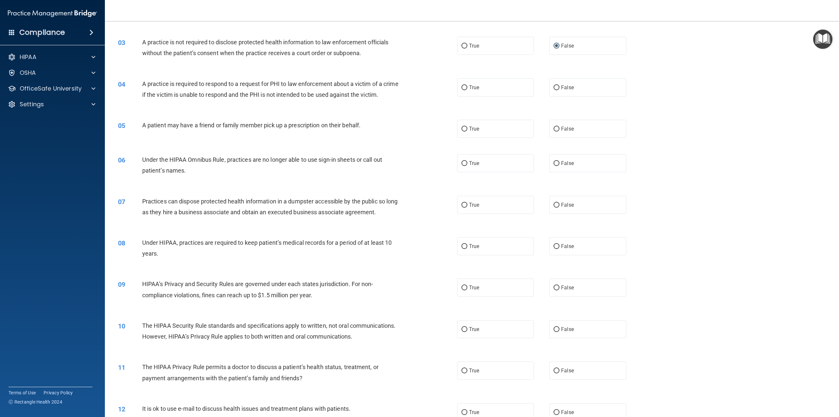
scroll to position [98, 0]
click at [562, 84] on span "False" at bounding box center [567, 87] width 13 height 6
click at [560, 85] on input "False" at bounding box center [557, 87] width 6 height 5
radio input "true"
click at [475, 131] on span "True" at bounding box center [474, 128] width 10 height 6
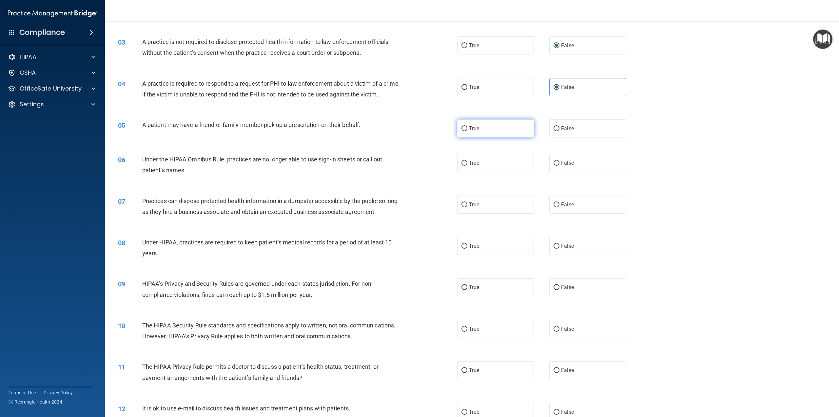
click at [468, 131] on input "True" at bounding box center [465, 128] width 6 height 5
radio input "true"
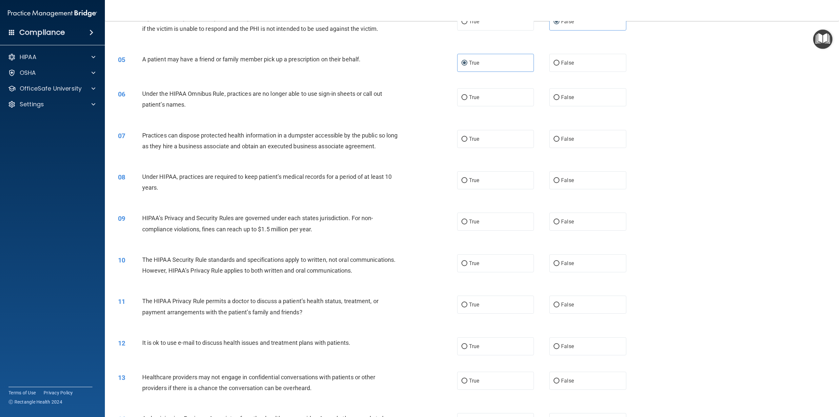
scroll to position [197, 0]
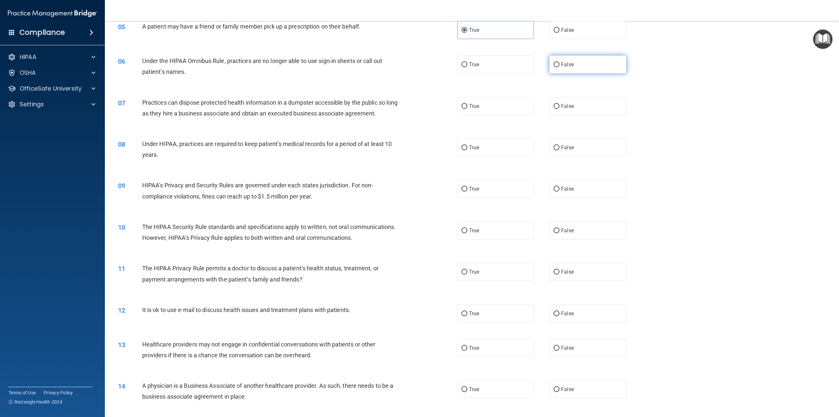
click at [550, 73] on label "False" at bounding box center [587, 64] width 77 height 18
click at [554, 67] on input "False" at bounding box center [557, 64] width 6 height 5
radio input "true"
click at [554, 109] on input "False" at bounding box center [557, 106] width 6 height 5
radio input "true"
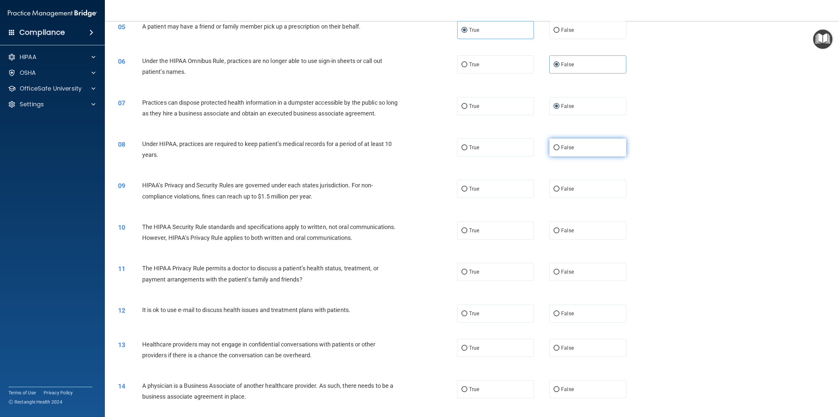
click at [561, 150] on span "False" at bounding box center [567, 147] width 13 height 6
click at [560, 150] on input "False" at bounding box center [557, 147] width 6 height 5
radio input "true"
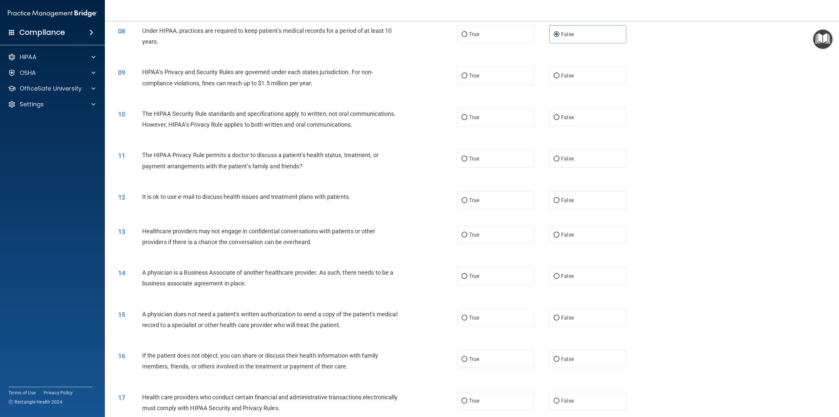
scroll to position [328, 0]
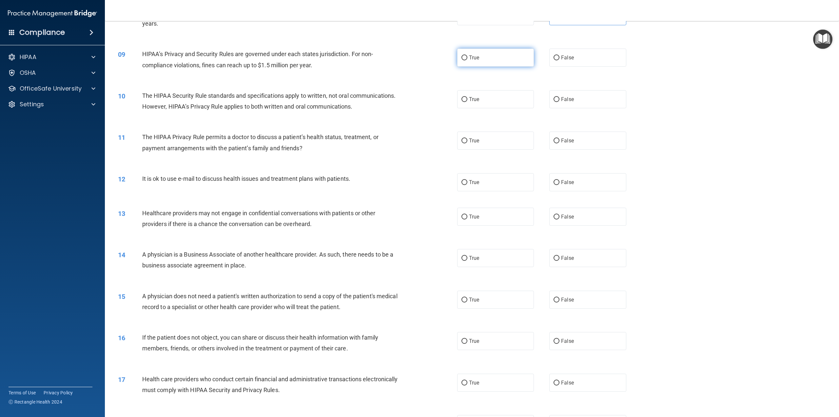
click at [467, 67] on label "True" at bounding box center [495, 58] width 77 height 18
click at [467, 60] on input "True" at bounding box center [465, 57] width 6 height 5
radio input "true"
click at [562, 102] on span "False" at bounding box center [567, 99] width 13 height 6
click at [560, 102] on input "False" at bounding box center [557, 99] width 6 height 5
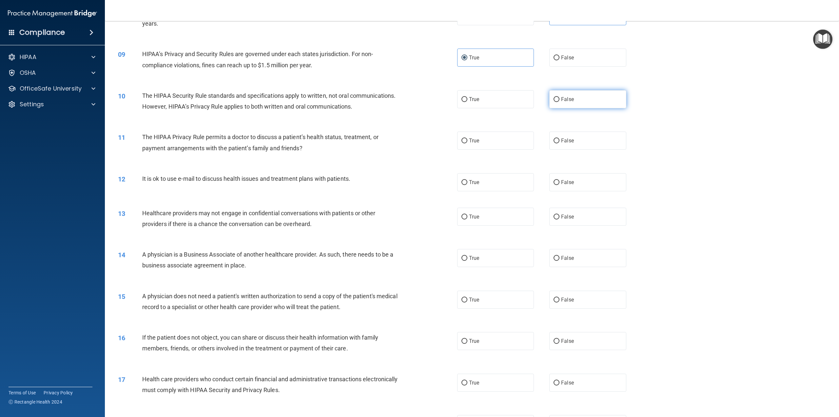
radio input "true"
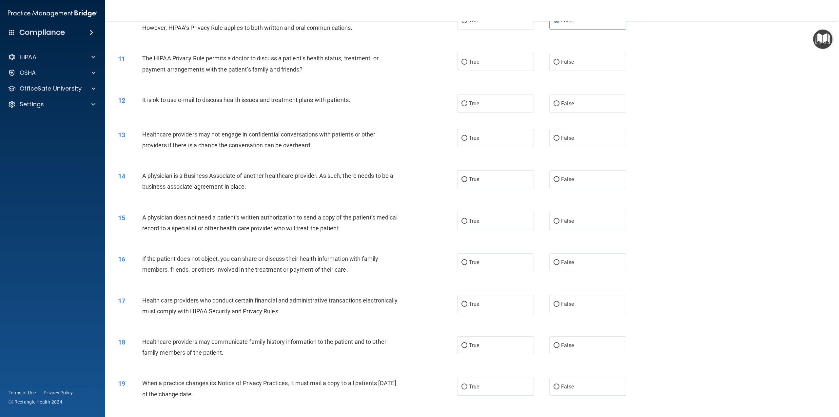
scroll to position [426, 0]
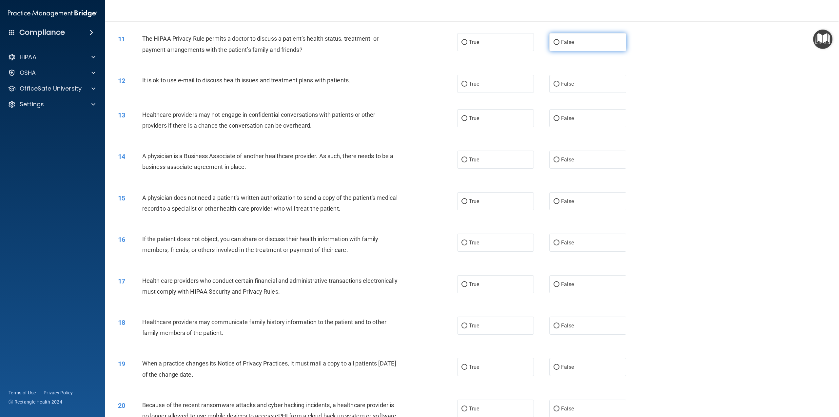
click at [572, 51] on label "False" at bounding box center [587, 42] width 77 height 18
click at [560, 45] on input "False" at bounding box center [557, 42] width 6 height 5
radio input "true"
click at [550, 93] on label "False" at bounding box center [587, 84] width 77 height 18
click at [554, 87] on input "False" at bounding box center [557, 84] width 6 height 5
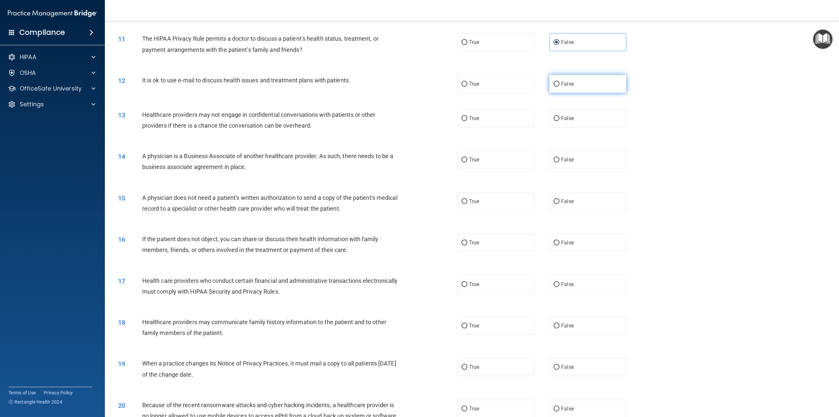
radio input "true"
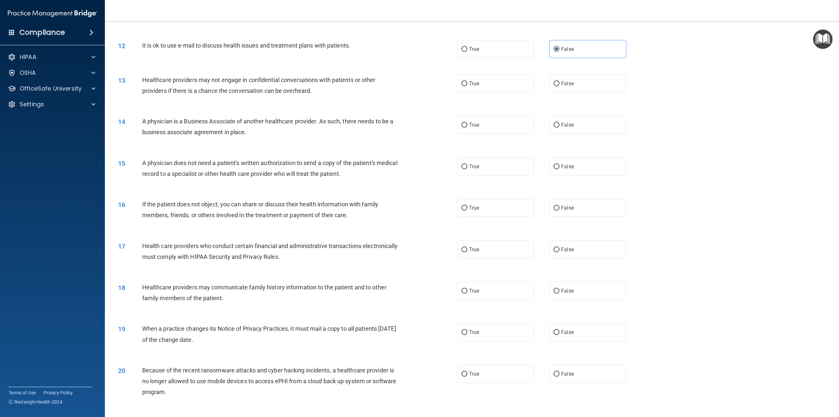
scroll to position [492, 0]
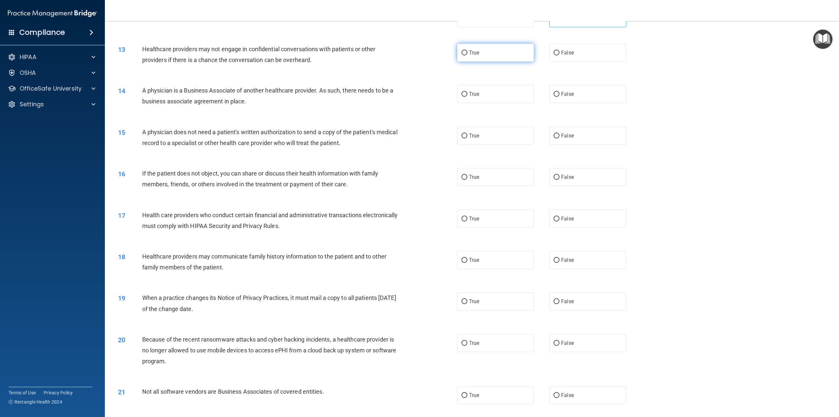
click at [469, 56] on span "True" at bounding box center [474, 53] width 10 height 6
click at [468, 55] on input "True" at bounding box center [465, 52] width 6 height 5
radio input "true"
click at [462, 97] on input "True" at bounding box center [465, 94] width 6 height 5
radio input "true"
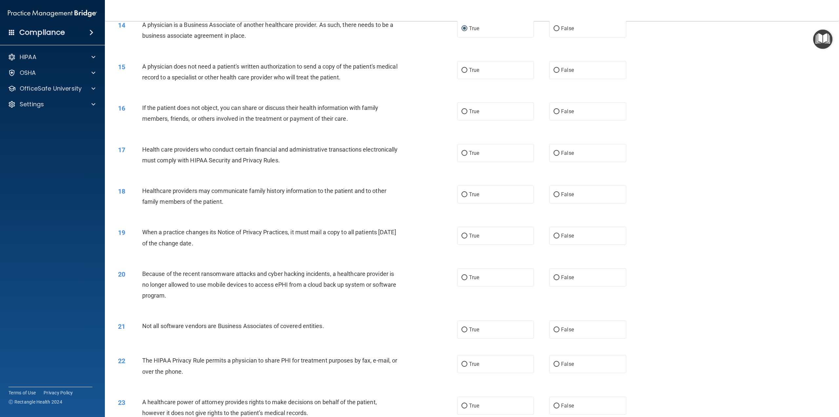
scroll to position [590, 0]
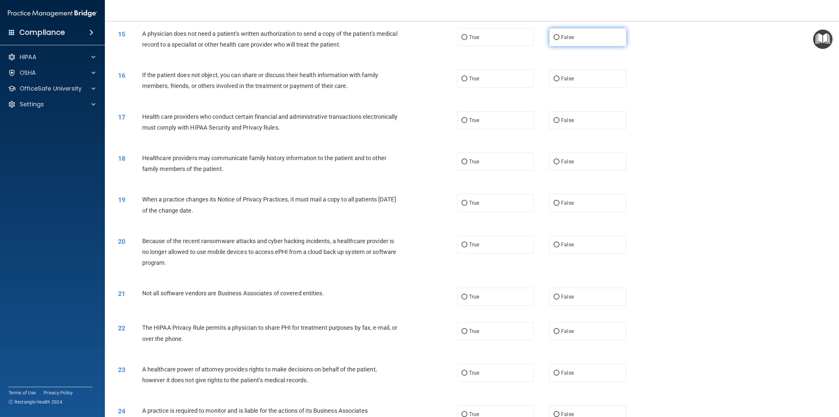
click at [561, 40] on span "False" at bounding box center [567, 37] width 13 height 6
click at [560, 40] on input "False" at bounding box center [557, 37] width 6 height 5
radio input "true"
click at [473, 82] on span "True" at bounding box center [474, 78] width 10 height 6
click at [468, 81] on input "True" at bounding box center [465, 78] width 6 height 5
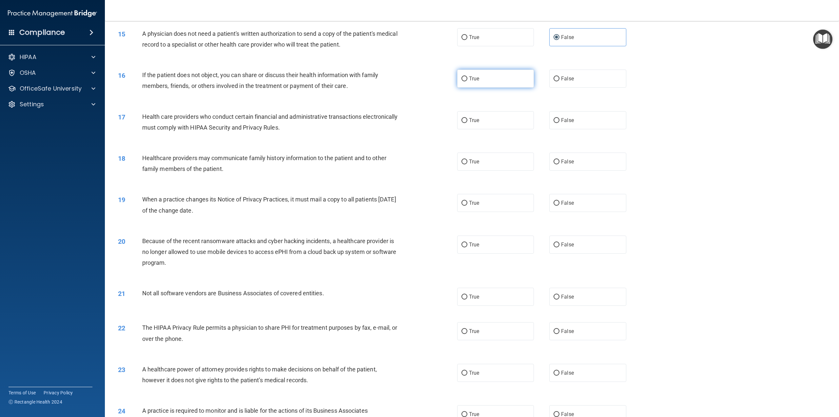
radio input "true"
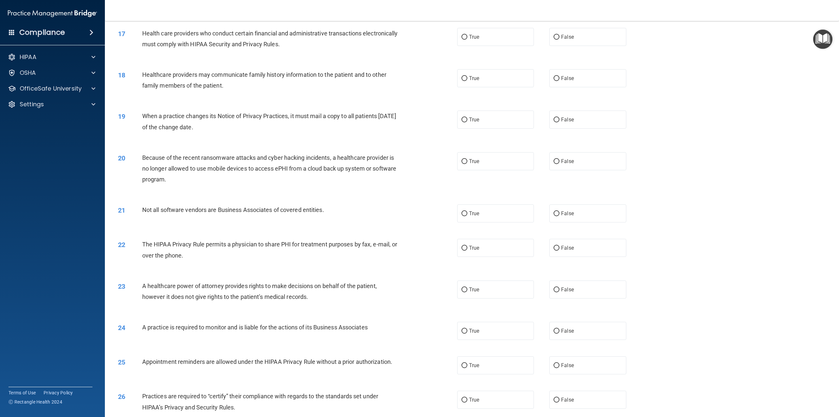
scroll to position [688, 0]
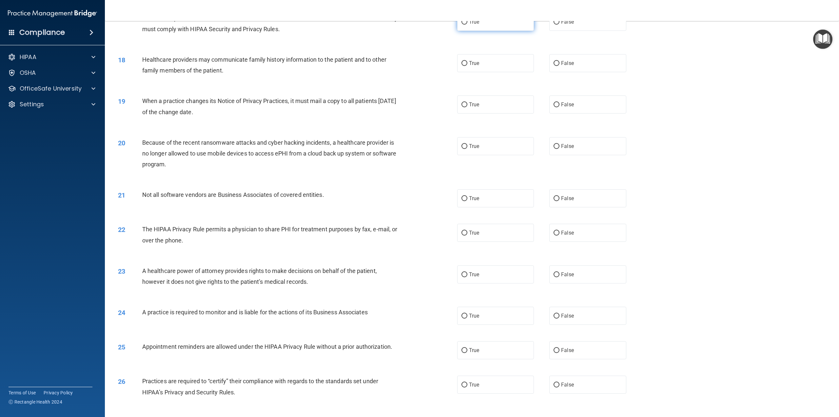
click at [476, 31] on label "True" at bounding box center [495, 22] width 77 height 18
click at [468, 25] on input "True" at bounding box center [465, 22] width 6 height 5
radio input "true"
click at [561, 72] on label "False" at bounding box center [587, 63] width 77 height 18
click at [560, 66] on input "False" at bounding box center [557, 63] width 6 height 5
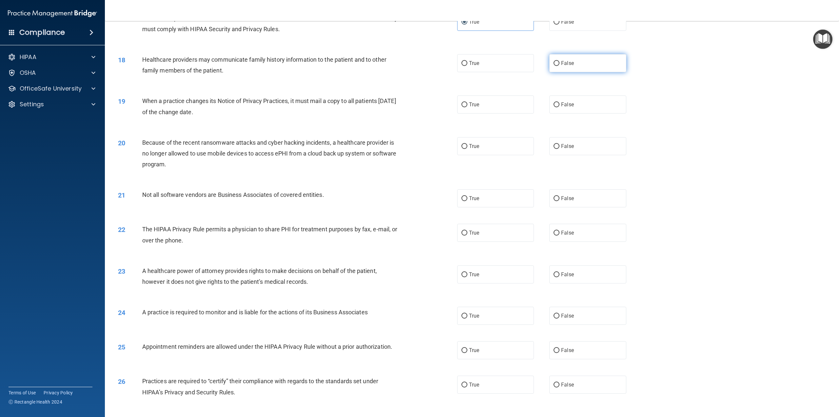
radio input "true"
click at [569, 108] on span "False" at bounding box center [567, 104] width 13 height 6
click at [560, 107] on input "False" at bounding box center [557, 104] width 6 height 5
radio input "true"
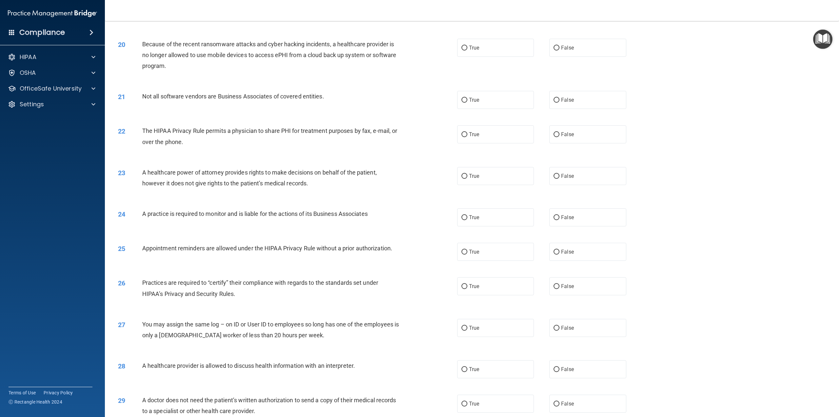
scroll to position [820, 0]
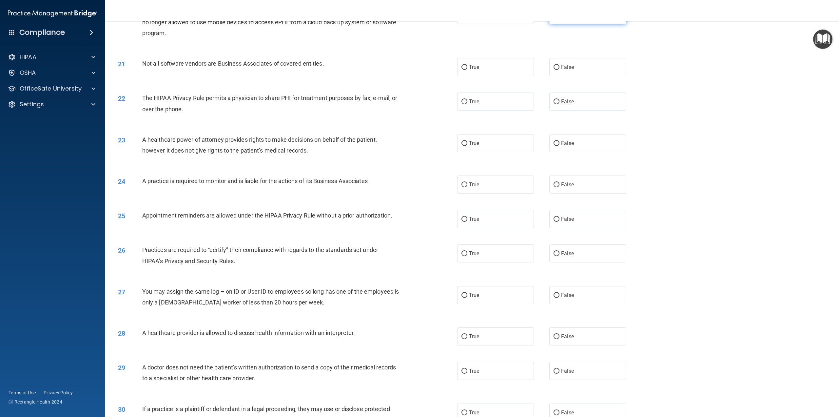
click at [561, 18] on span "False" at bounding box center [567, 15] width 13 height 6
click at [560, 18] on input "False" at bounding box center [557, 15] width 6 height 5
radio input "true"
click at [563, 70] on span "False" at bounding box center [567, 67] width 13 height 6
click at [560, 70] on input "False" at bounding box center [557, 67] width 6 height 5
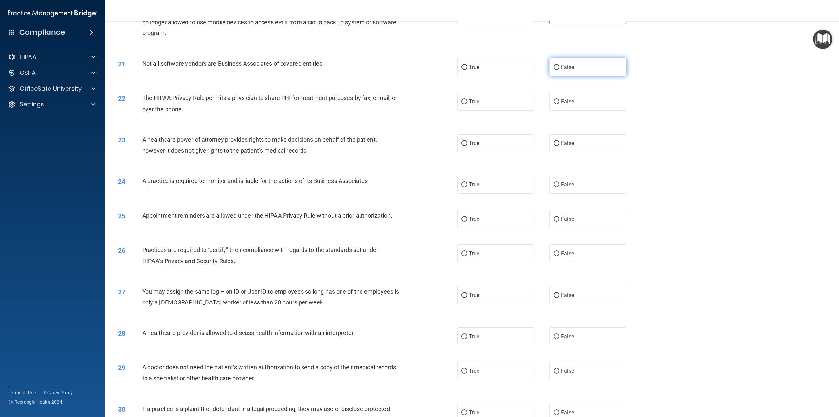
radio input "true"
click at [469, 70] on span "True" at bounding box center [474, 67] width 10 height 6
click at [468, 70] on input "True" at bounding box center [465, 67] width 6 height 5
radio input "true"
radio input "false"
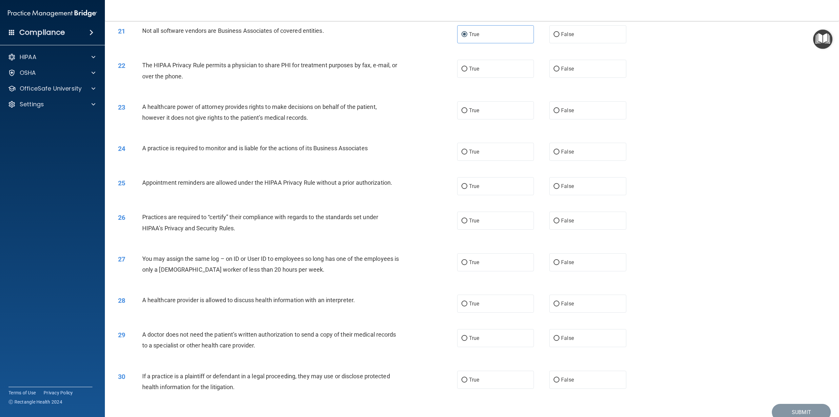
scroll to position [885, 0]
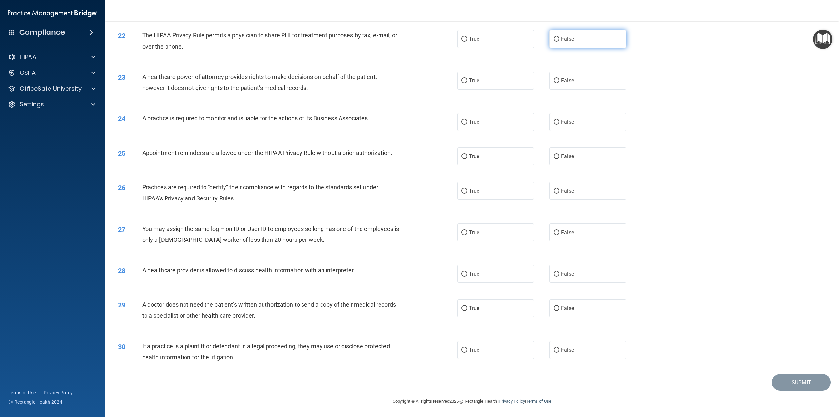
click at [556, 48] on label "False" at bounding box center [587, 39] width 77 height 18
click at [556, 42] on input "False" at bounding box center [557, 39] width 6 height 5
radio input "true"
click at [561, 84] on span "False" at bounding box center [567, 80] width 13 height 6
click at [560, 83] on input "False" at bounding box center [557, 80] width 6 height 5
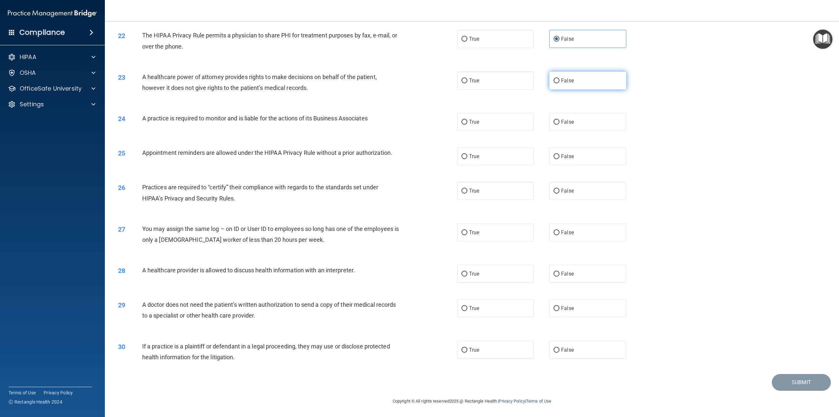
radio input "true"
click at [472, 121] on span "True" at bounding box center [474, 122] width 10 height 6
click at [468, 121] on input "True" at bounding box center [465, 122] width 6 height 5
radio input "true"
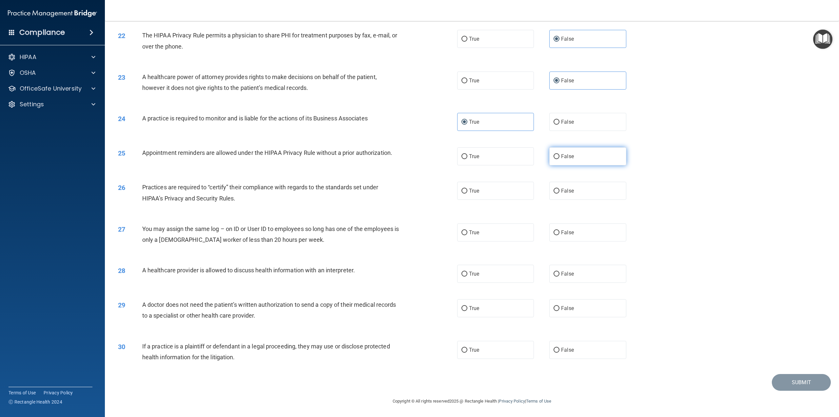
click at [561, 156] on span "False" at bounding box center [567, 156] width 13 height 6
click at [560, 156] on input "False" at bounding box center [557, 156] width 6 height 5
radio input "true"
click at [465, 195] on label "True" at bounding box center [495, 191] width 77 height 18
click at [465, 193] on input "True" at bounding box center [465, 191] width 6 height 5
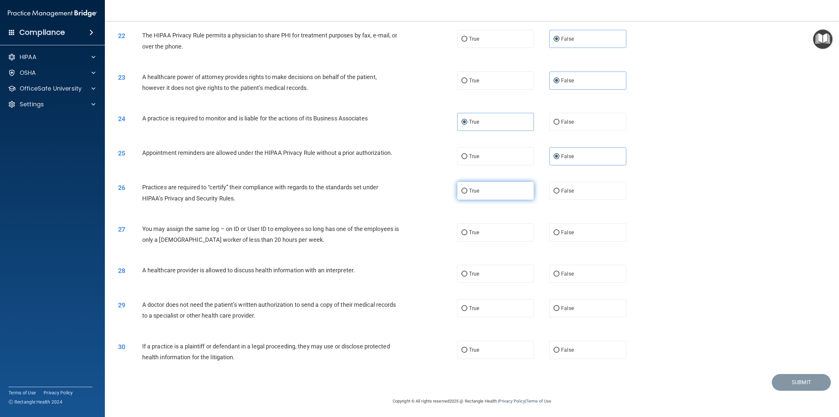
radio input "true"
click at [561, 231] on span "False" at bounding box center [567, 232] width 13 height 6
click at [560, 231] on input "False" at bounding box center [557, 232] width 6 height 5
radio input "true"
click at [473, 273] on span "True" at bounding box center [474, 273] width 10 height 6
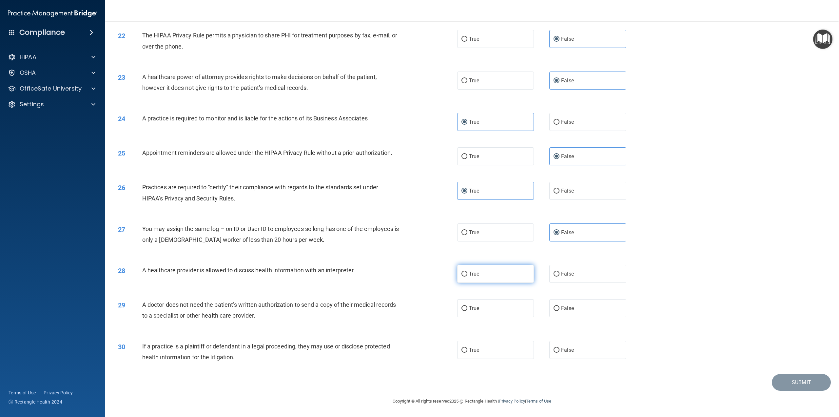
click at [468, 273] on input "True" at bounding box center [465, 273] width 6 height 5
radio input "true"
click at [569, 309] on span "False" at bounding box center [567, 308] width 13 height 6
click at [560, 309] on input "False" at bounding box center [557, 308] width 6 height 5
radio input "true"
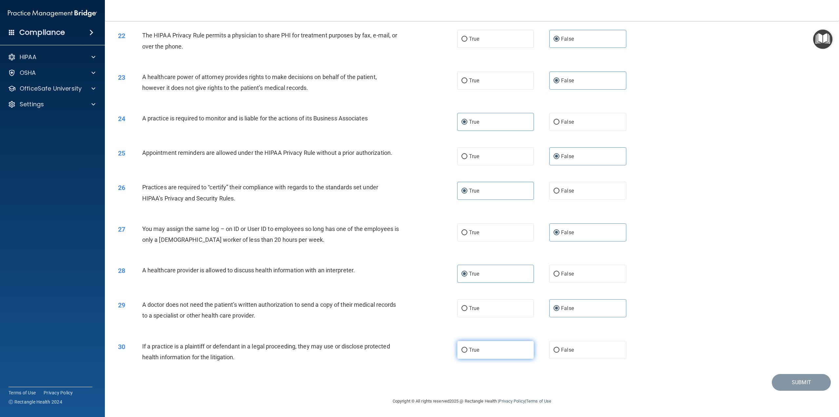
click at [469, 349] on span "True" at bounding box center [474, 350] width 10 height 6
click at [468, 349] on input "True" at bounding box center [465, 350] width 6 height 5
radio input "true"
click at [790, 379] on button "Submit" at bounding box center [801, 382] width 59 height 17
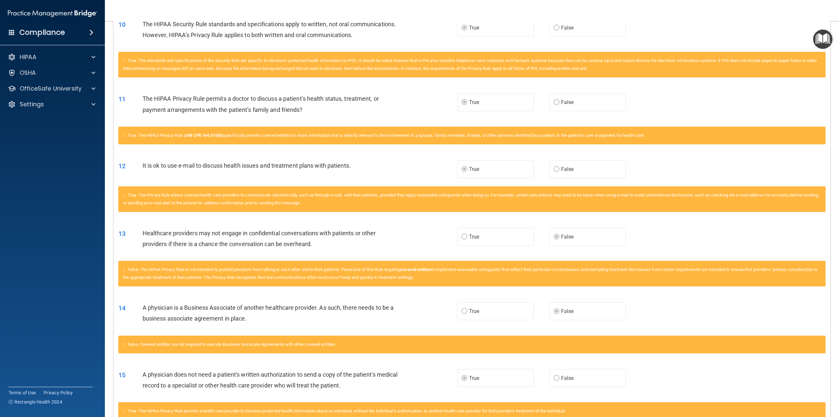
scroll to position [393, 0]
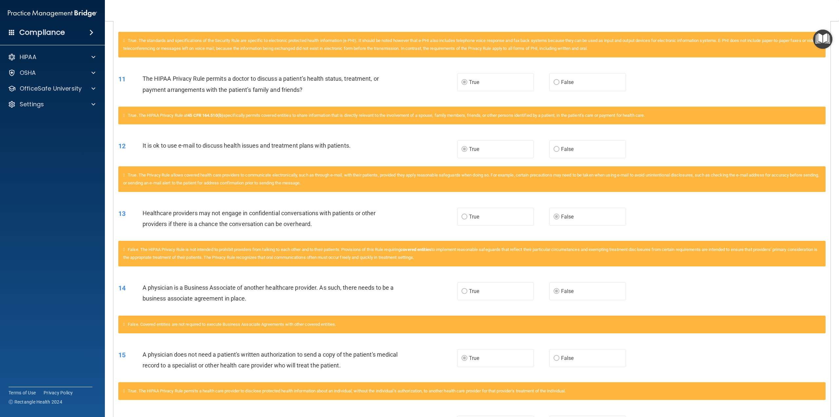
click at [681, 232] on div "13 Healthcare providers may not engage in confidential conversations with patie…" at bounding box center [471, 219] width 717 height 41
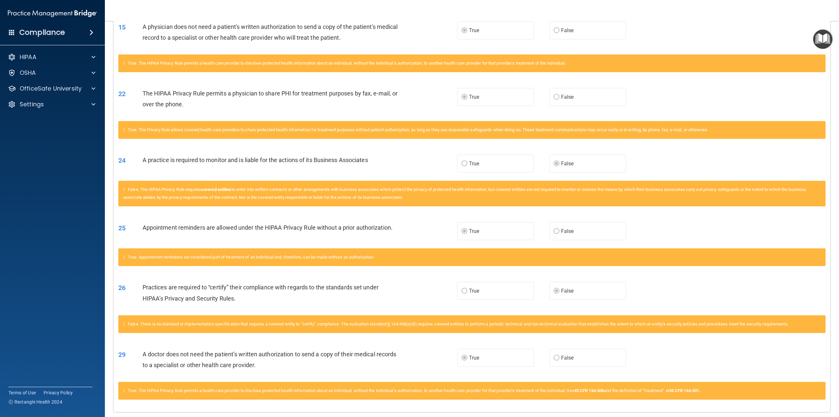
scroll to position [721, 0]
drag, startPoint x: 708, startPoint y: 256, endPoint x: 706, endPoint y: 250, distance: 5.7
click at [708, 248] on div "25 Appointment reminders are allowed under the HIPAA Privacy Rule without a pri…" at bounding box center [471, 230] width 717 height 34
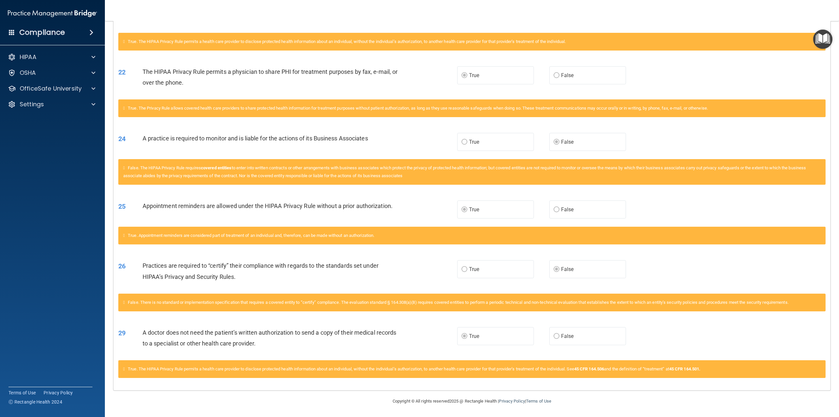
scroll to position [765, 0]
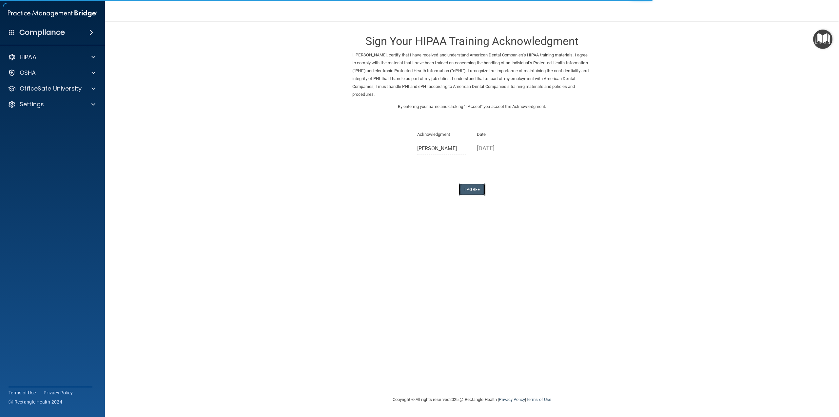
click at [479, 190] on button "I Agree" at bounding box center [472, 189] width 26 height 12
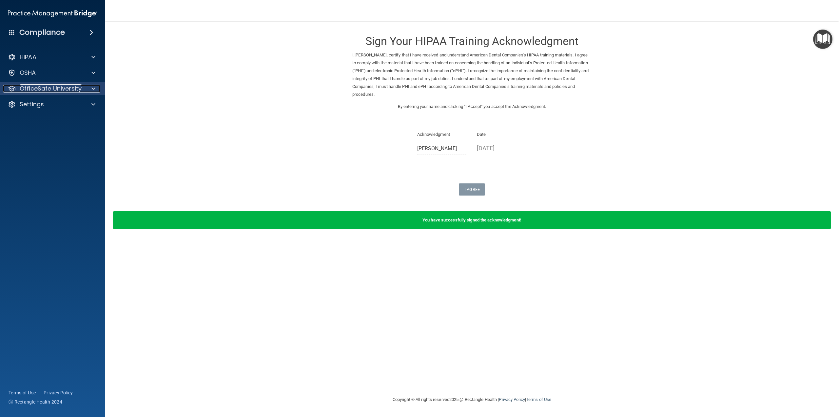
click at [86, 86] on div at bounding box center [92, 89] width 16 height 8
click at [57, 107] on p "HIPAA Training" at bounding box center [31, 104] width 54 height 7
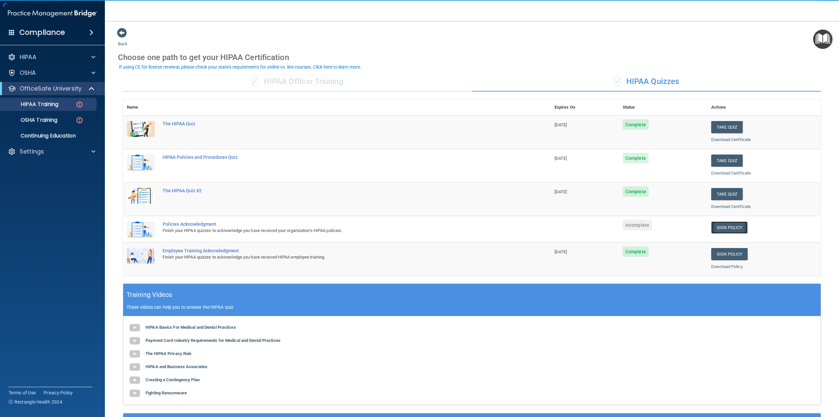
click at [724, 229] on link "Sign Policy" at bounding box center [729, 227] width 36 height 12
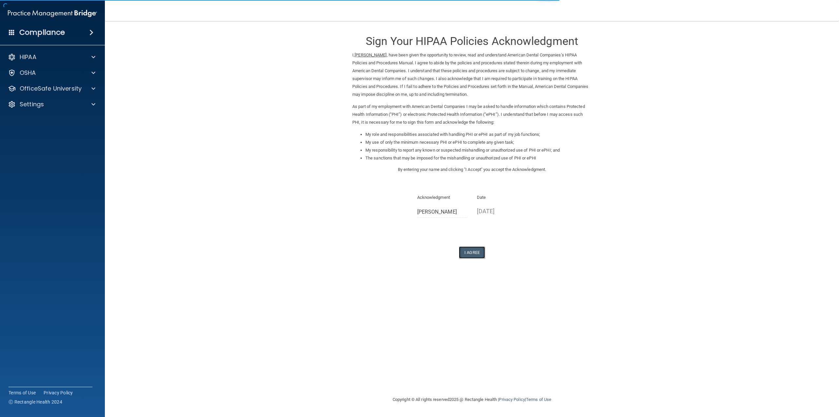
drag, startPoint x: 470, startPoint y: 254, endPoint x: 465, endPoint y: 253, distance: 4.7
click at [469, 254] on button "I Agree" at bounding box center [472, 252] width 26 height 12
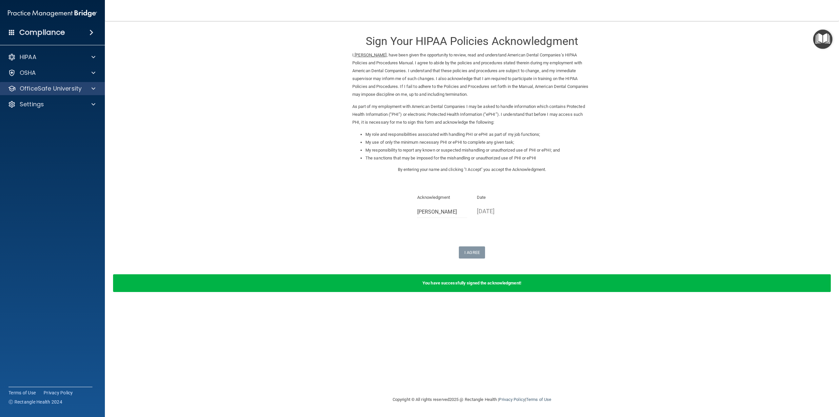
click at [68, 84] on div "OfficeSafe University" at bounding box center [52, 88] width 105 height 13
click at [76, 89] on p "OfficeSafe University" at bounding box center [51, 89] width 62 height 8
click at [50, 123] on p "OSHA Training" at bounding box center [30, 120] width 53 height 7
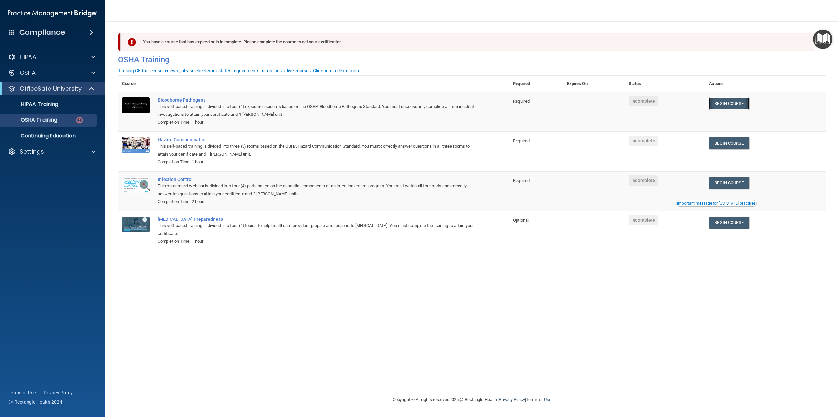
click at [740, 105] on link "Begin Course" at bounding box center [729, 103] width 40 height 12
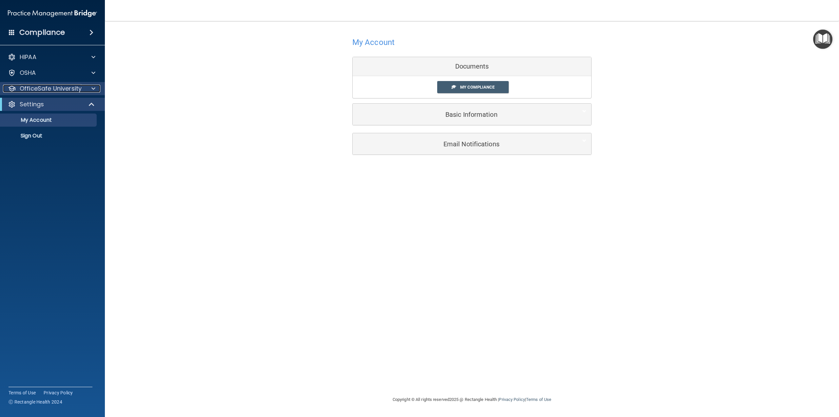
click at [50, 91] on p "OfficeSafe University" at bounding box center [51, 89] width 62 height 8
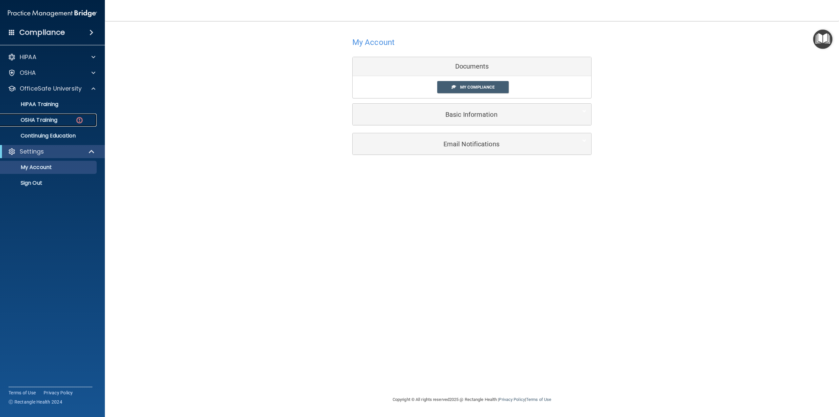
click at [52, 119] on p "OSHA Training" at bounding box center [30, 120] width 53 height 7
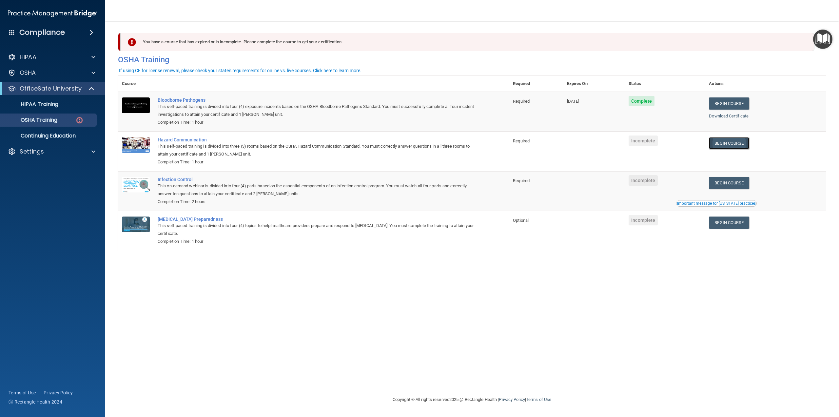
click at [740, 140] on link "Begin Course" at bounding box center [729, 143] width 40 height 12
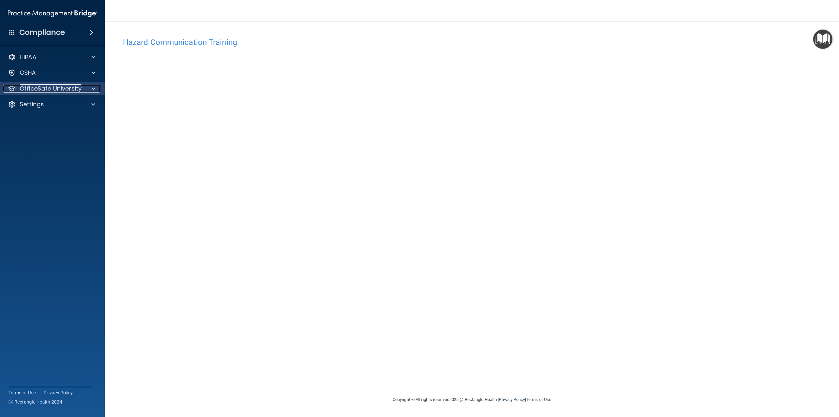
click at [66, 87] on p "OfficeSafe University" at bounding box center [51, 89] width 62 height 8
click at [55, 118] on p "OSHA Training" at bounding box center [30, 120] width 53 height 7
